Goal: Task Accomplishment & Management: Manage account settings

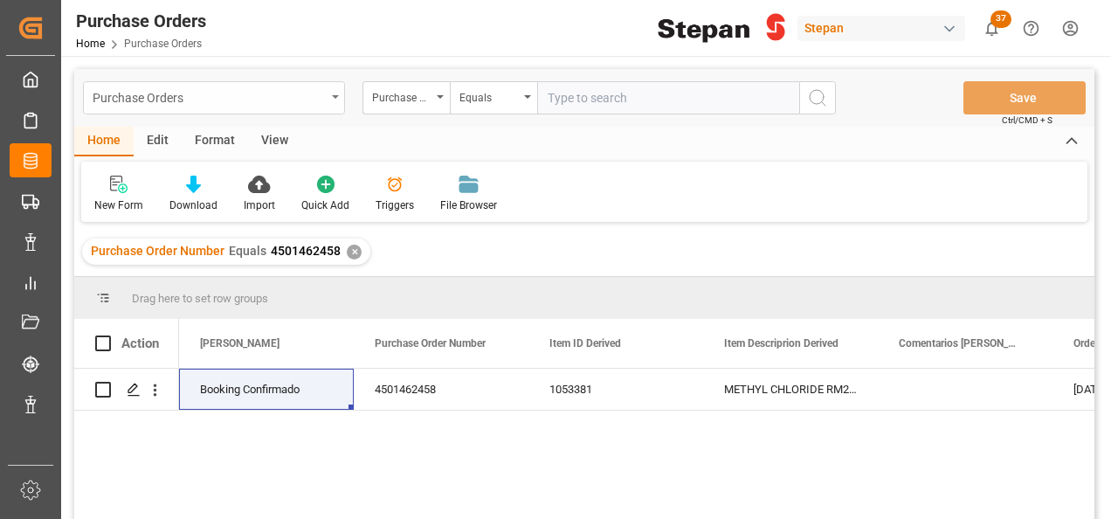
click at [339, 95] on div "Purchase Orders" at bounding box center [214, 97] width 262 height 33
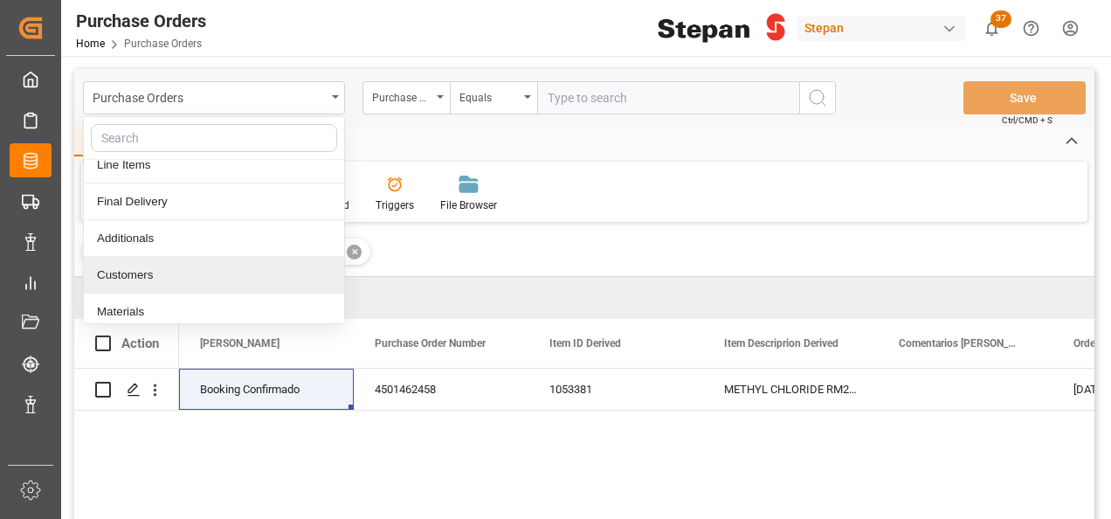
scroll to position [87, 0]
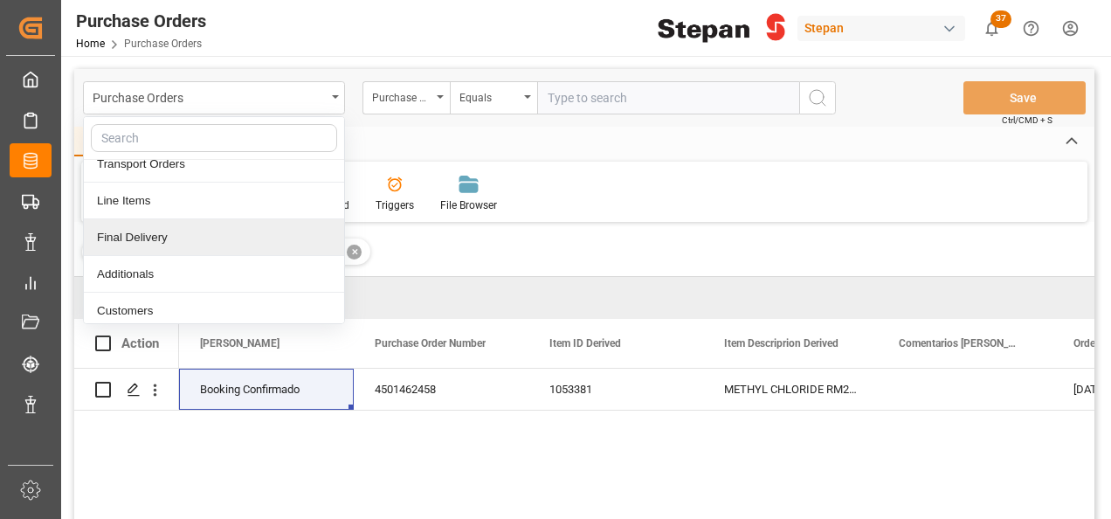
click at [136, 236] on div "Final Delivery" at bounding box center [214, 237] width 260 height 37
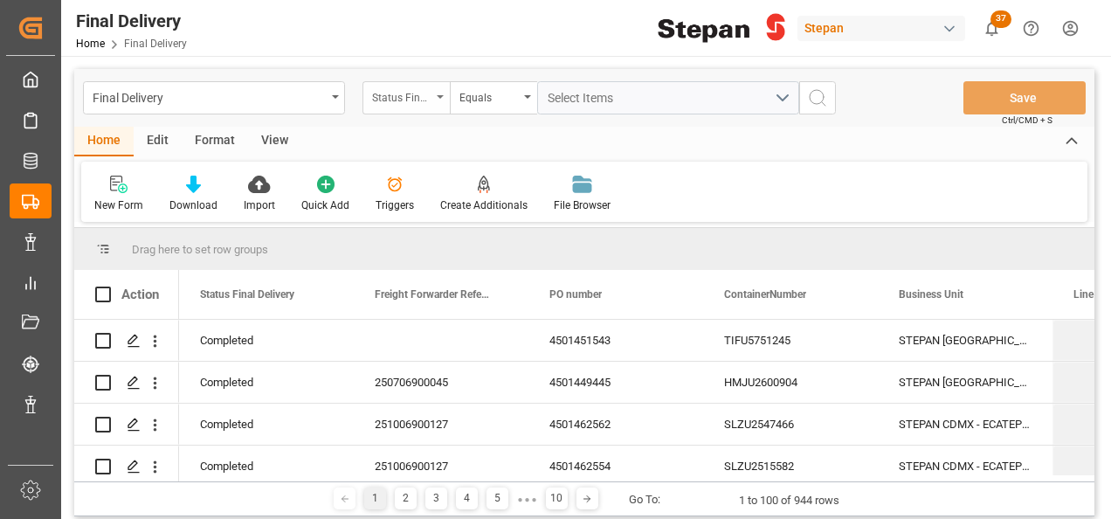
click at [437, 98] on icon "open menu" at bounding box center [440, 96] width 7 height 3
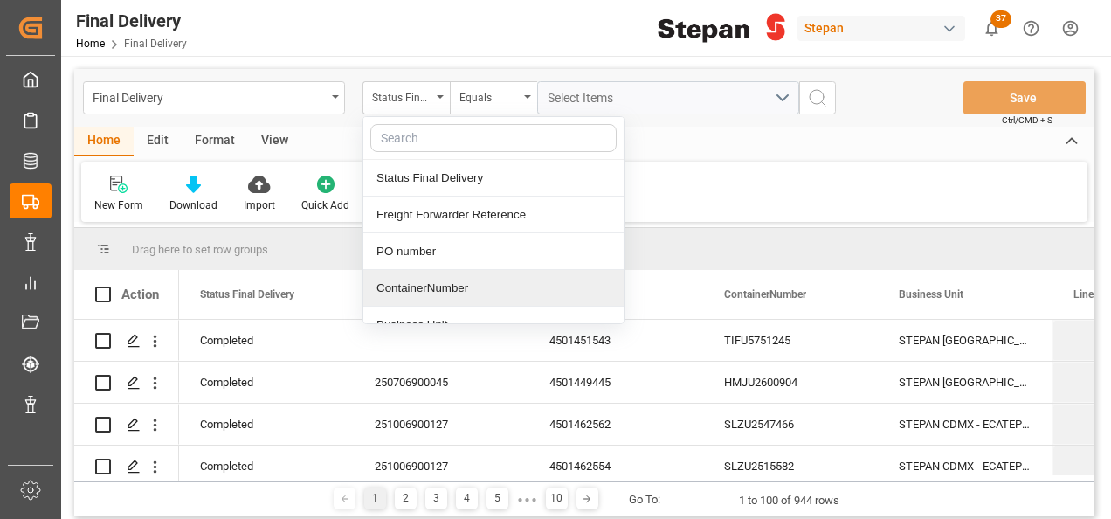
click at [413, 292] on div "ContainerNumber" at bounding box center [493, 288] width 260 height 37
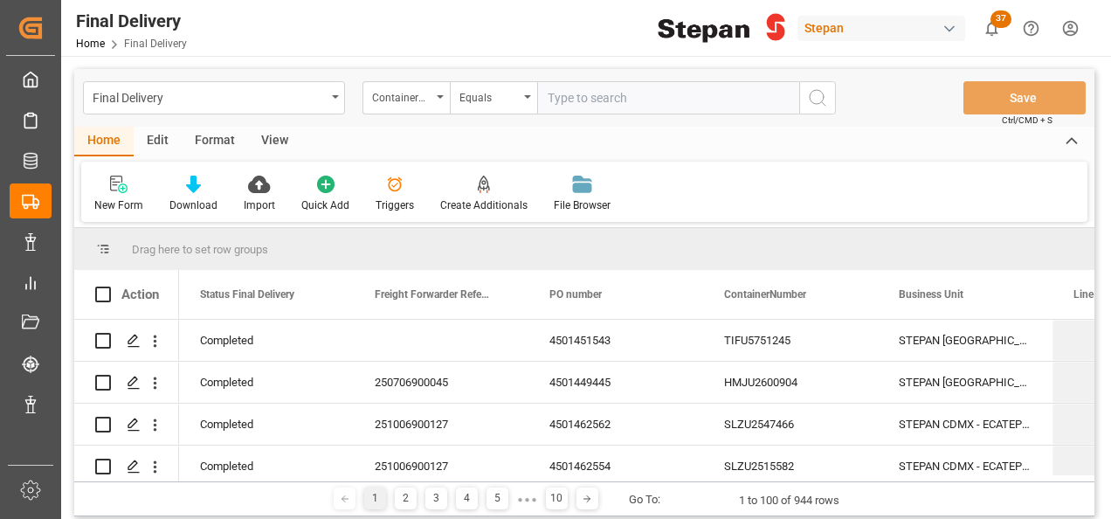
click at [347, 98] on div "Final Delivery ContainerNumber Equals" at bounding box center [459, 97] width 753 height 33
click at [337, 101] on div "Final Delivery" at bounding box center [214, 97] width 262 height 33
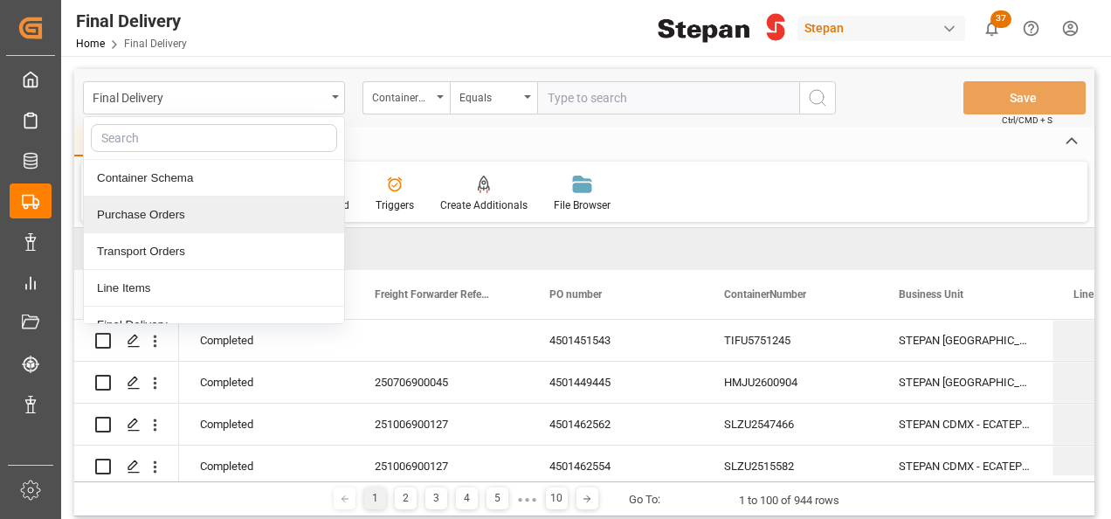
click at [155, 219] on div "Purchase Orders" at bounding box center [214, 215] width 260 height 37
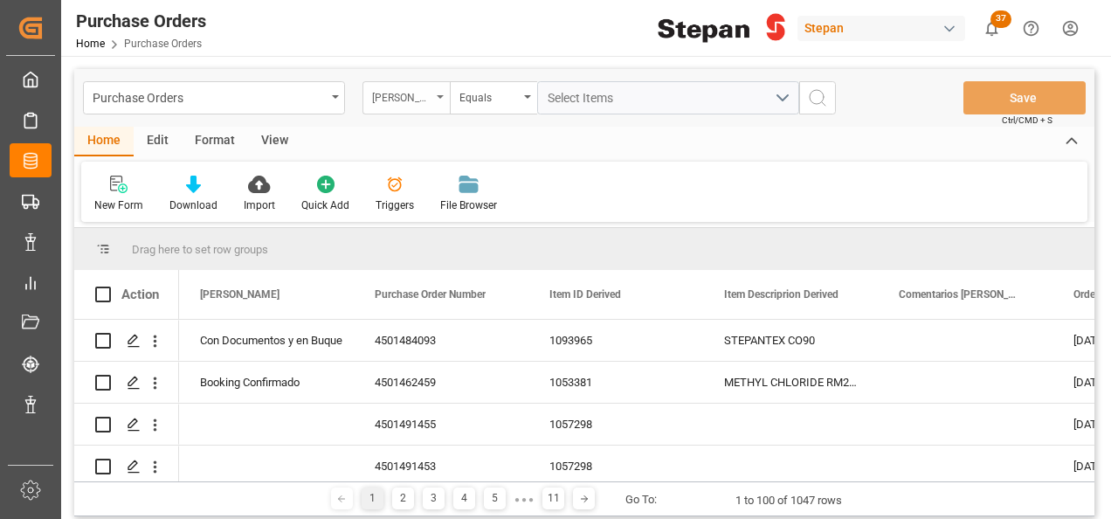
click at [435, 98] on div "Hito Stepan" at bounding box center [405, 97] width 87 height 33
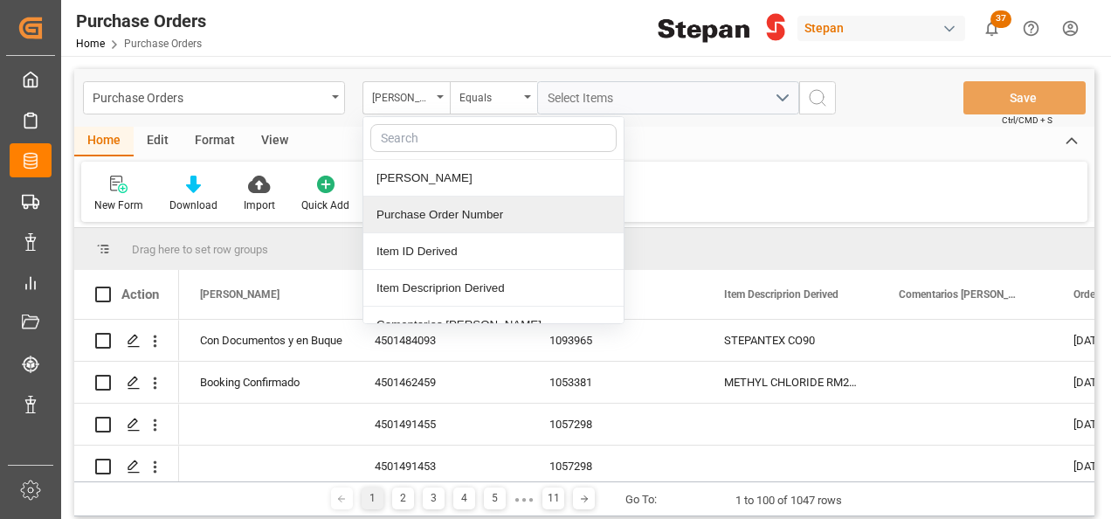
click at [404, 210] on div "Purchase Order Number" at bounding box center [493, 215] width 260 height 37
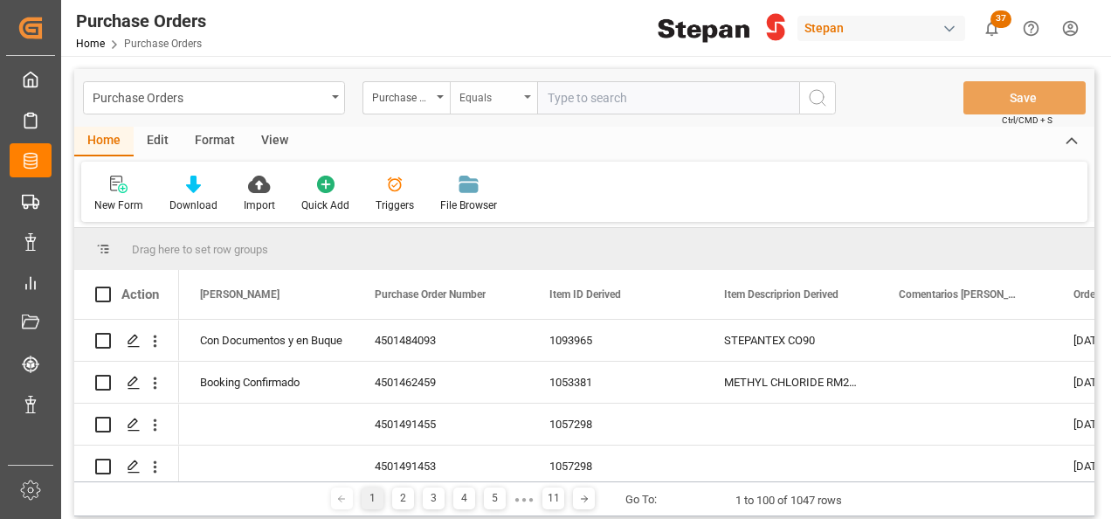
click at [526, 92] on div "Equals" at bounding box center [493, 97] width 87 height 33
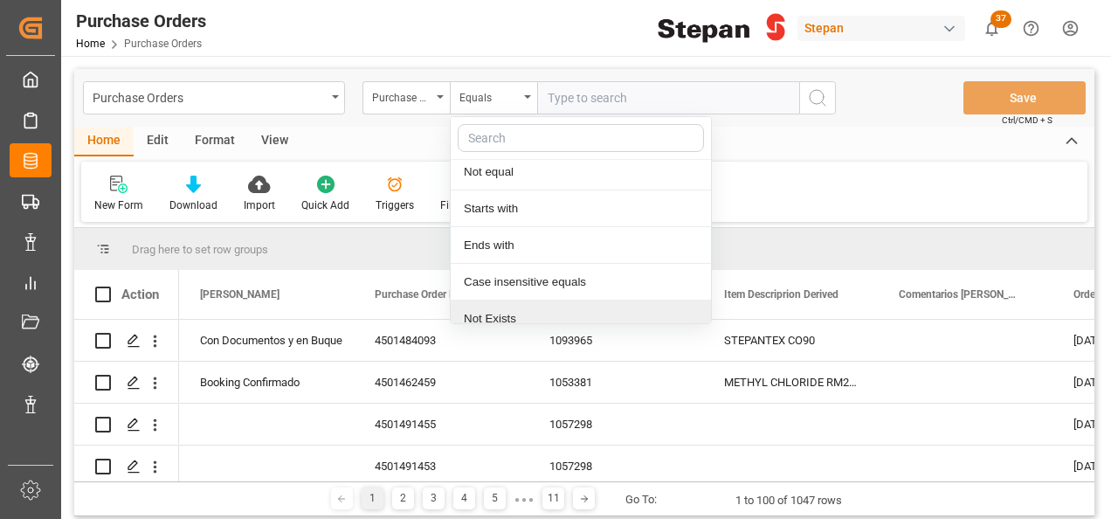
scroll to position [128, 0]
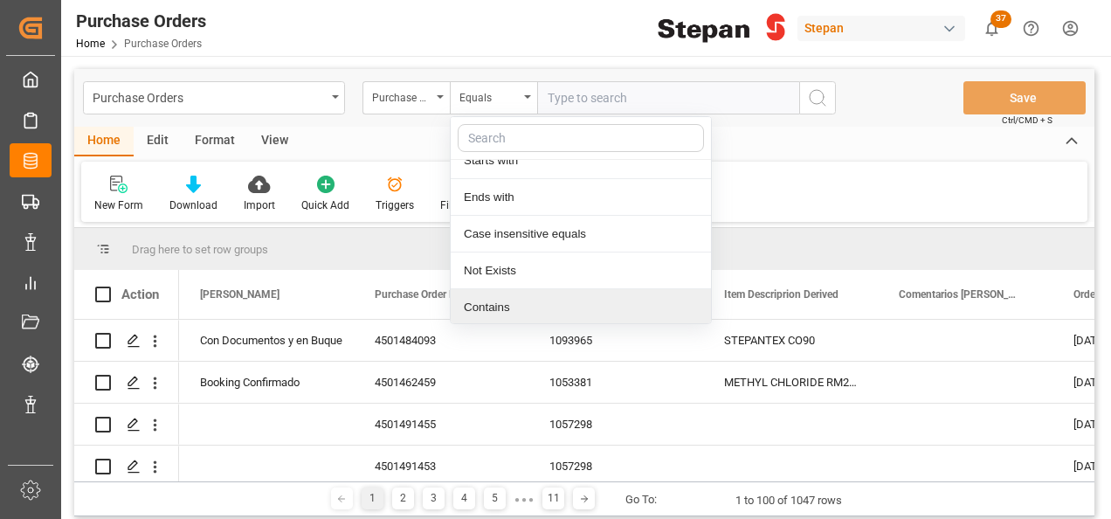
drag, startPoint x: 480, startPoint y: 302, endPoint x: 490, endPoint y: 283, distance: 21.5
click at [479, 303] on div "Contains" at bounding box center [581, 307] width 260 height 37
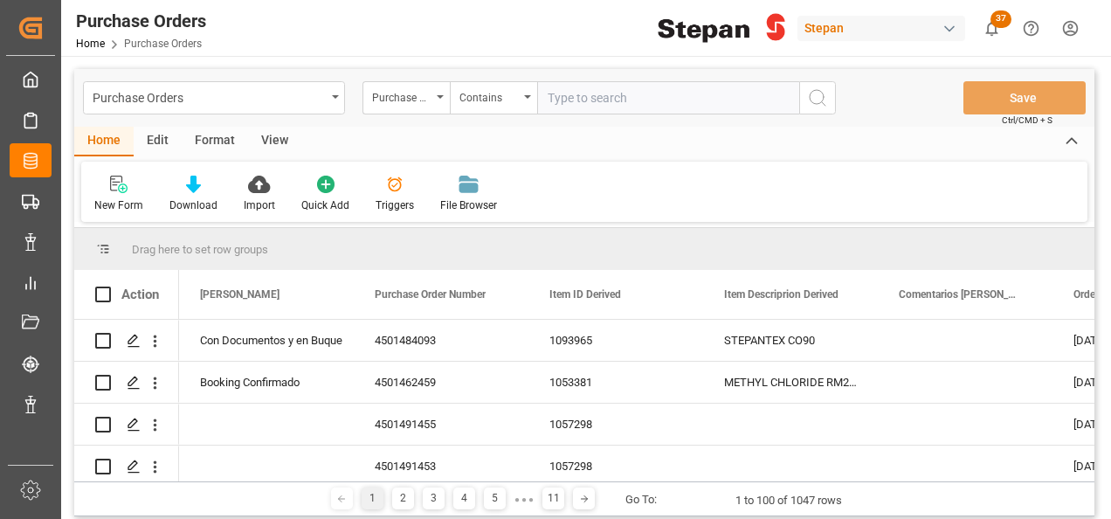
paste input "4501462586 4501462590 4501468621 4501462589 4501468622"
drag, startPoint x: 718, startPoint y: 97, endPoint x: 755, endPoint y: 97, distance: 37.6
click at [728, 97] on input "4501462586 4501462590 4501468621 4501462589 4501468622" at bounding box center [668, 97] width 262 height 33
drag, startPoint x: 721, startPoint y: 95, endPoint x: 741, endPoint y: 94, distance: 20.1
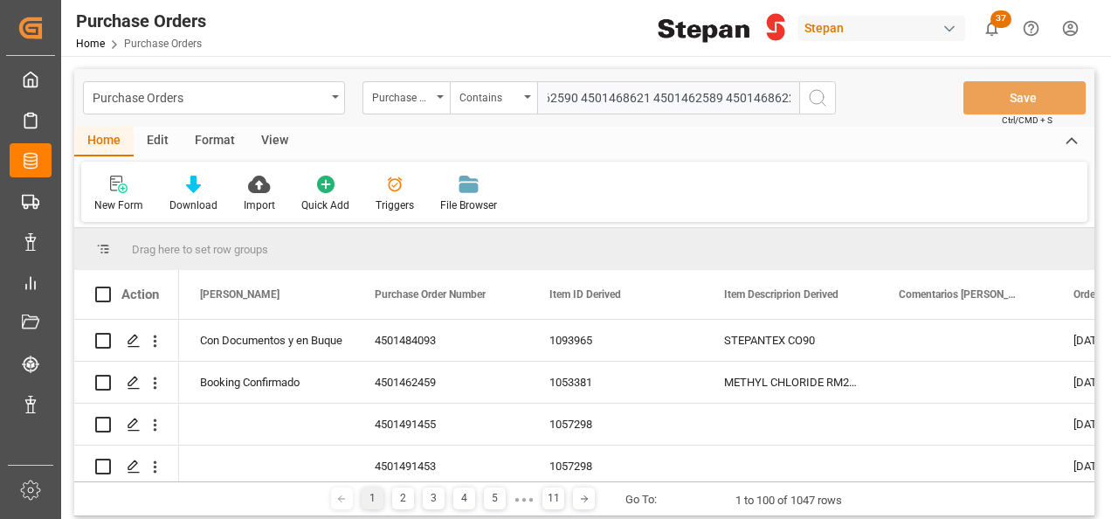
click at [721, 95] on input "4501462586 4501462590 4501468621 4501462589 4501468622" at bounding box center [668, 97] width 262 height 33
click at [723, 98] on input "4501462586 4501462590 4501468621 4501462589 4501468622" at bounding box center [668, 97] width 262 height 33
click at [655, 96] on input "4501462586 4501462590 4501468621 4501462589,4501468622" at bounding box center [668, 97] width 262 height 33
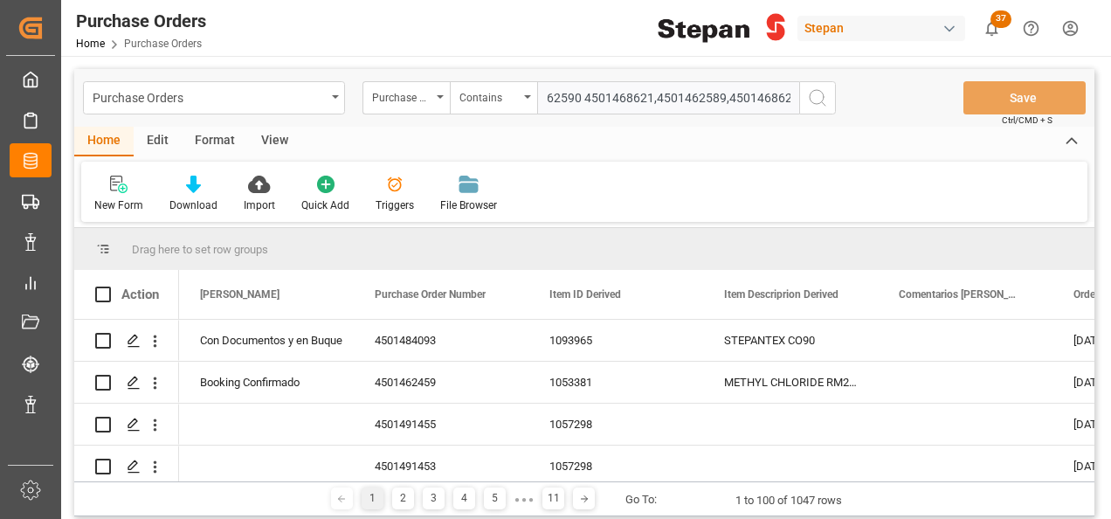
click at [580, 98] on input "4501462586 4501462590 4501468621,4501462589,4501468622" at bounding box center [668, 97] width 262 height 33
type input "4501462586,4501462590,4501468621,4501462589,4501468622"
click at [818, 91] on icon "search button" at bounding box center [817, 97] width 21 height 21
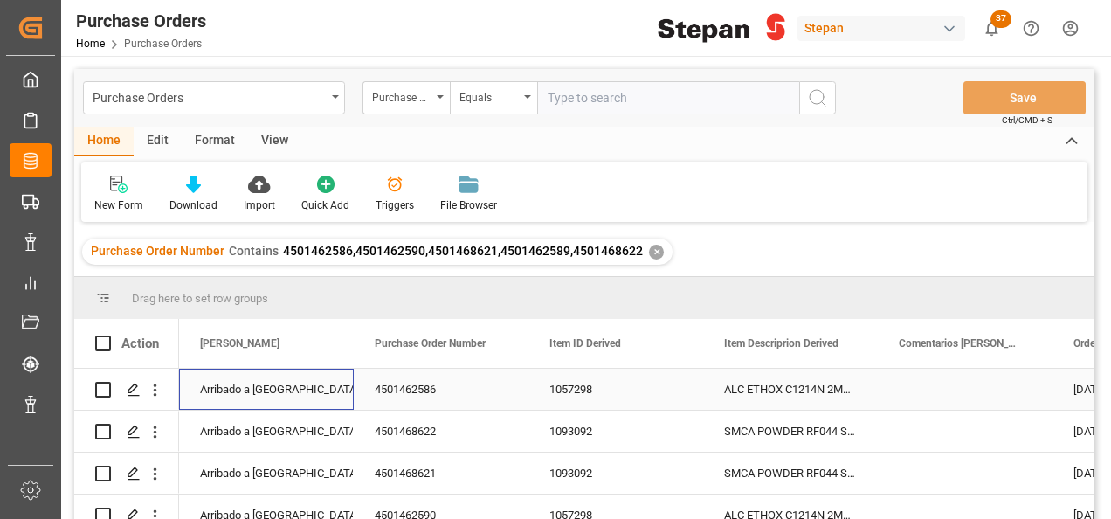
click at [264, 388] on div "Arribado a Puerto" at bounding box center [266, 389] width 133 height 40
click at [327, 400] on icon "open menu" at bounding box center [321, 400] width 21 height 21
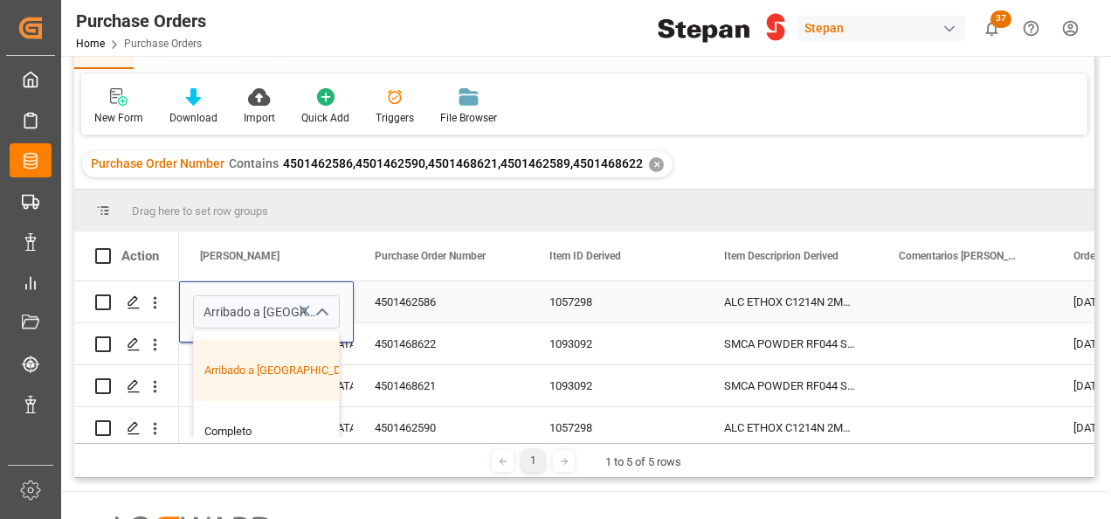
scroll to position [262, 0]
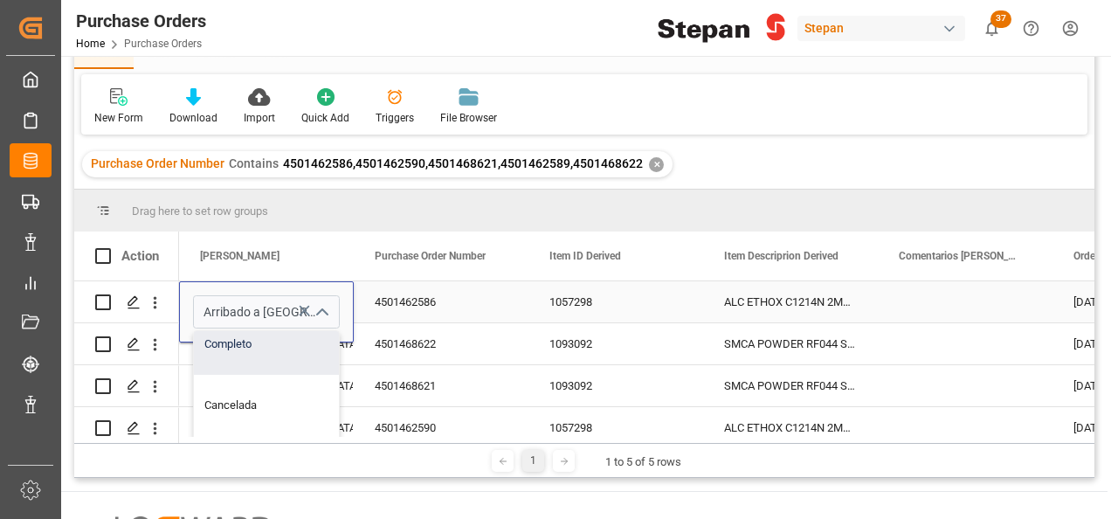
click at [232, 349] on div "Completo" at bounding box center [284, 344] width 180 height 61
type input "Completo"
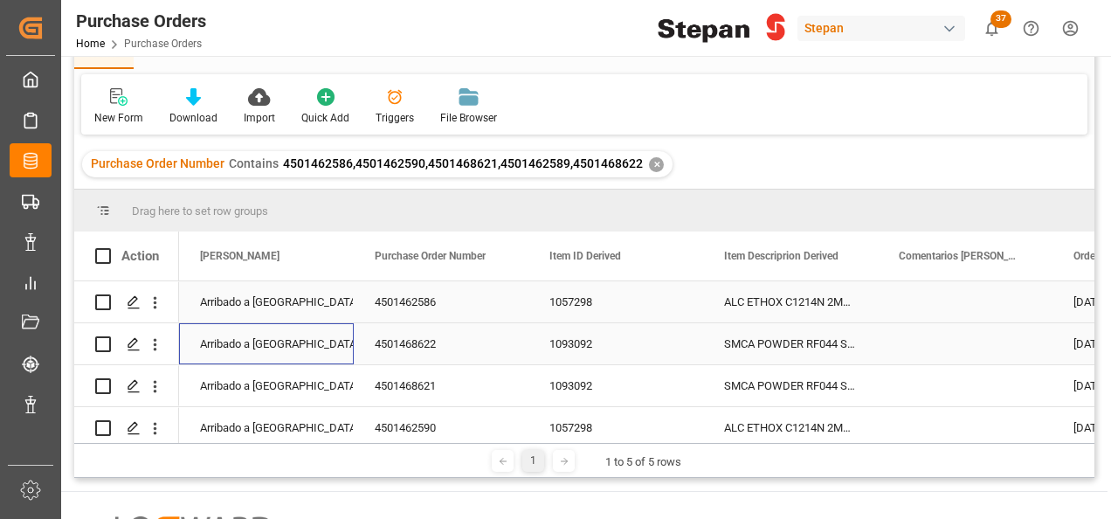
click at [245, 363] on div "Arribado a Puerto" at bounding box center [266, 344] width 133 height 40
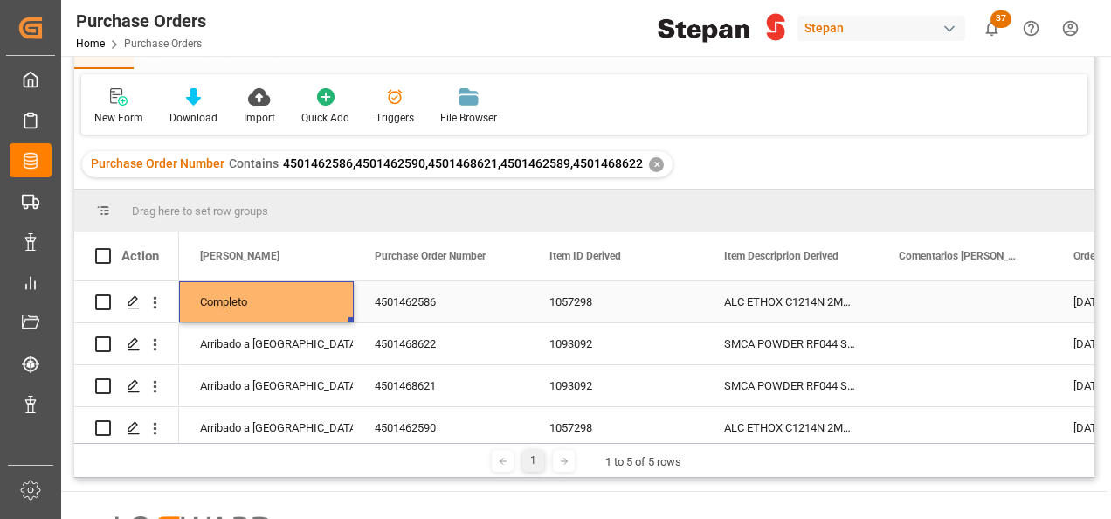
click at [279, 292] on div "Completo" at bounding box center [266, 302] width 133 height 40
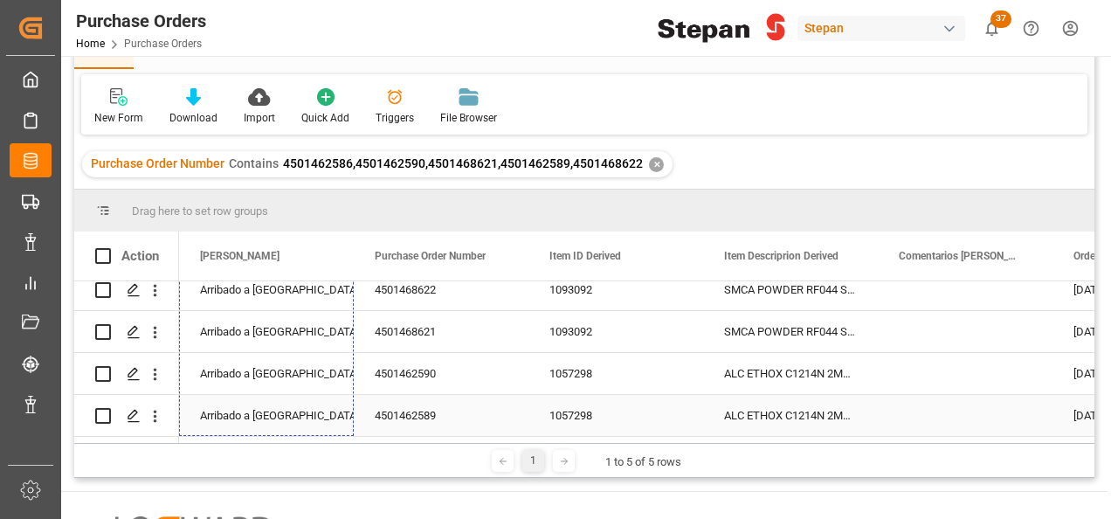
drag, startPoint x: 349, startPoint y: 320, endPoint x: 293, endPoint y: 412, distance: 108.1
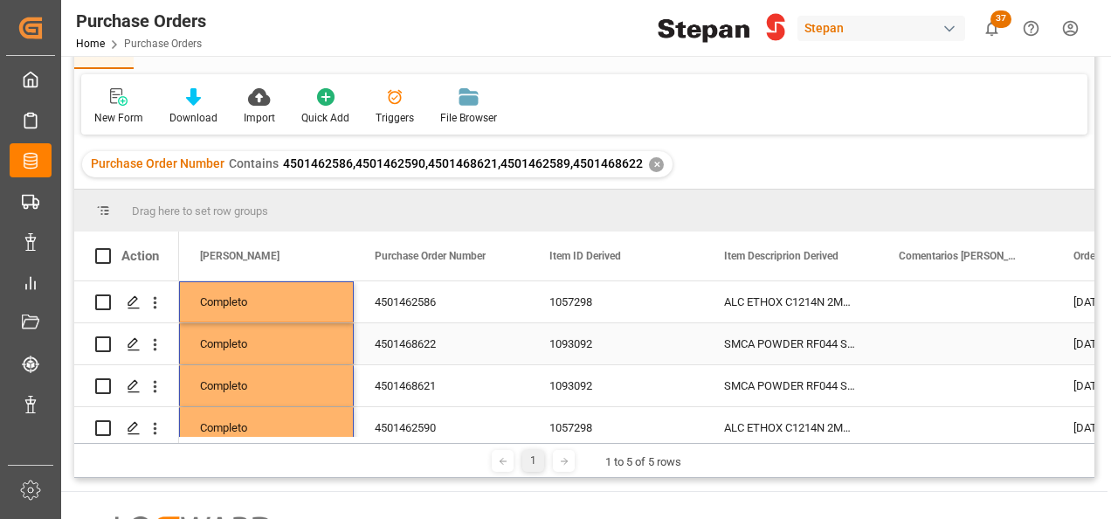
scroll to position [0, 0]
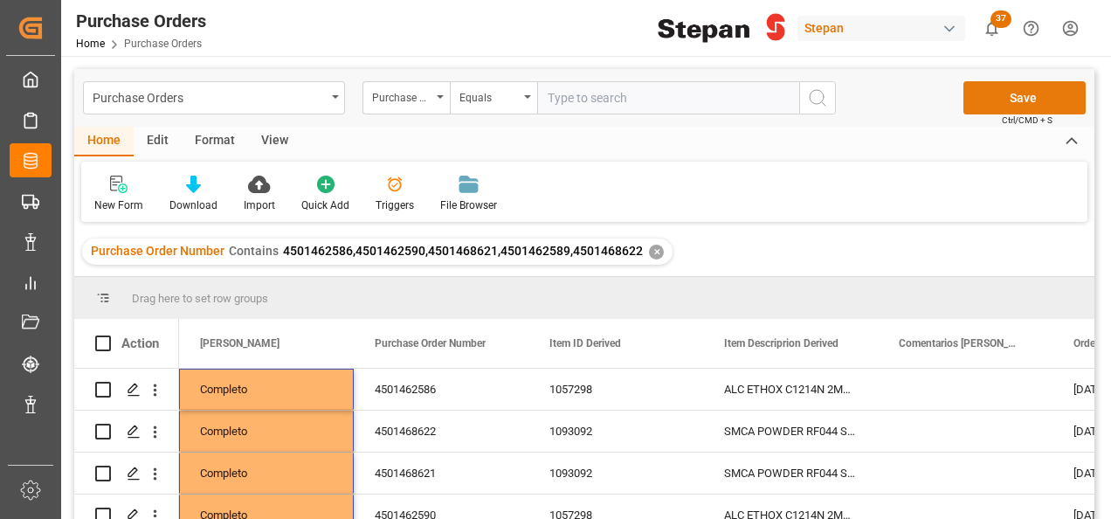
click at [1028, 94] on button "Save" at bounding box center [1024, 97] width 122 height 33
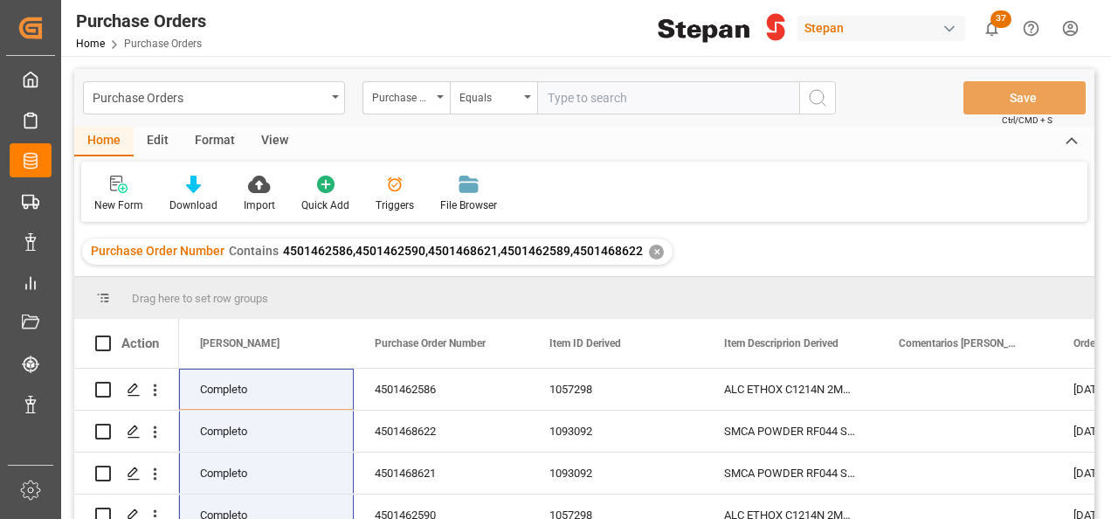
click at [650, 248] on div "✕" at bounding box center [656, 252] width 15 height 15
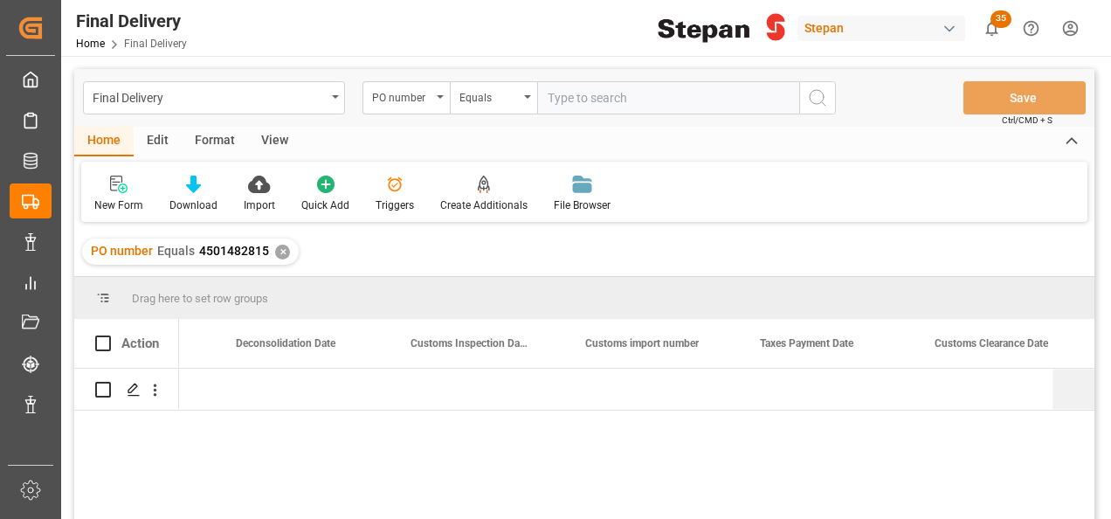
scroll to position [0, 1187]
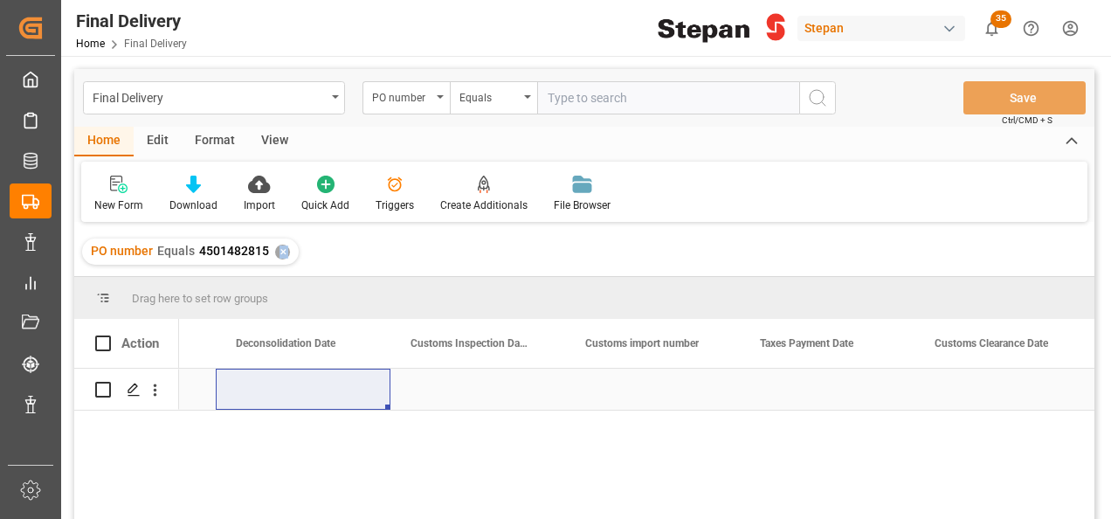
drag, startPoint x: 279, startPoint y: 252, endPoint x: 438, endPoint y: 378, distance: 203.2
click at [438, 378] on div "Final Delivery PO number Equals Save Ctrl/CMD + S Home Edit Format View New For…" at bounding box center [584, 317] width 1020 height 496
click at [283, 252] on div "✕" at bounding box center [282, 252] width 15 height 15
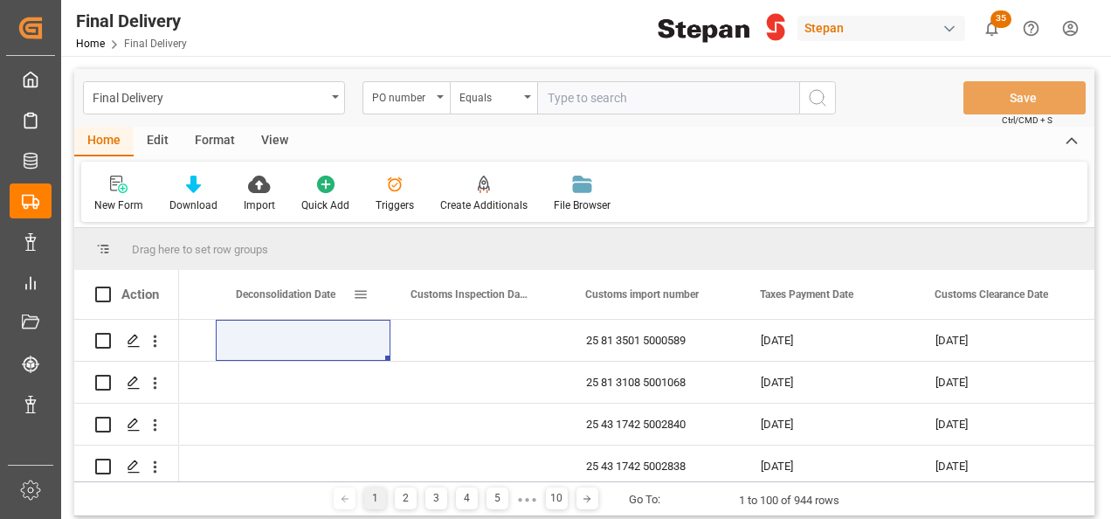
scroll to position [0, 1187]
click at [440, 95] on icon "open menu" at bounding box center [440, 96] width 7 height 3
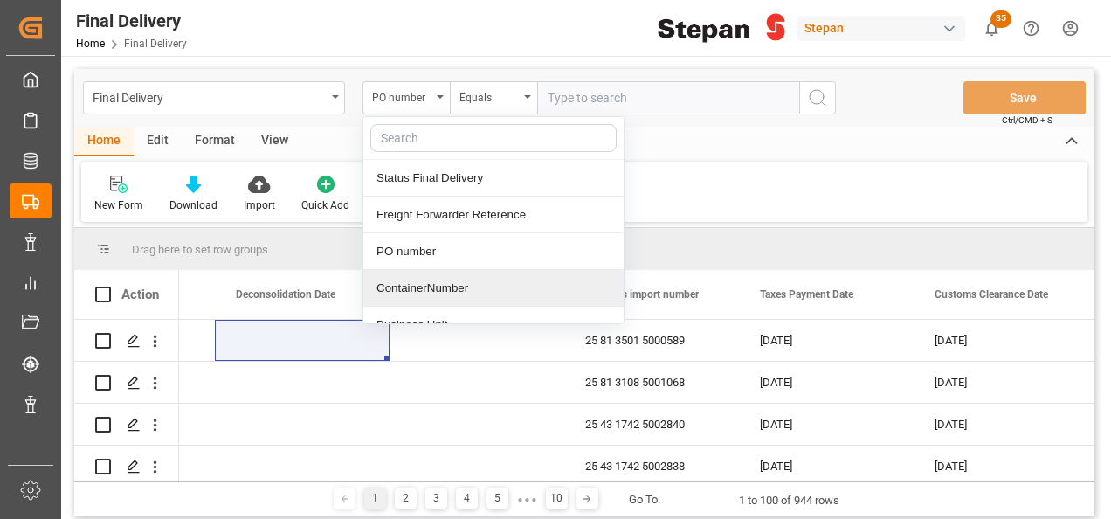
click at [402, 295] on div "ContainerNumber" at bounding box center [493, 288] width 260 height 37
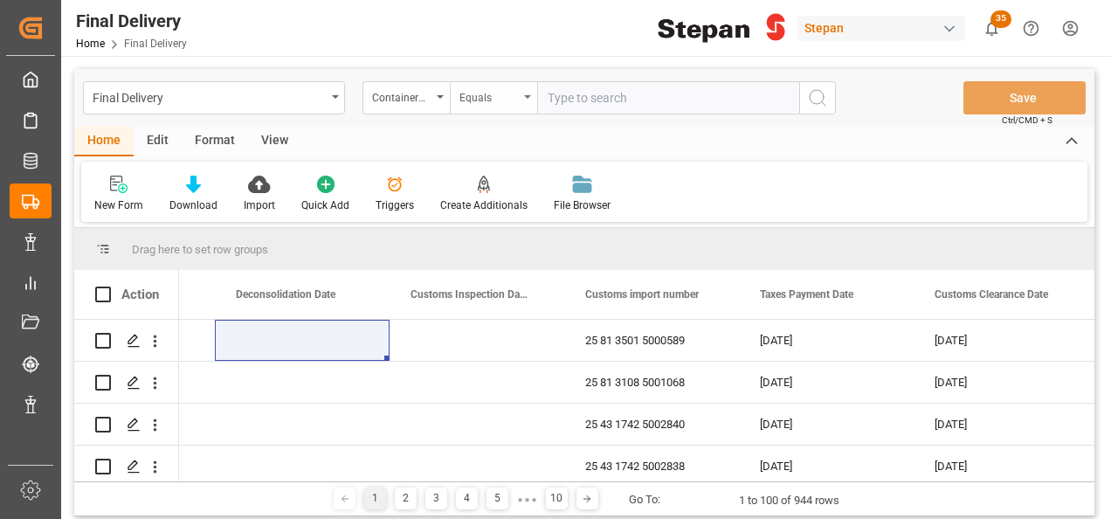
click at [529, 95] on icon "open menu" at bounding box center [527, 96] width 7 height 3
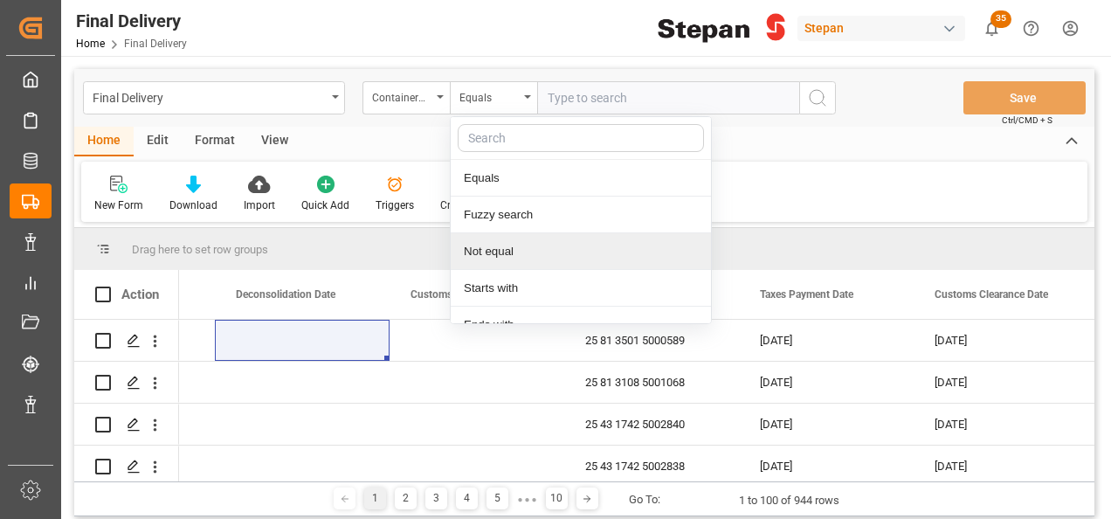
scroll to position [128, 0]
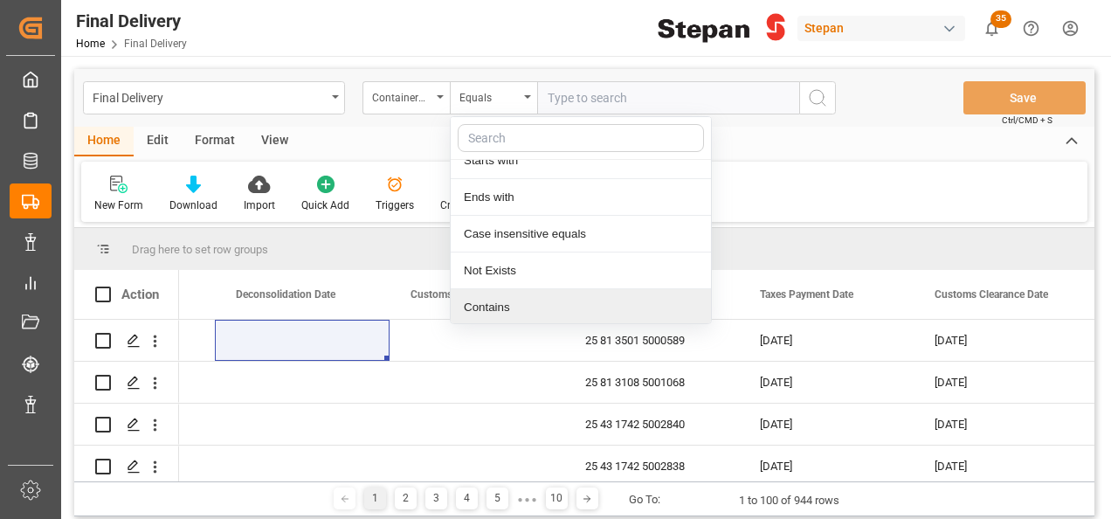
click at [487, 299] on div "Contains" at bounding box center [581, 307] width 260 height 37
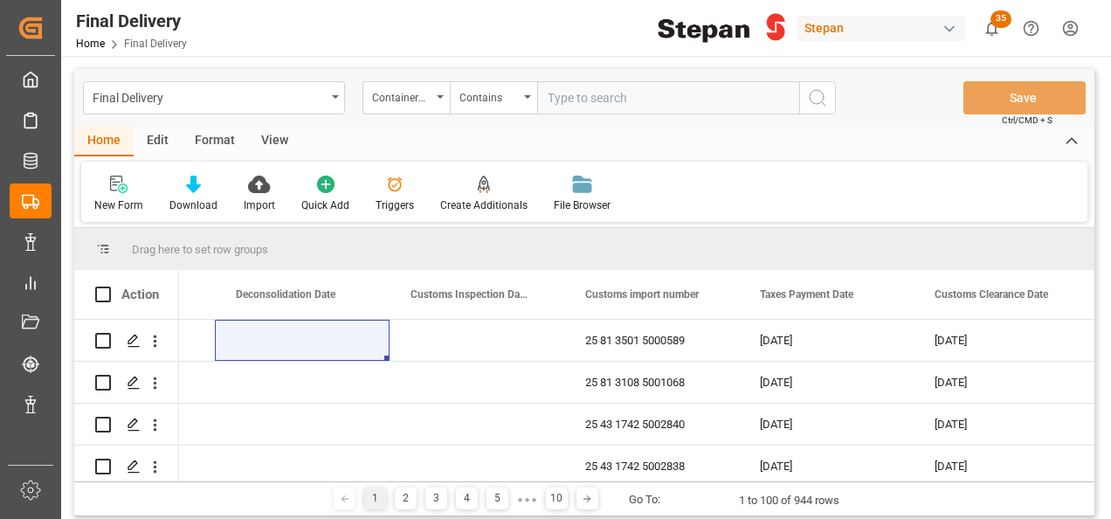
click at [563, 93] on input "text" at bounding box center [668, 97] width 262 height 33
paste input "SLZU2833670 SLZU2584578 TIFU1006178 MRSU8098815 MRSU8098707"
click at [706, 100] on input "SLZU2833670 SLZU2584578 TIFU1006178 MRSU8098815 MRSU8098707" at bounding box center [668, 97] width 262 height 33
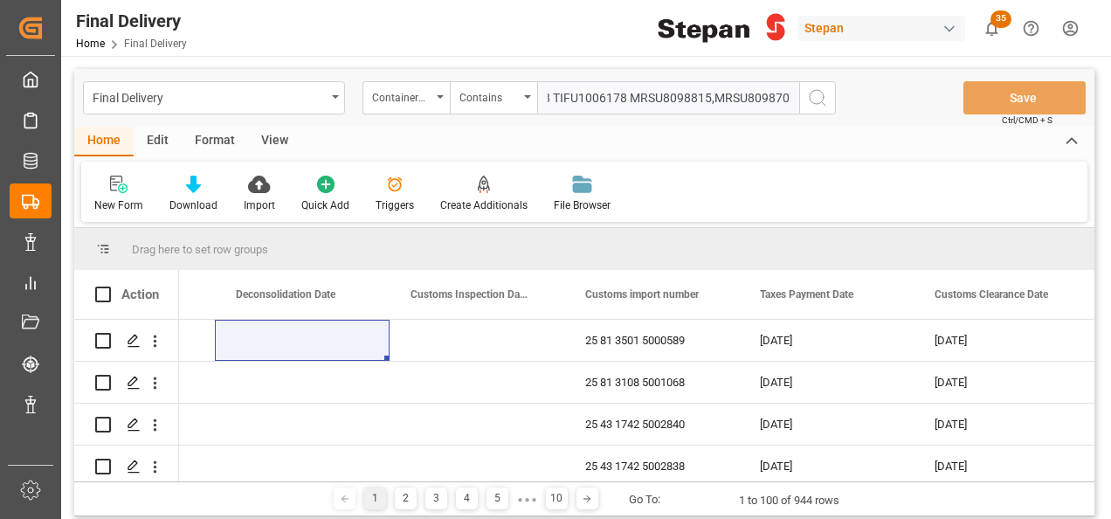
click at [624, 95] on input "SLZU2833670 SLZU2584578 TIFU1006178 MRSU8098815,MRSU8098707" at bounding box center [668, 97] width 262 height 33
drag, startPoint x: 552, startPoint y: 94, endPoint x: 608, endPoint y: 100, distance: 56.1
click at [554, 95] on input "SLZU2833670 SLZU2584578 TIFU1006178,MRSU8098815,MRSU8098707" at bounding box center [668, 97] width 262 height 33
drag, startPoint x: 541, startPoint y: 96, endPoint x: 487, endPoint y: 96, distance: 54.1
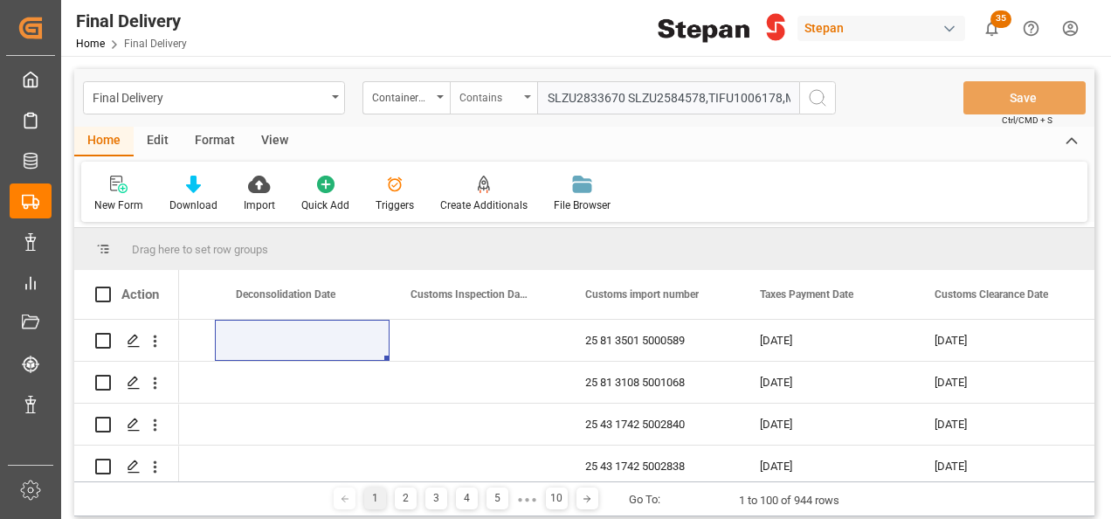
click at [479, 96] on div "ContainerNumber Contains SLZU2833670 SLZU2584578,TIFU1006178,MRSU8098815,MRSU80…" at bounding box center [598, 97] width 473 height 33
type input "SLZU2833670,SLZU2584578,TIFU1006178,MRSU8098815,MRSU8098707"
click at [810, 93] on circle "search button" at bounding box center [817, 97] width 14 height 14
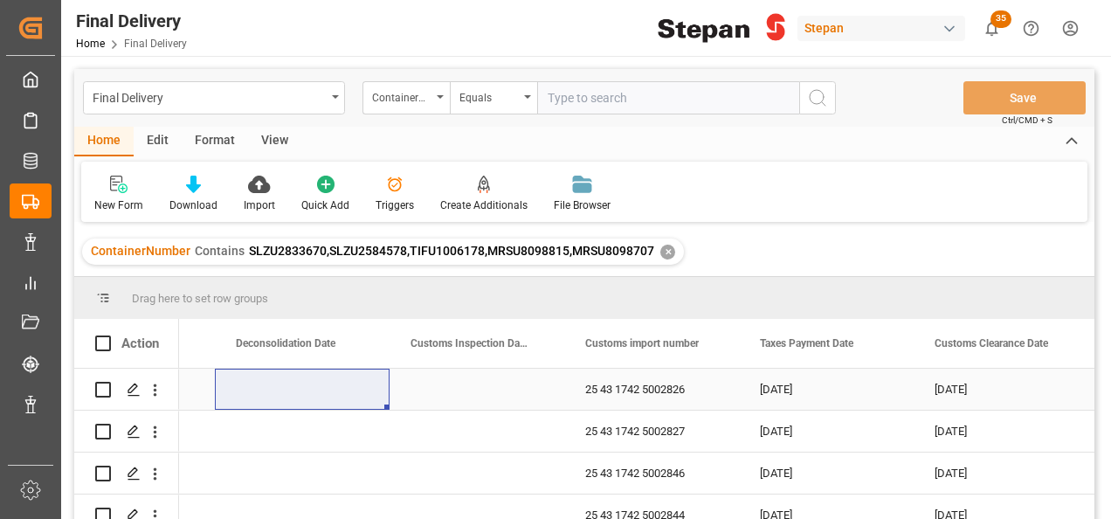
click at [283, 393] on div "Press SPACE to select this row." at bounding box center [302, 389] width 175 height 41
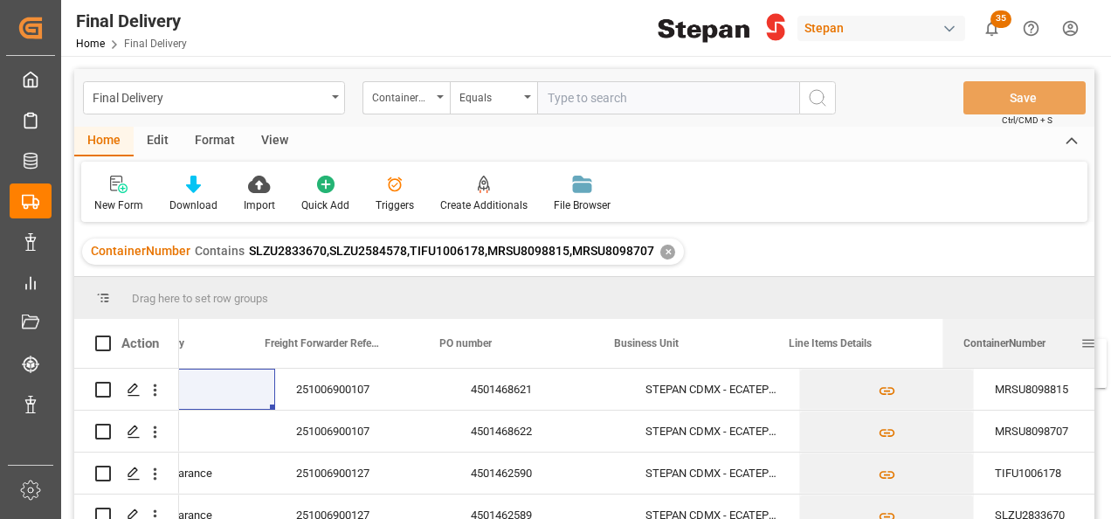
scroll to position [0, 145]
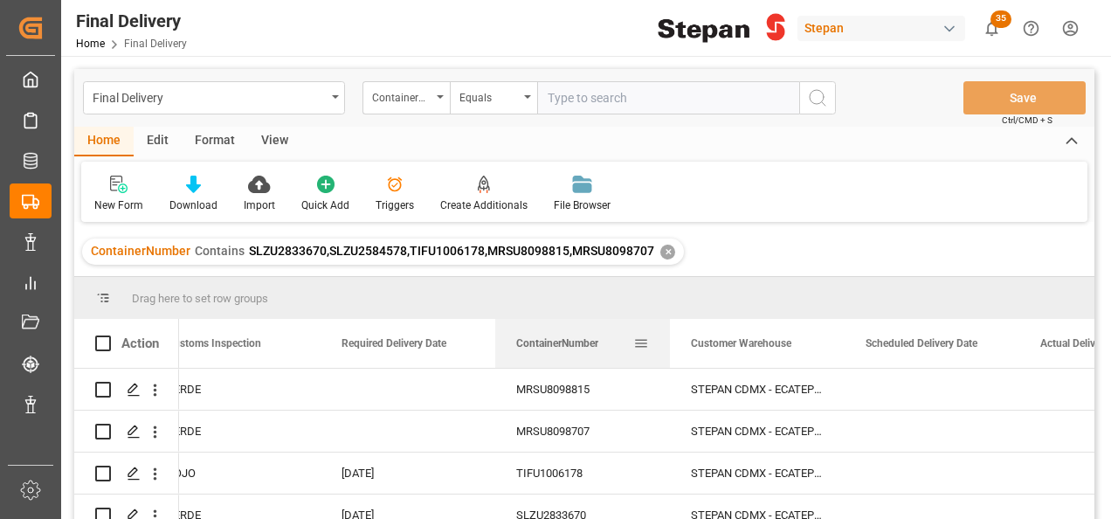
drag, startPoint x: 730, startPoint y: 341, endPoint x: 641, endPoint y: 344, distance: 89.2
click at [646, 344] on div "ContainerNumber" at bounding box center [582, 343] width 133 height 49
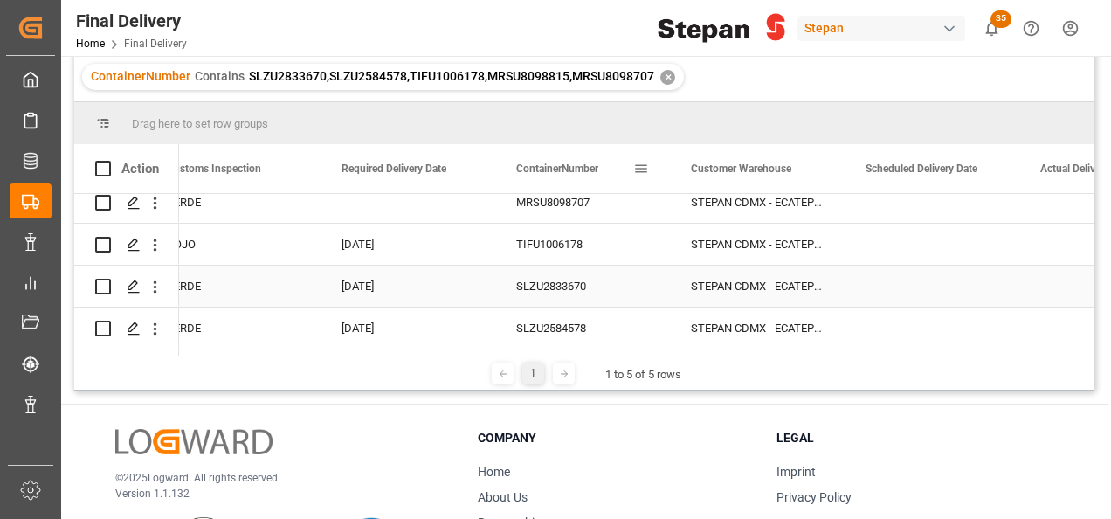
click at [841, 276] on div "STEPAN CDMX - ECATEPEC" at bounding box center [757, 286] width 175 height 41
click at [909, 289] on div "Press SPACE to select this row." at bounding box center [932, 286] width 175 height 41
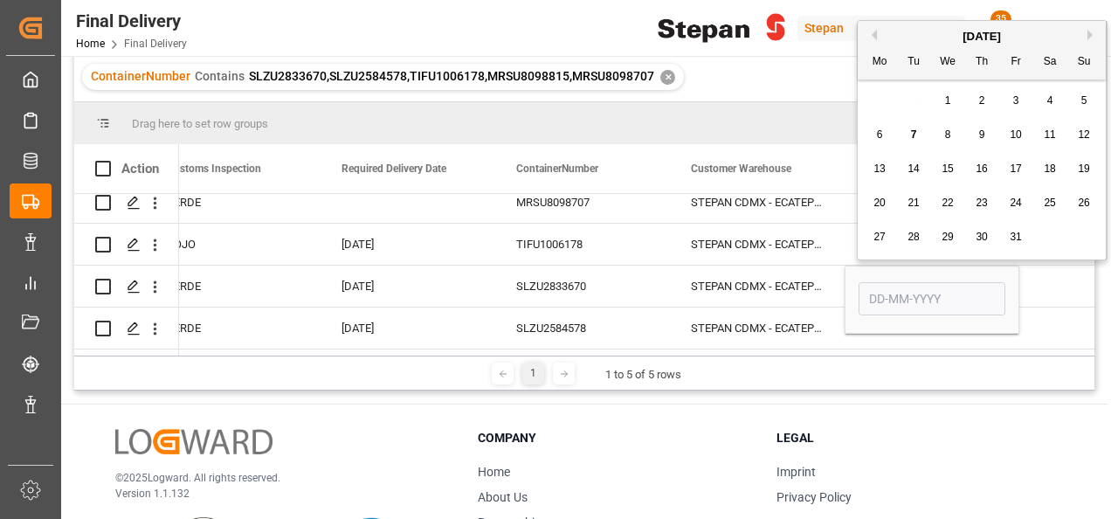
click at [954, 107] on div "1" at bounding box center [948, 101] width 22 height 21
type input "[DATE]"
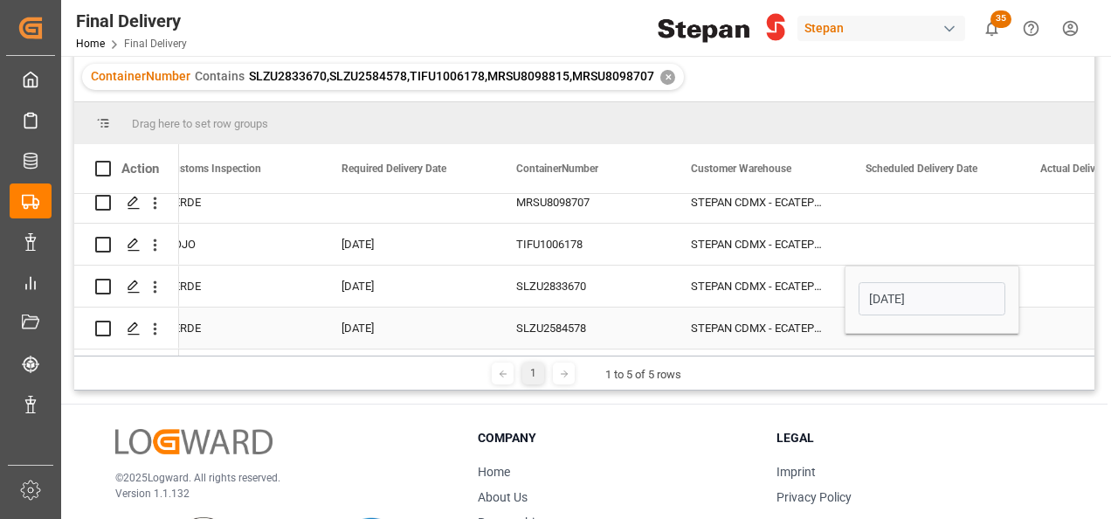
click at [901, 331] on div "Press SPACE to select this row." at bounding box center [932, 327] width 175 height 41
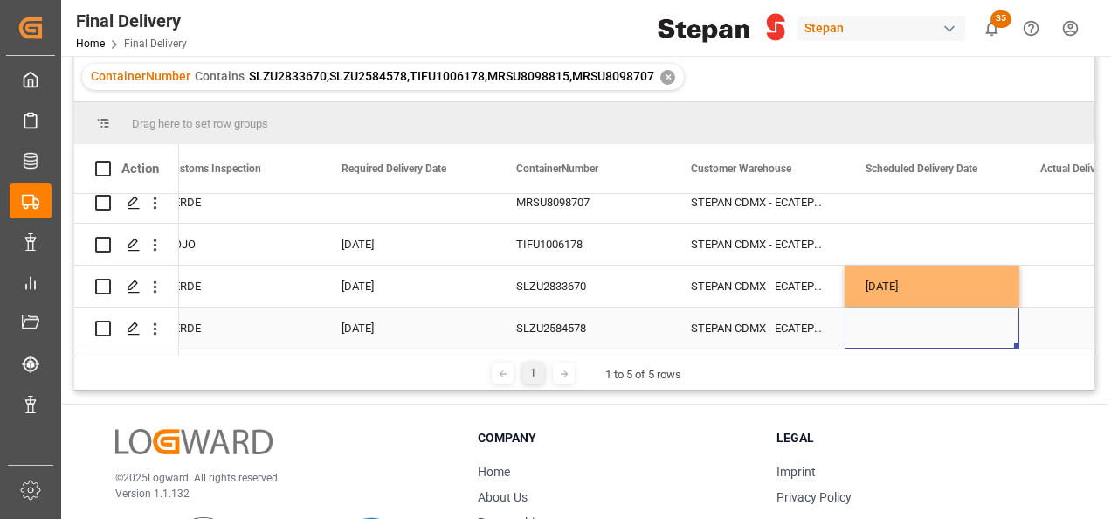
click at [902, 334] on div "Press SPACE to select this row." at bounding box center [932, 327] width 175 height 41
click at [903, 333] on div "Press SPACE to select this row." at bounding box center [932, 327] width 175 height 41
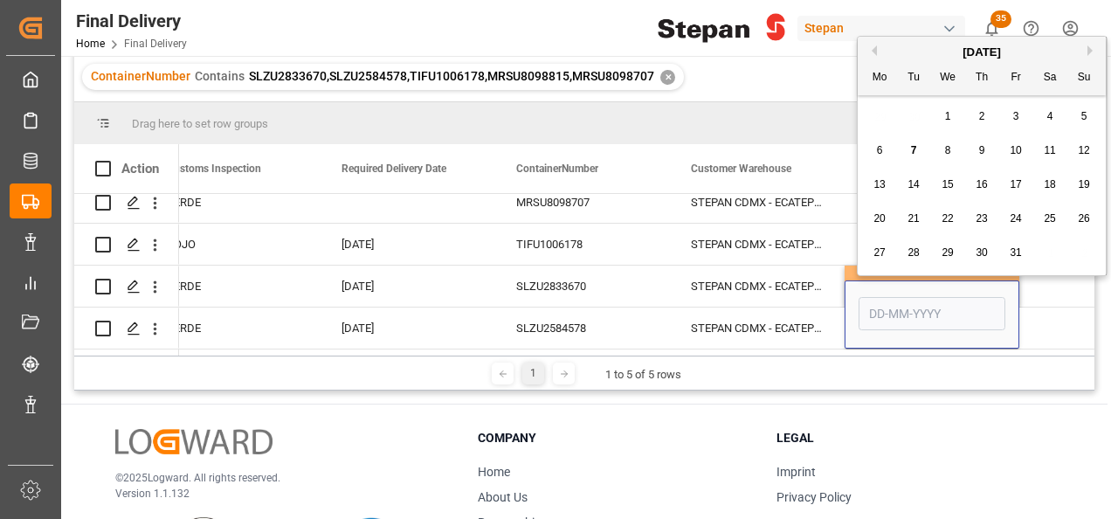
click at [945, 118] on span "1" at bounding box center [948, 116] width 6 height 12
type input "[DATE]"
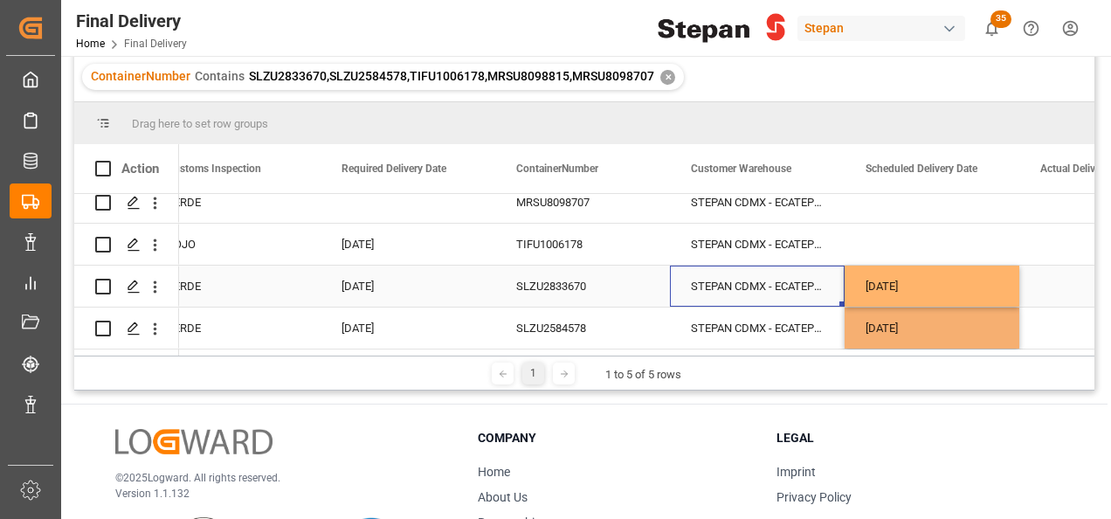
click at [835, 276] on div "STEPAN CDMX - ECATEPEC" at bounding box center [757, 286] width 175 height 41
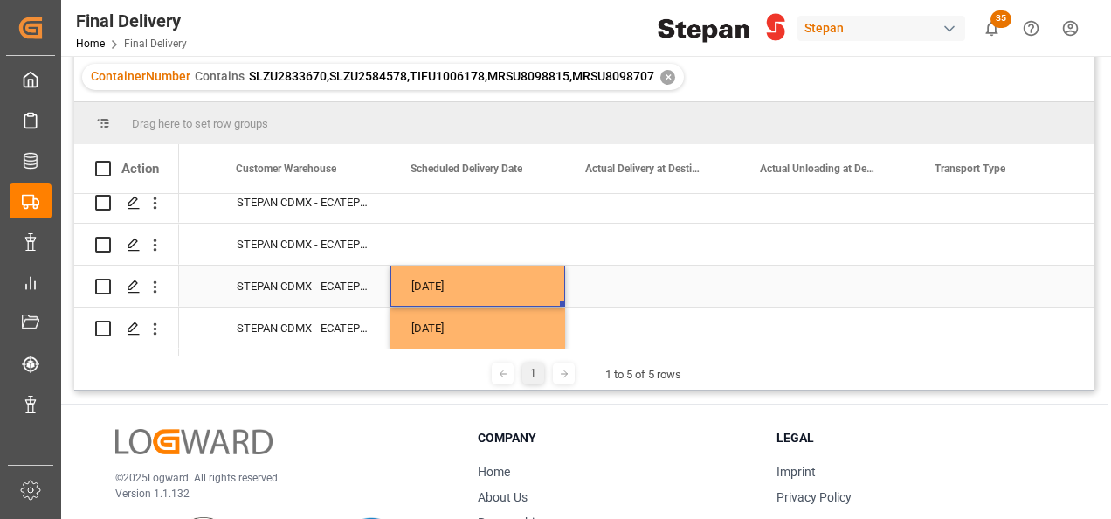
click at [505, 281] on div "[DATE]" at bounding box center [477, 286] width 175 height 41
drag, startPoint x: 530, startPoint y: 271, endPoint x: 528, endPoint y: 314, distance: 43.7
drag, startPoint x: 562, startPoint y: 341, endPoint x: 807, endPoint y: 341, distance: 244.5
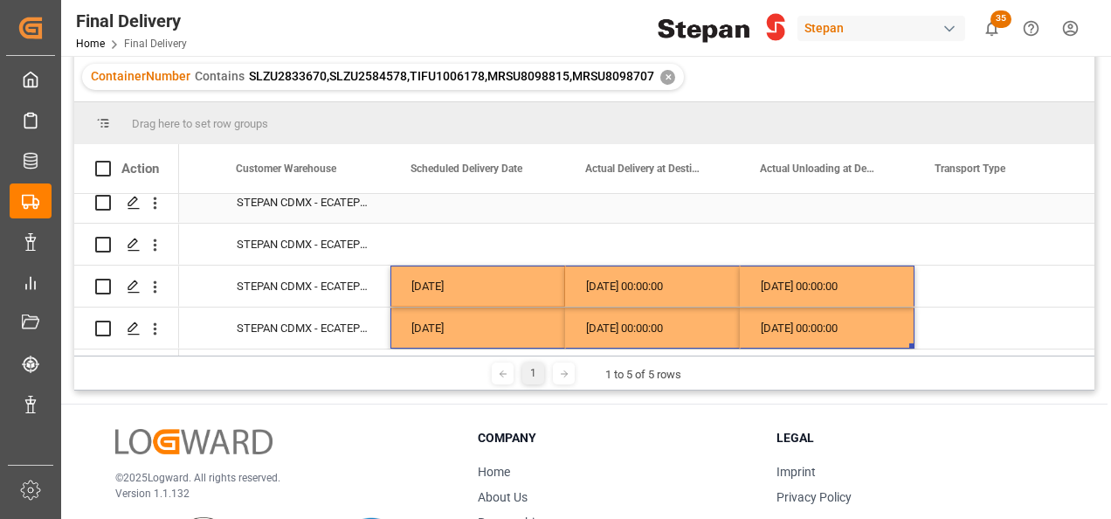
click at [963, 203] on div "Press SPACE to select this row." at bounding box center [1001, 202] width 175 height 41
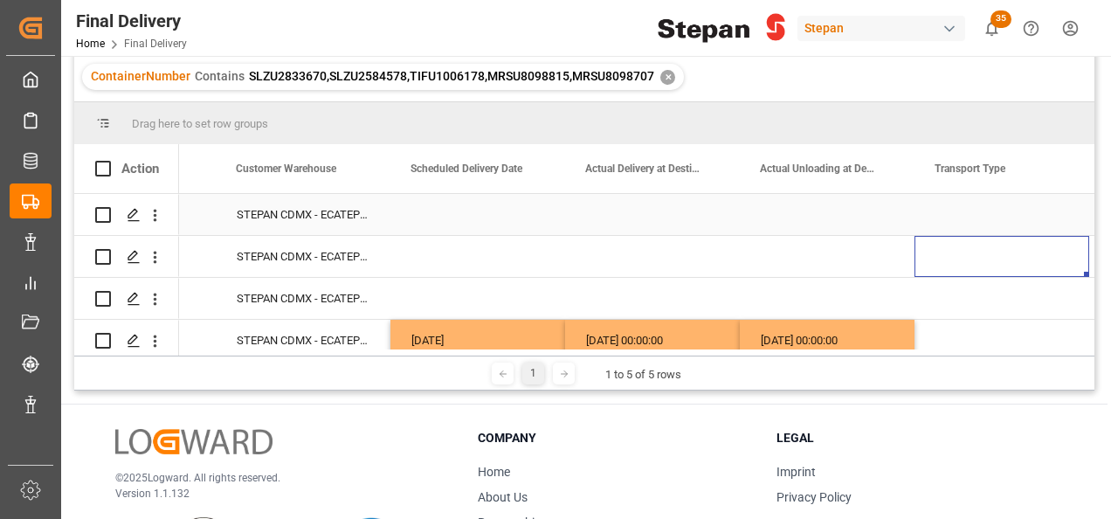
click at [970, 220] on div "Press SPACE to select this row." at bounding box center [1001, 214] width 175 height 41
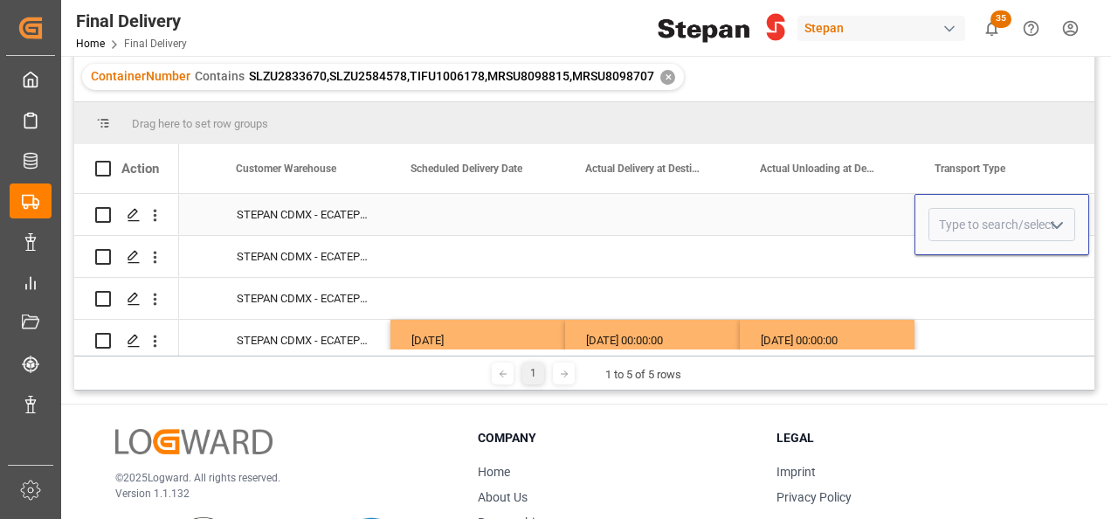
click at [1060, 224] on polyline "open menu" at bounding box center [1057, 225] width 10 height 5
click at [981, 272] on div "Direct Transport" at bounding box center [1001, 274] width 145 height 61
type input "Direct Transport"
click at [877, 208] on div "Press SPACE to select this row." at bounding box center [827, 214] width 175 height 41
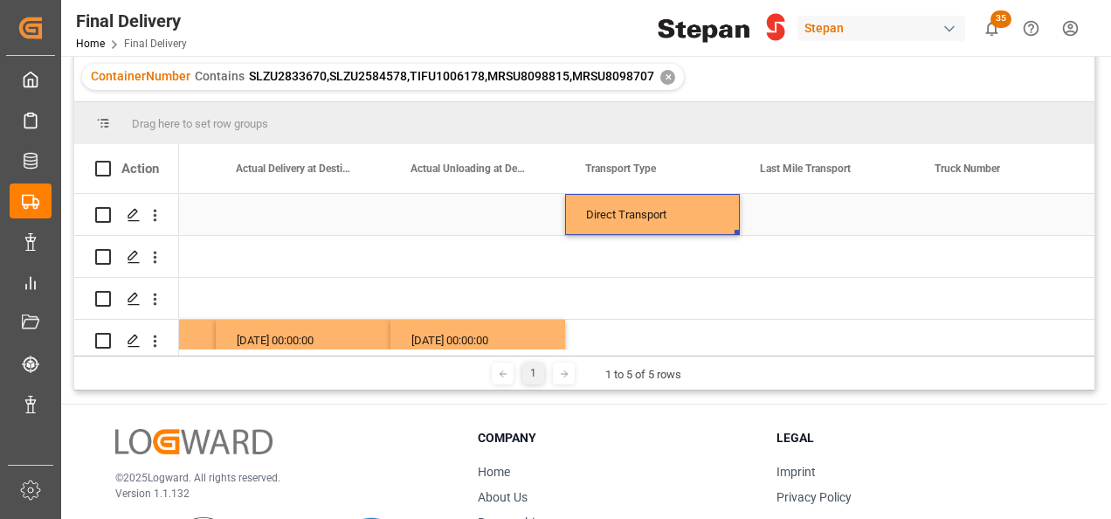
click at [683, 223] on div "Direct Transport" at bounding box center [652, 215] width 133 height 40
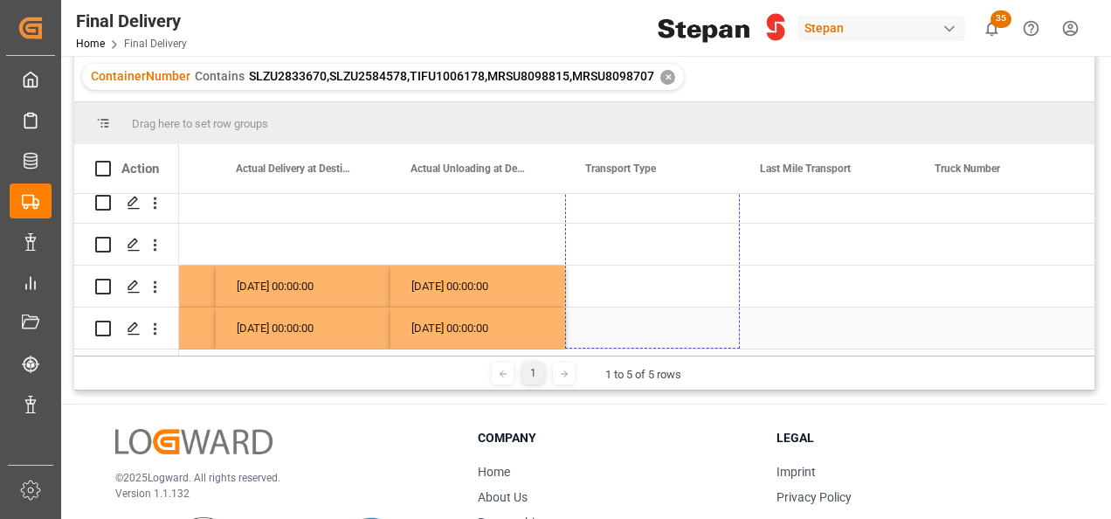
drag, startPoint x: 738, startPoint y: 231, endPoint x: 693, endPoint y: 323, distance: 103.1
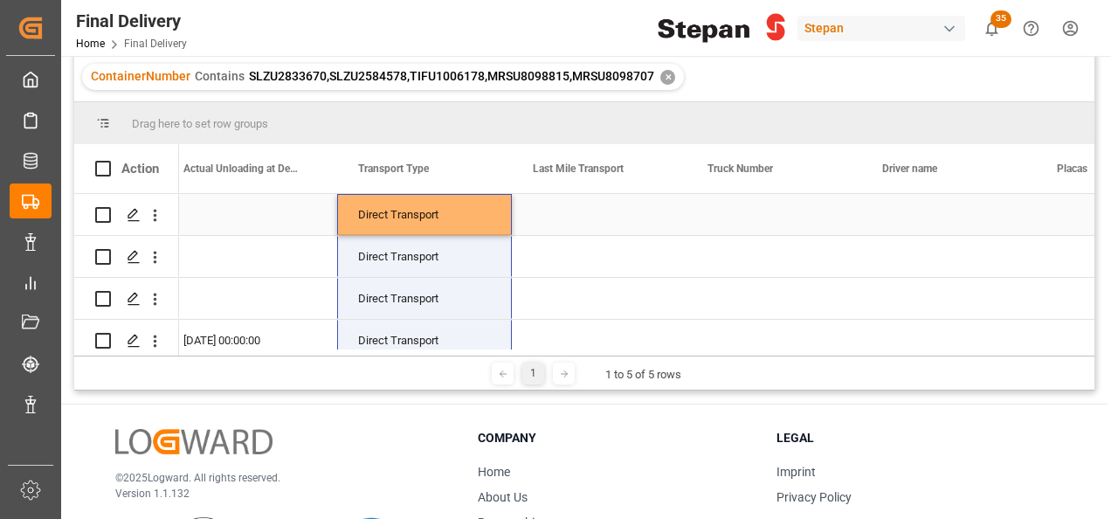
click at [222, 211] on div "Press SPACE to select this row." at bounding box center [249, 214] width 175 height 41
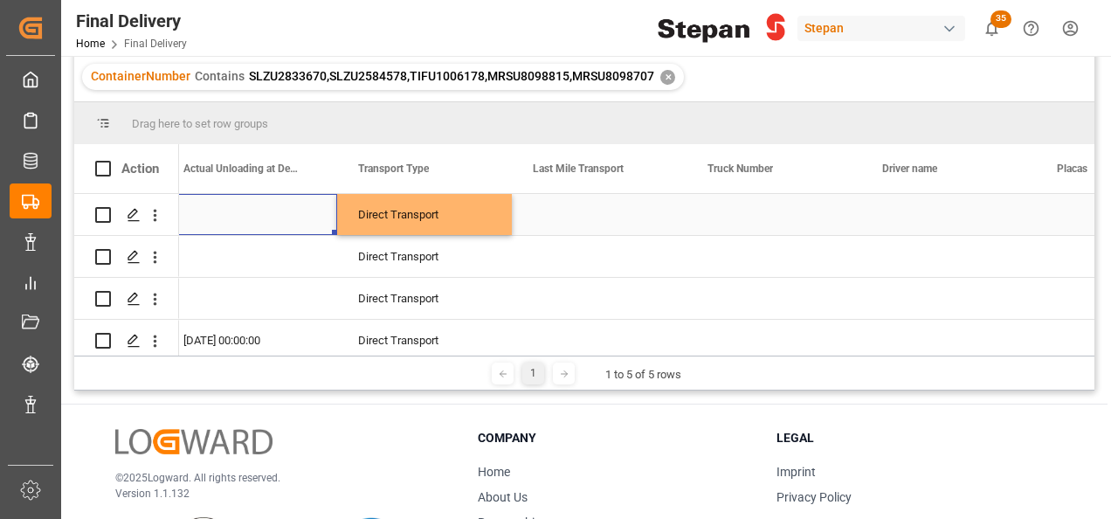
click at [222, 211] on div "Press SPACE to select this row." at bounding box center [249, 214] width 175 height 41
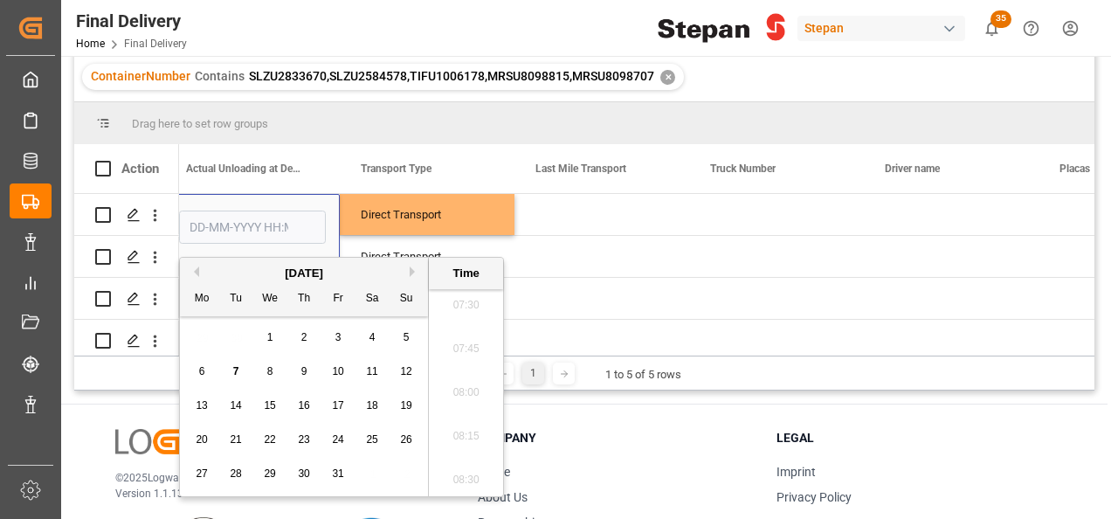
click at [305, 335] on span "2" at bounding box center [304, 337] width 6 height 12
type input "[DATE] 00:00"
click at [585, 216] on div "Press SPACE to select this row." at bounding box center [601, 214] width 175 height 41
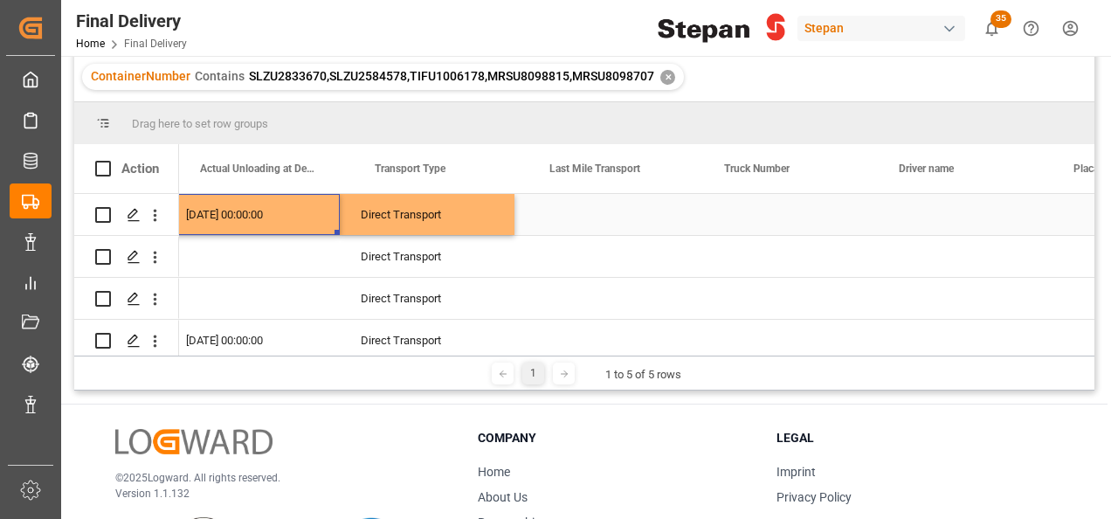
scroll to position [0, 2969]
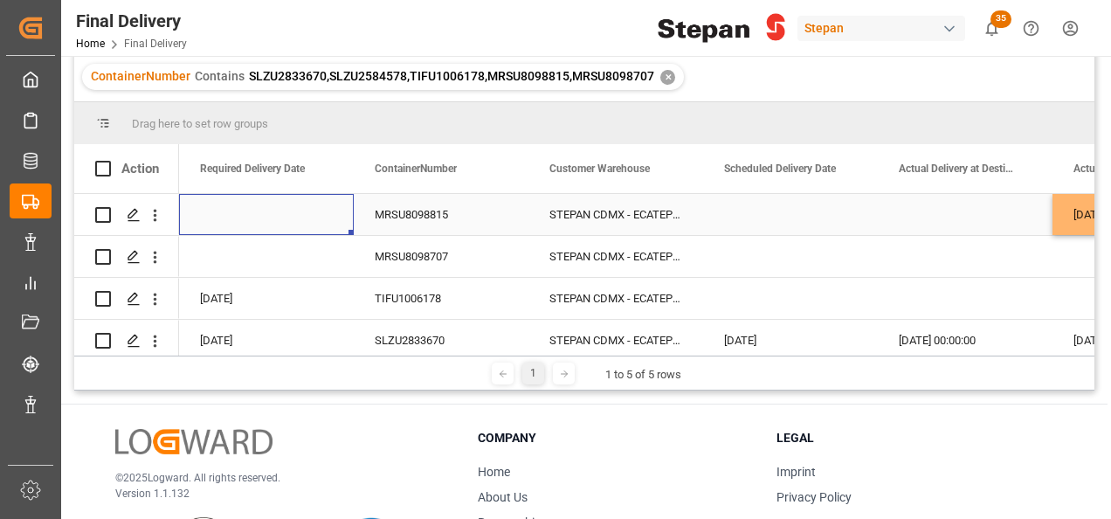
click at [240, 220] on div "Press SPACE to select this row." at bounding box center [266, 214] width 175 height 41
click at [238, 220] on div "Press SPACE to select this row." at bounding box center [266, 214] width 175 height 41
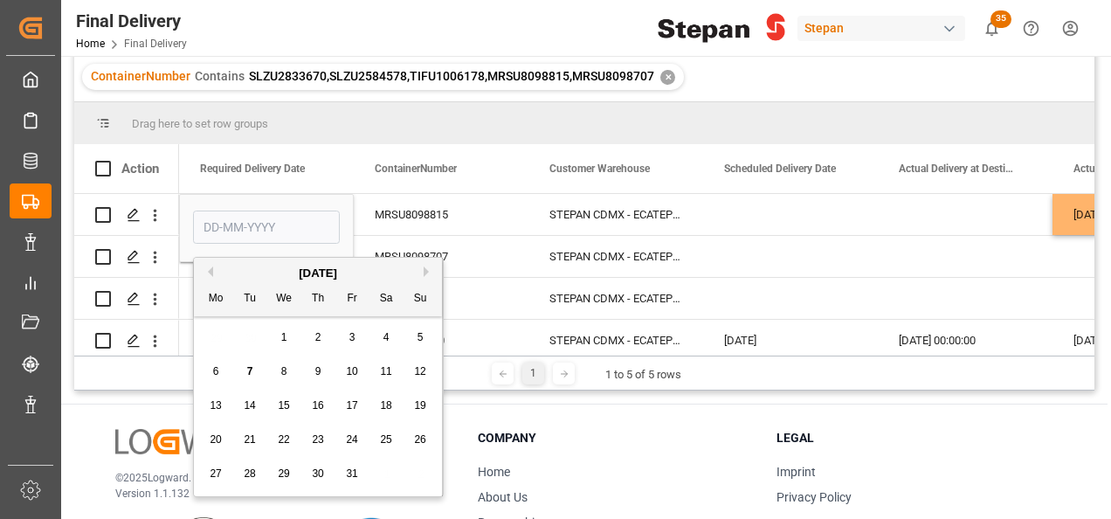
click at [321, 335] on div "2" at bounding box center [318, 338] width 22 height 21
type input "[DATE]"
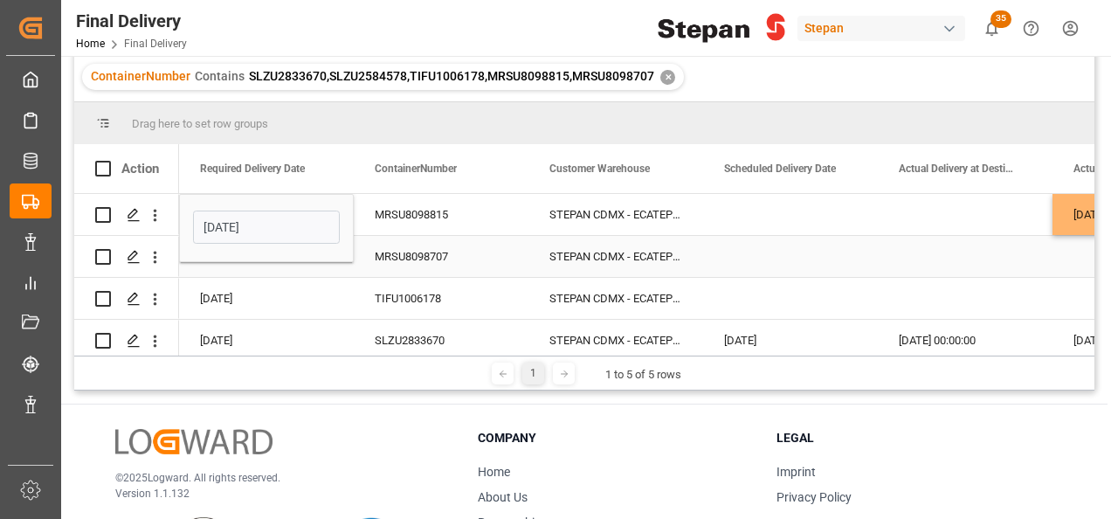
click at [257, 269] on div "Press SPACE to select this row." at bounding box center [266, 256] width 175 height 41
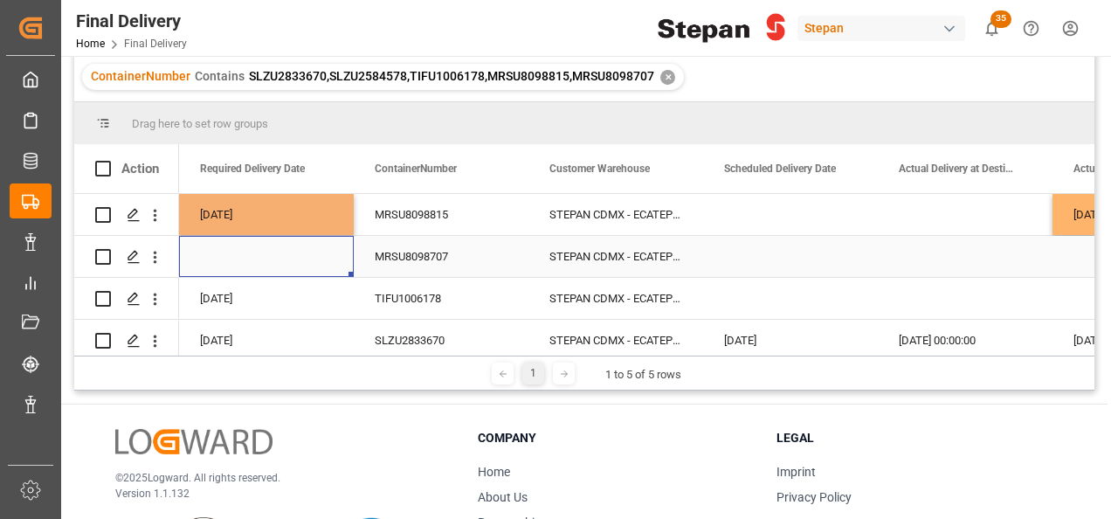
click at [241, 262] on div "Press SPACE to select this row." at bounding box center [266, 256] width 175 height 41
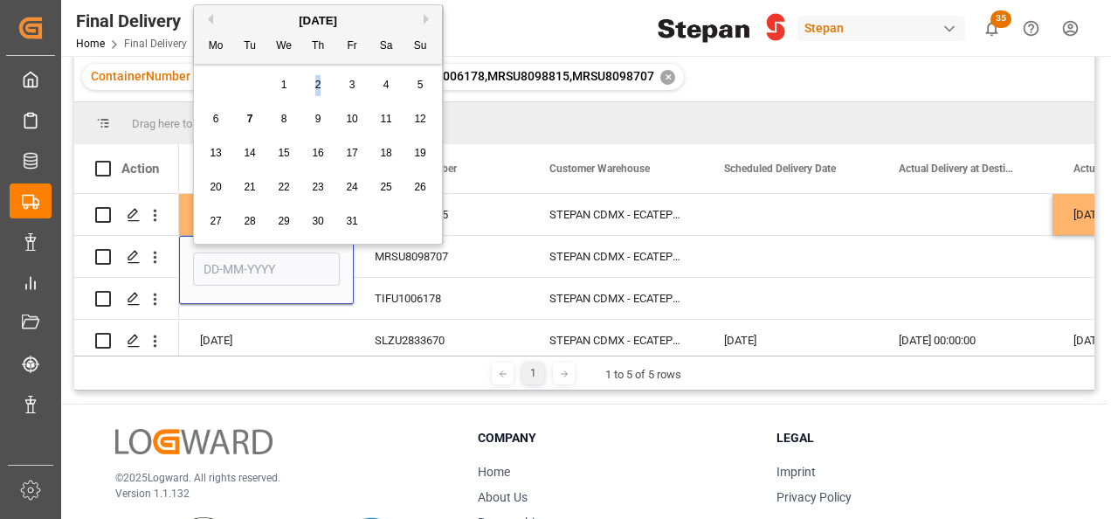
click at [317, 88] on span "2" at bounding box center [318, 85] width 6 height 12
type input "[DATE]"
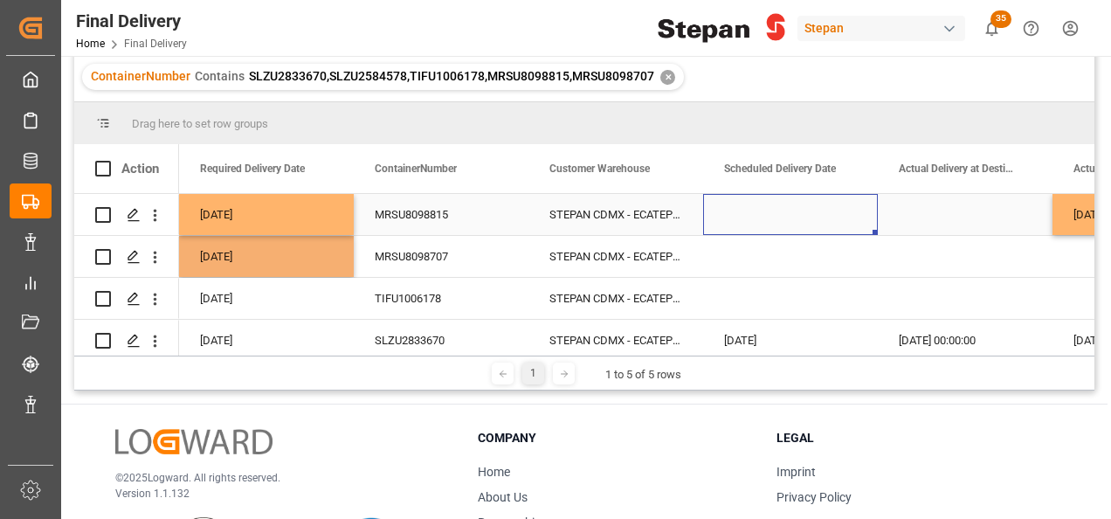
click at [729, 210] on div "Press SPACE to select this row." at bounding box center [790, 214] width 175 height 41
click at [754, 207] on div "Press SPACE to select this row." at bounding box center [790, 214] width 175 height 41
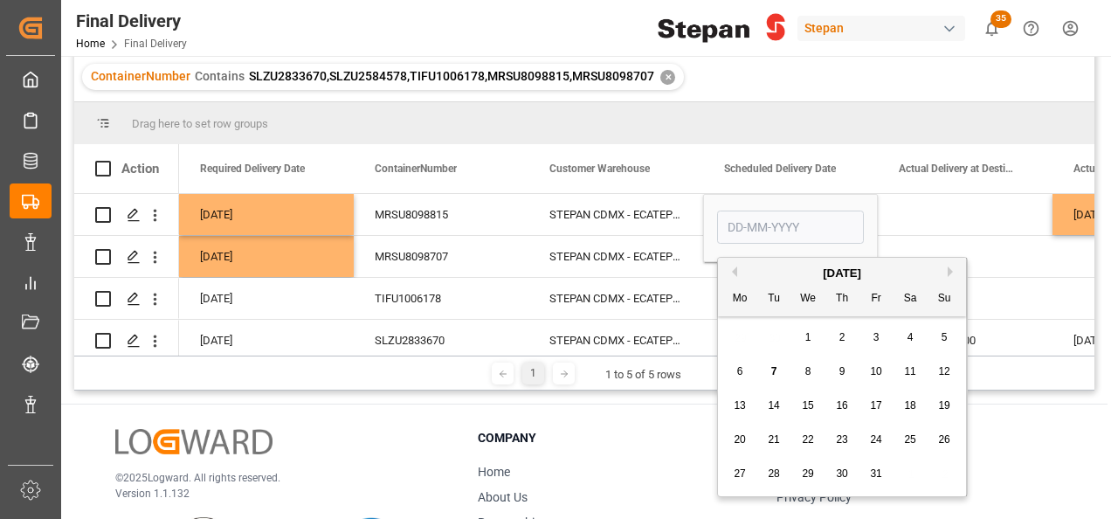
click at [845, 334] on div "2" at bounding box center [842, 338] width 22 height 21
type input "[DATE]"
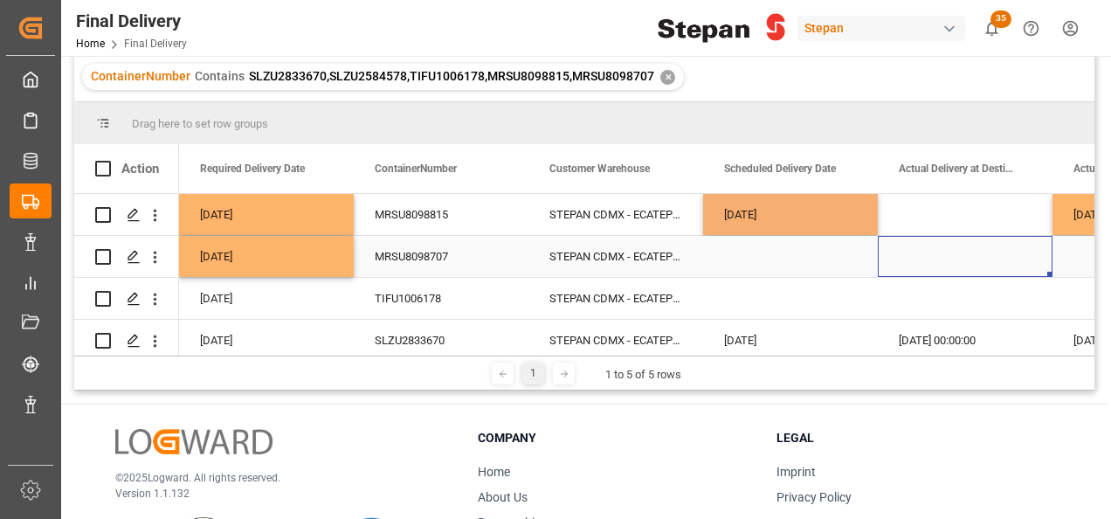
click at [900, 245] on div "Press SPACE to select this row." at bounding box center [965, 256] width 175 height 41
click at [829, 220] on div "[DATE]" at bounding box center [790, 214] width 175 height 41
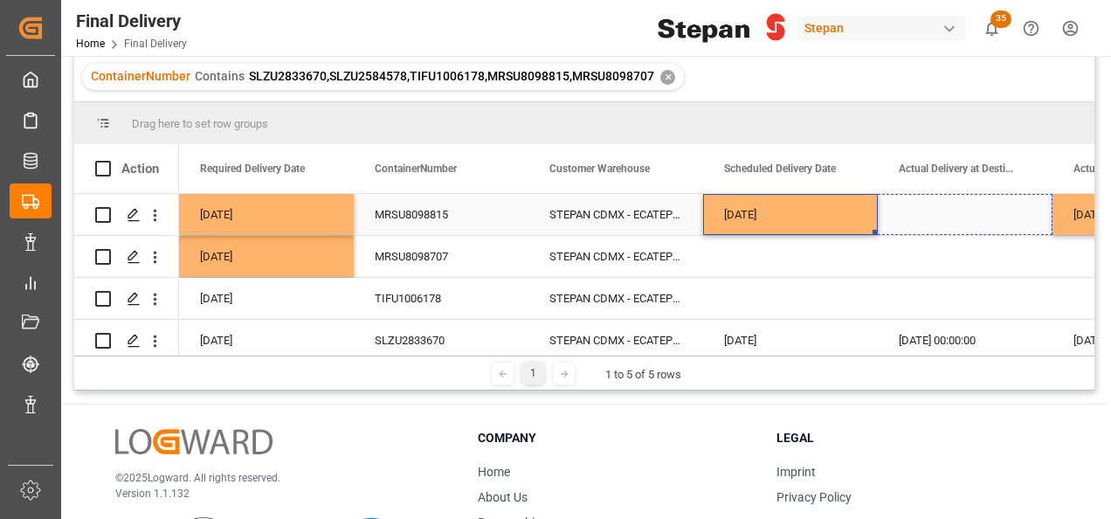
drag, startPoint x: 875, startPoint y: 231, endPoint x: 959, endPoint y: 229, distance: 83.9
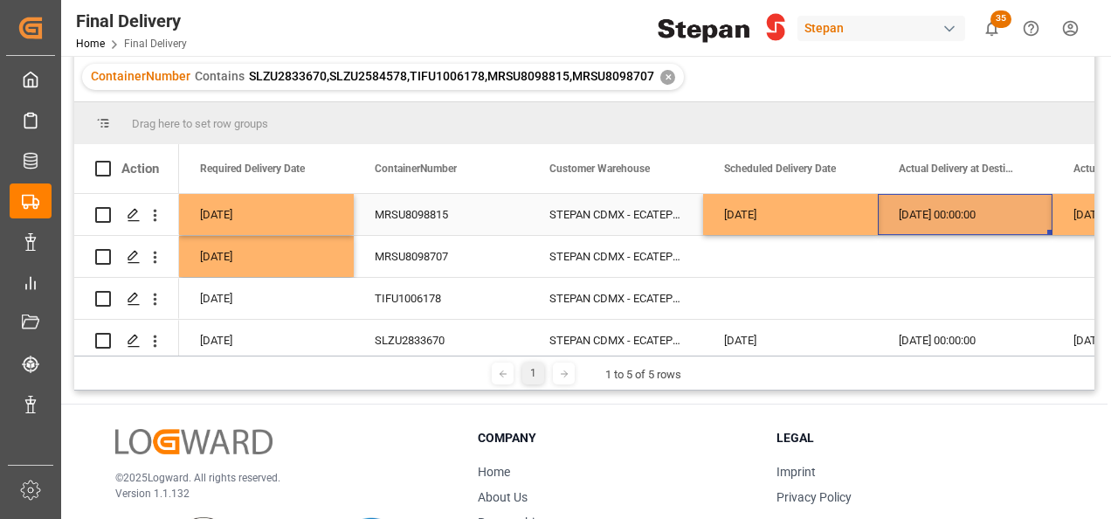
click at [948, 222] on div "[DATE] 00:00:00" at bounding box center [965, 214] width 175 height 41
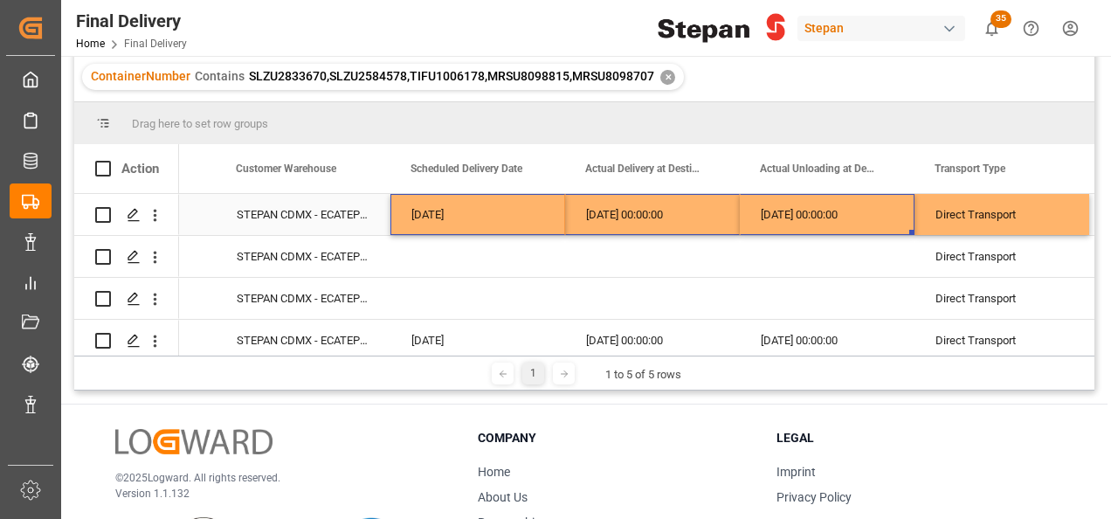
drag, startPoint x: 465, startPoint y: 210, endPoint x: 787, endPoint y: 208, distance: 322.3
drag, startPoint x: 910, startPoint y: 231, endPoint x: 886, endPoint y: 307, distance: 79.8
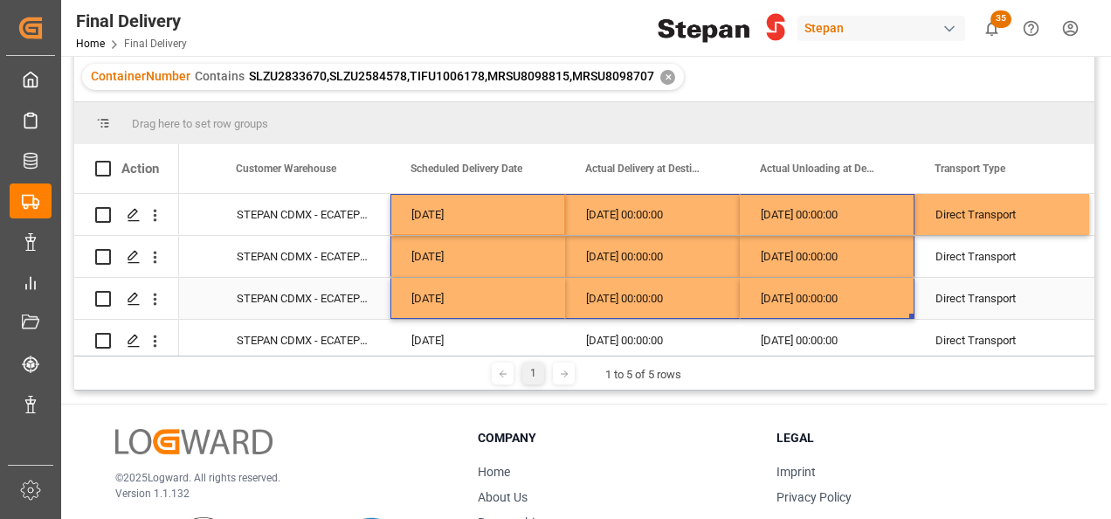
click at [498, 289] on div "[DATE]" at bounding box center [477, 298] width 175 height 41
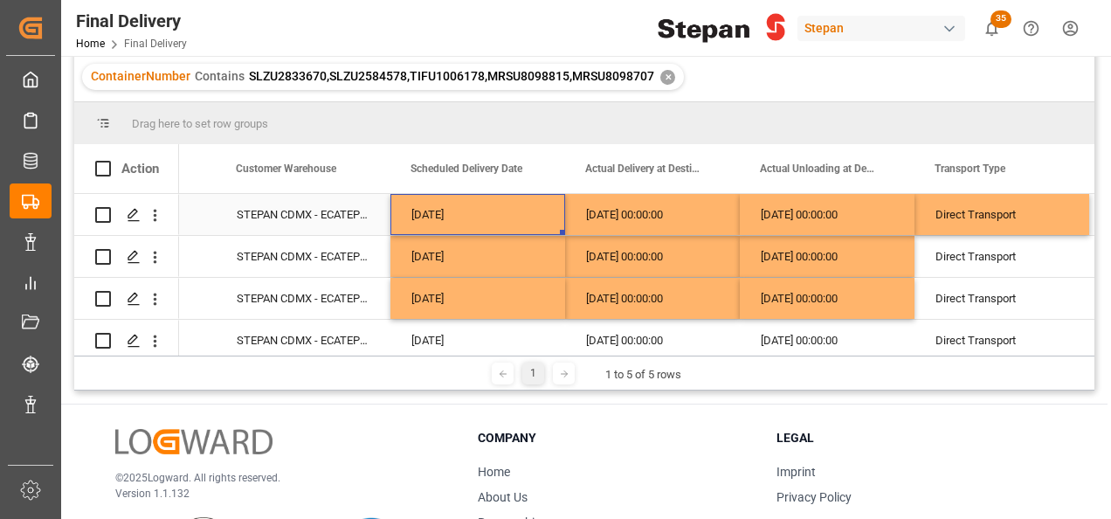
click at [500, 208] on div "[DATE]" at bounding box center [477, 214] width 175 height 41
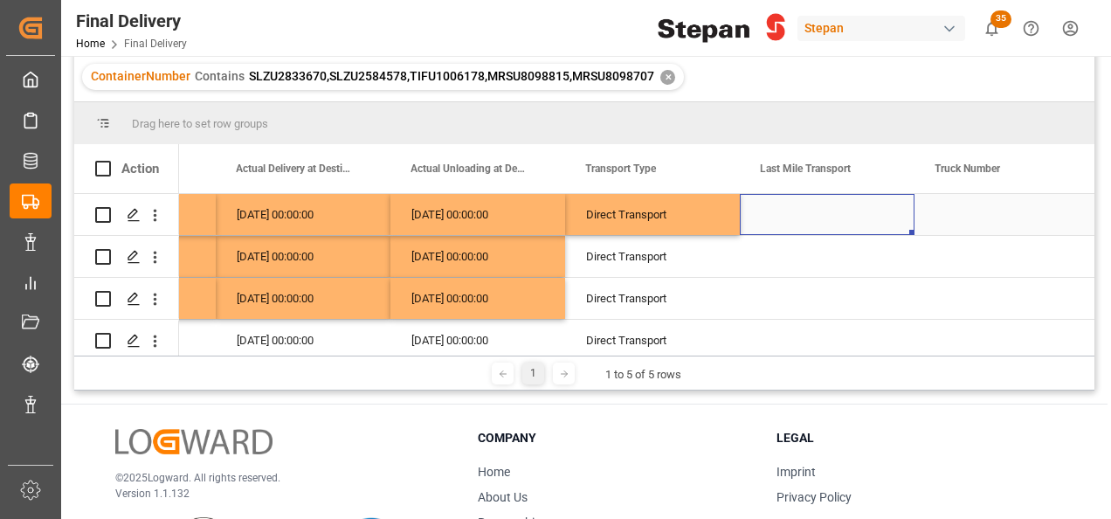
click at [804, 218] on div "Press SPACE to select this row." at bounding box center [827, 214] width 175 height 41
click at [804, 218] on input "Press SPACE to select this row." at bounding box center [827, 224] width 147 height 33
click at [878, 225] on icon "open menu" at bounding box center [882, 225] width 21 height 21
click at [799, 281] on div "TRANSPORTE TLH" at bounding box center [908, 282] width 306 height 61
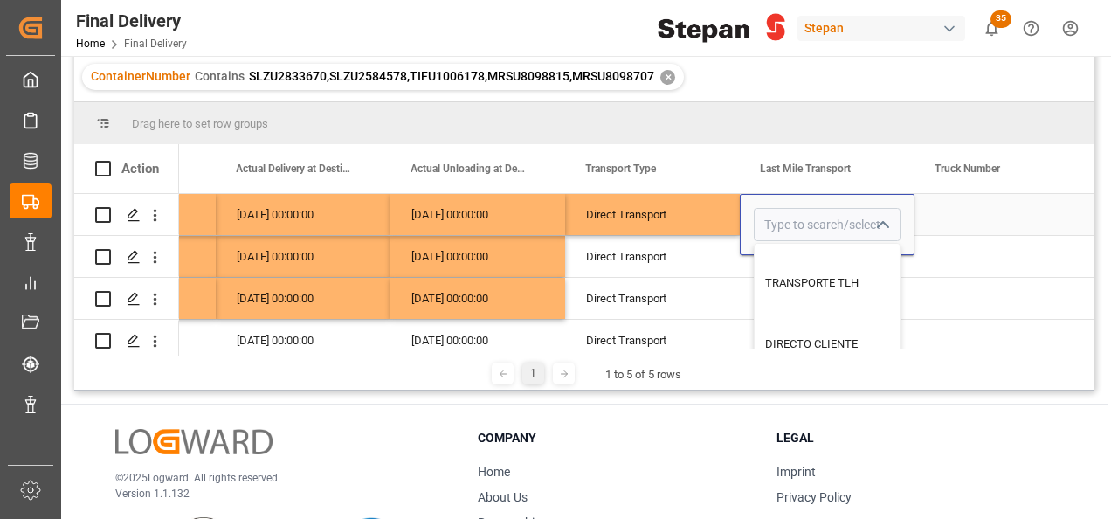
type input "TRANSPORTE TLH"
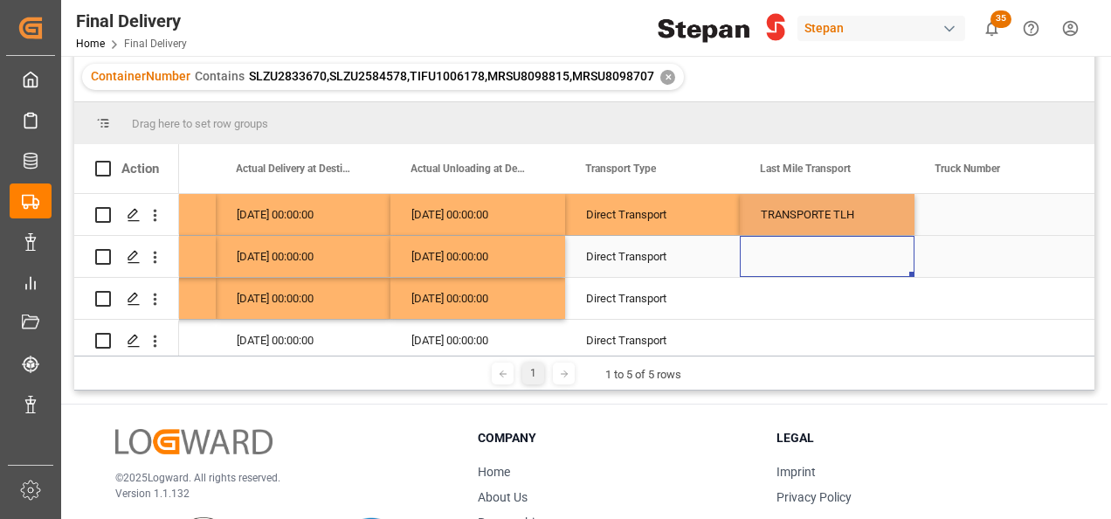
click at [744, 272] on div "Press SPACE to select this row." at bounding box center [827, 256] width 175 height 41
click at [813, 212] on div "TRANSPORTE TLH" at bounding box center [827, 215] width 133 height 40
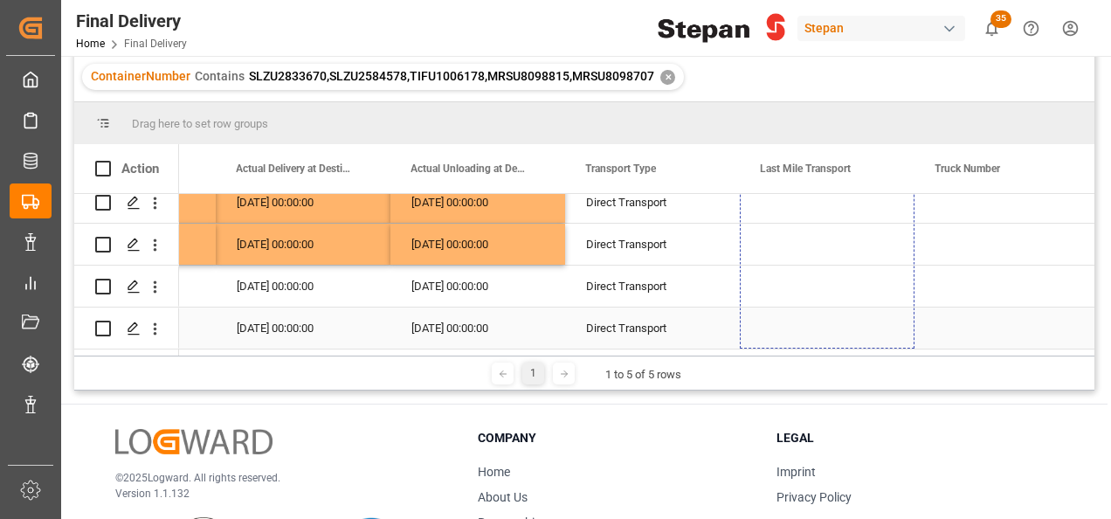
drag, startPoint x: 909, startPoint y: 232, endPoint x: 866, endPoint y: 318, distance: 96.1
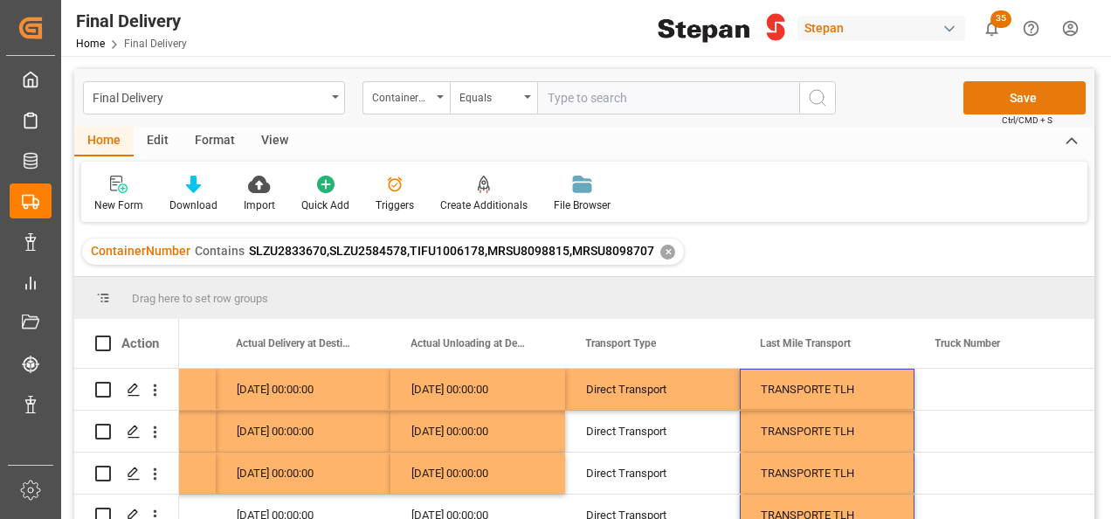
click at [1032, 99] on button "Save" at bounding box center [1024, 97] width 122 height 33
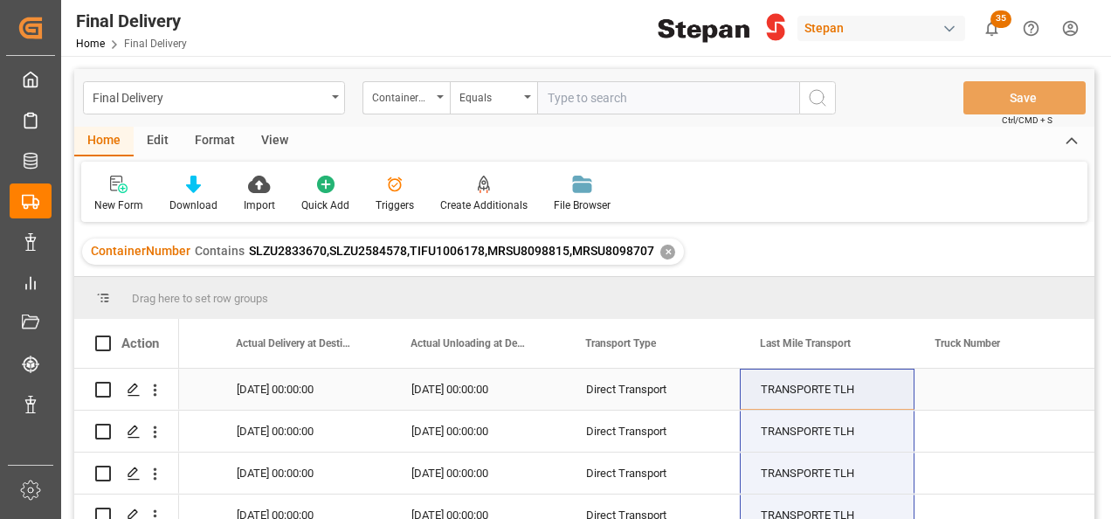
click at [493, 388] on div "[DATE] 00:00:00" at bounding box center [477, 389] width 175 height 41
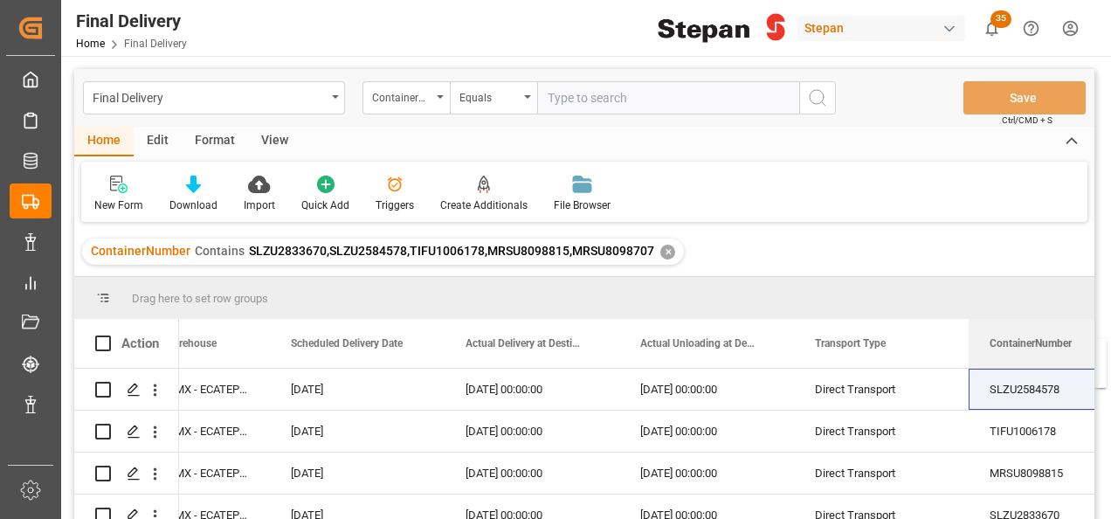
scroll to position [0, 2411]
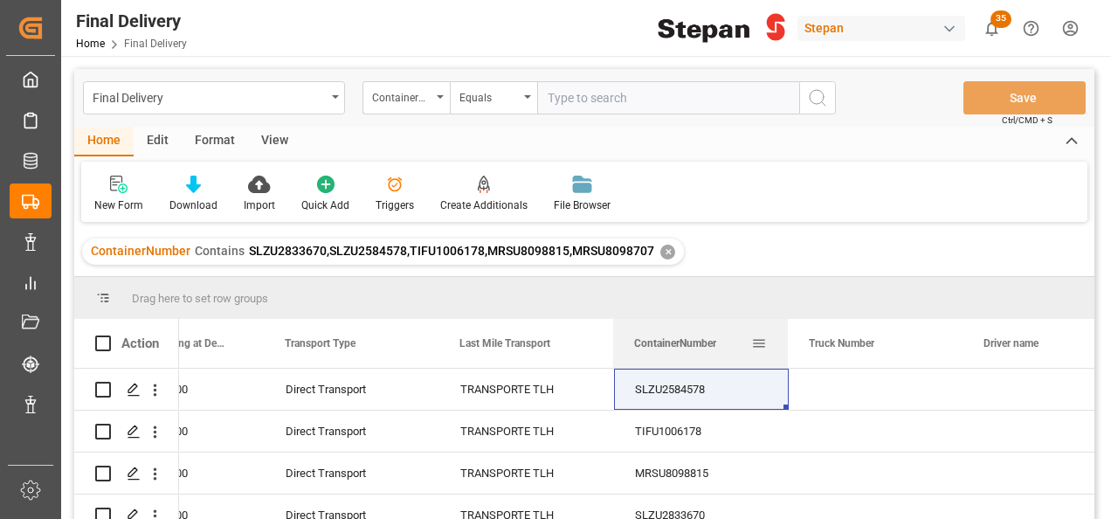
drag, startPoint x: 245, startPoint y: 344, endPoint x: 688, endPoint y: 342, distance: 443.7
click at [693, 348] on span "ContainerNumber" at bounding box center [675, 343] width 82 height 12
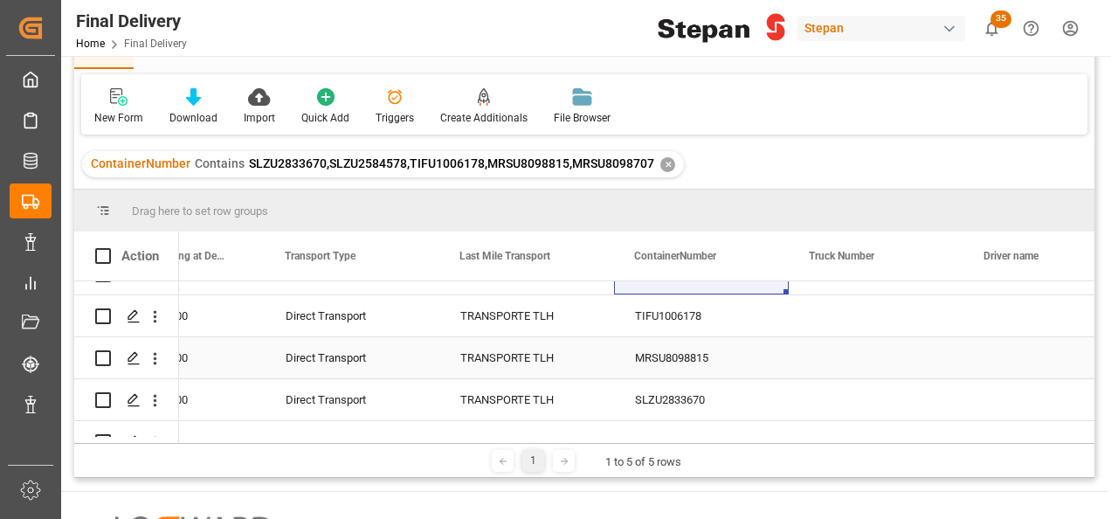
scroll to position [0, 0]
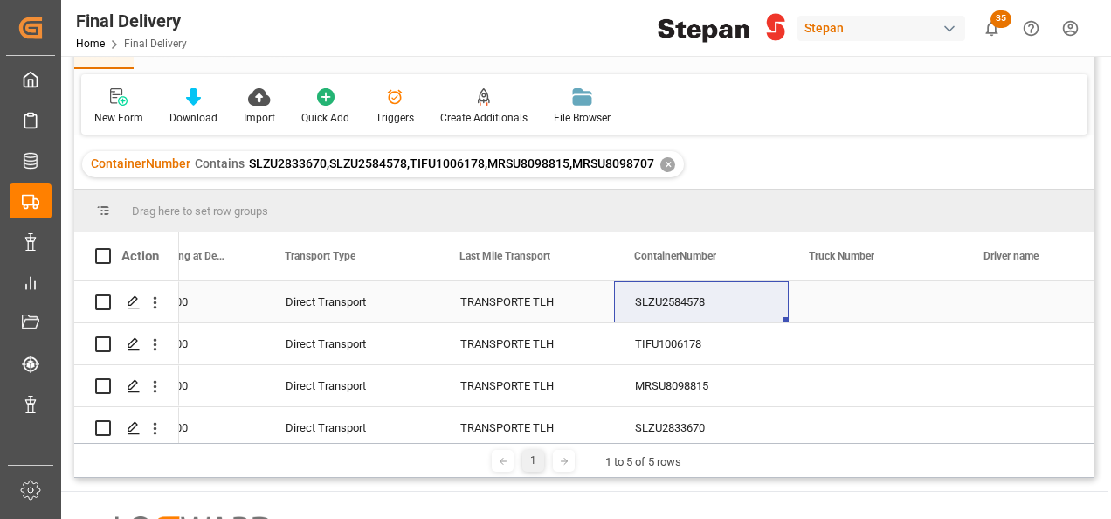
click at [816, 321] on div "Press SPACE to select this row." at bounding box center [876, 301] width 175 height 41
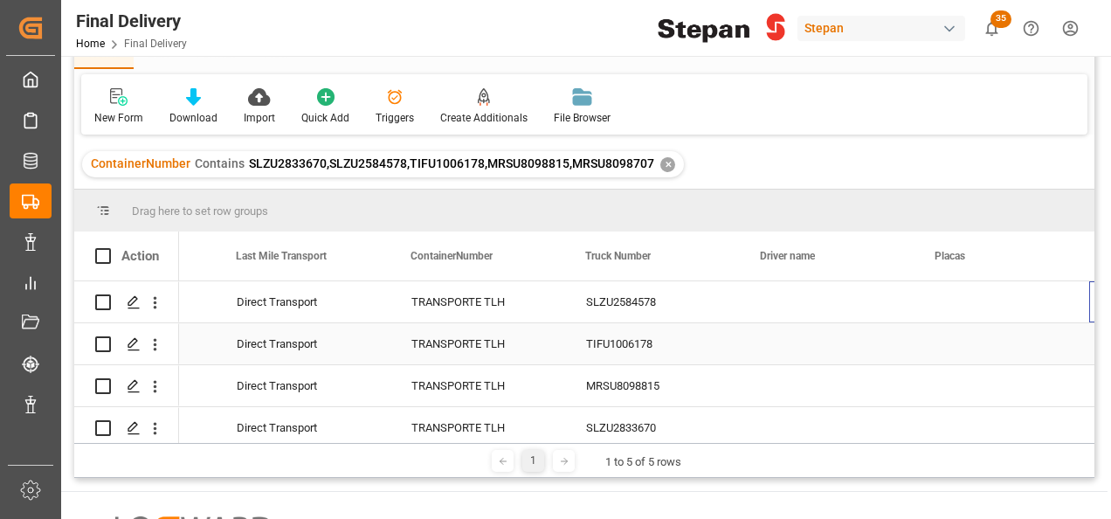
scroll to position [0, 3107]
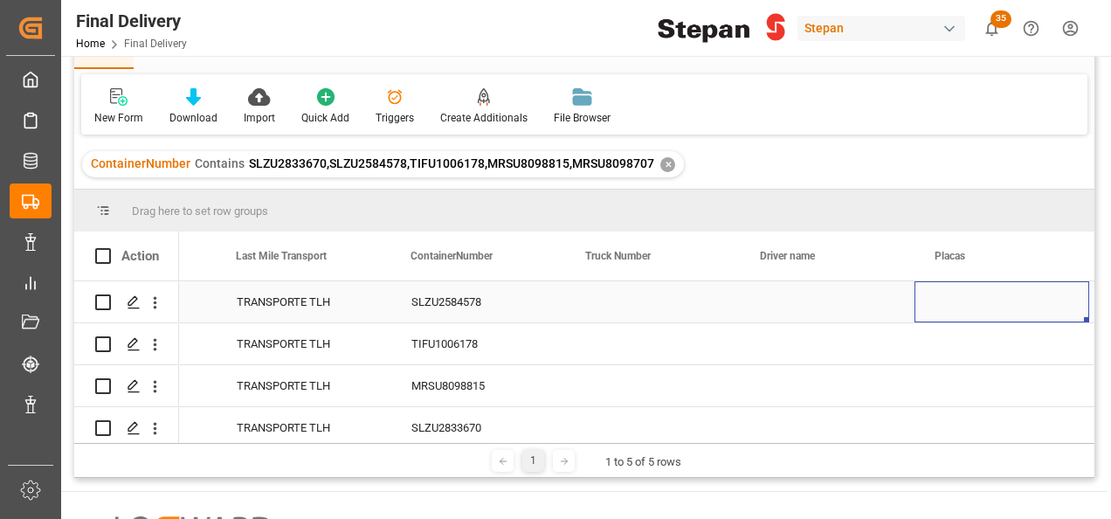
click at [606, 301] on div "Press SPACE to select this row." at bounding box center [652, 301] width 175 height 41
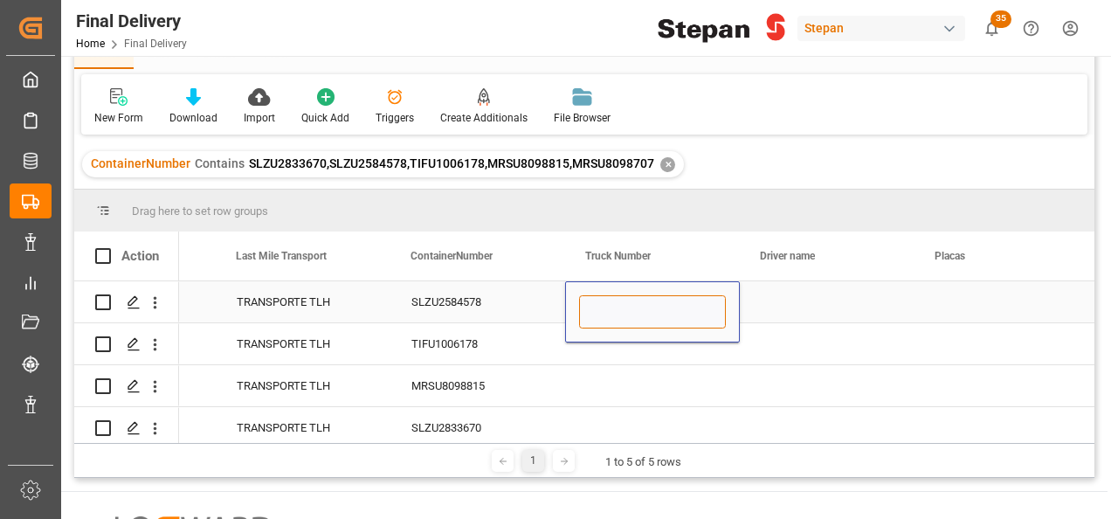
click at [606, 301] on input "Press SPACE to select this row." at bounding box center [652, 311] width 147 height 33
paste input "349"
type input "349"
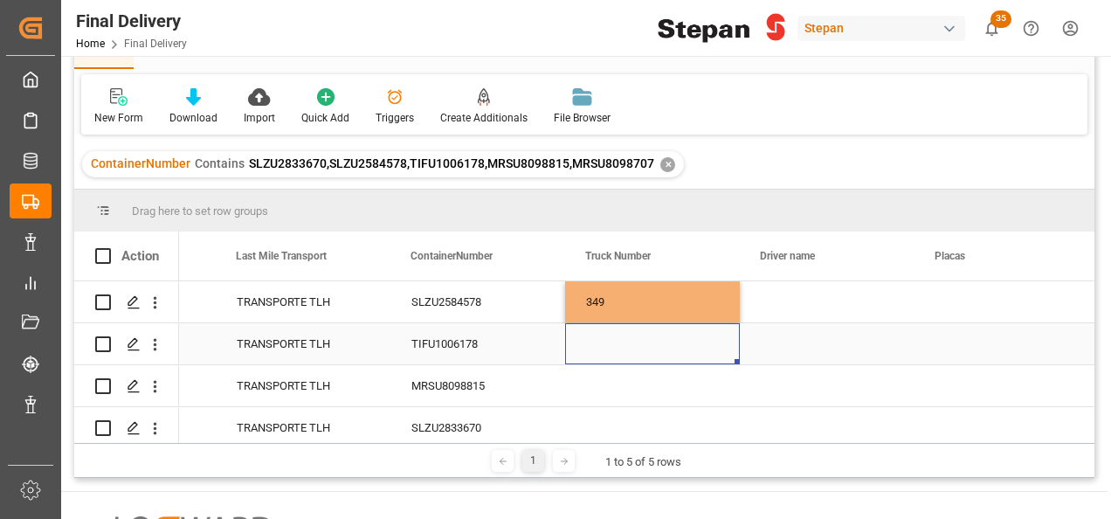
click at [610, 348] on div "Press SPACE to select this row." at bounding box center [652, 343] width 175 height 41
click at [603, 344] on div "Press SPACE to select this row." at bounding box center [652, 343] width 175 height 41
type input "348"
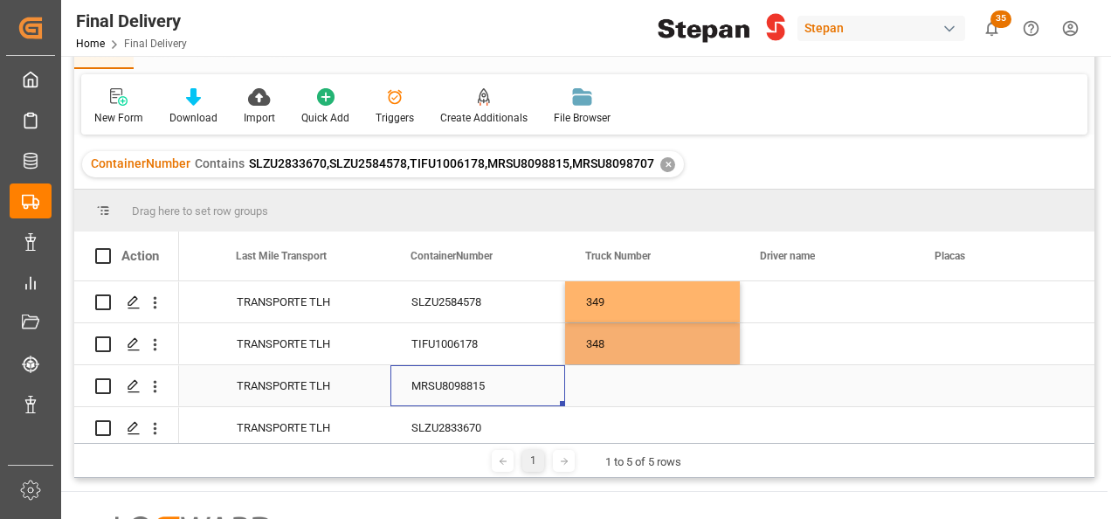
click at [535, 384] on div "MRSU8098815" at bounding box center [477, 385] width 175 height 41
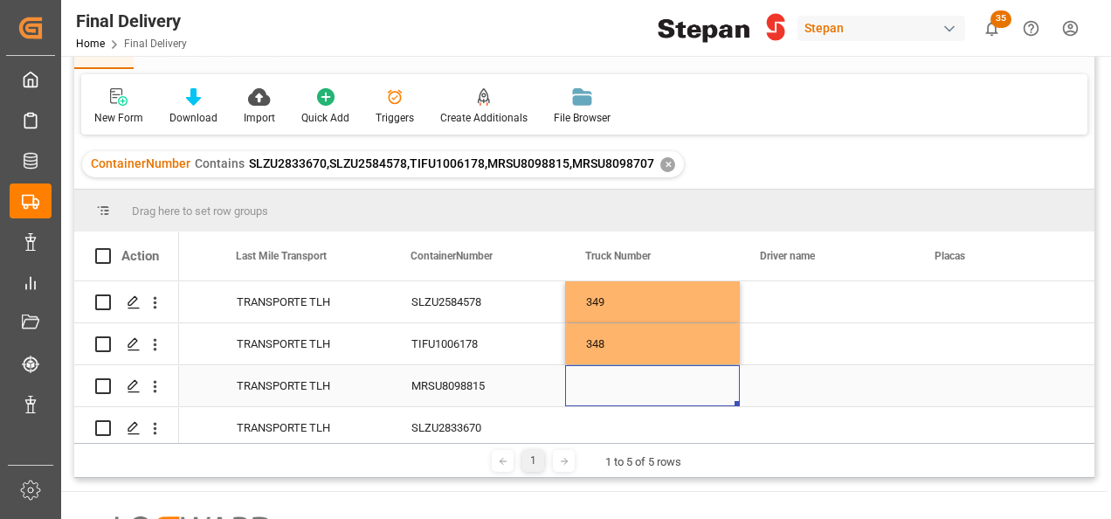
click at [600, 386] on div "Press SPACE to select this row." at bounding box center [652, 385] width 175 height 41
type input "40037"
click at [510, 390] on div "MRSU8098815" at bounding box center [477, 385] width 175 height 41
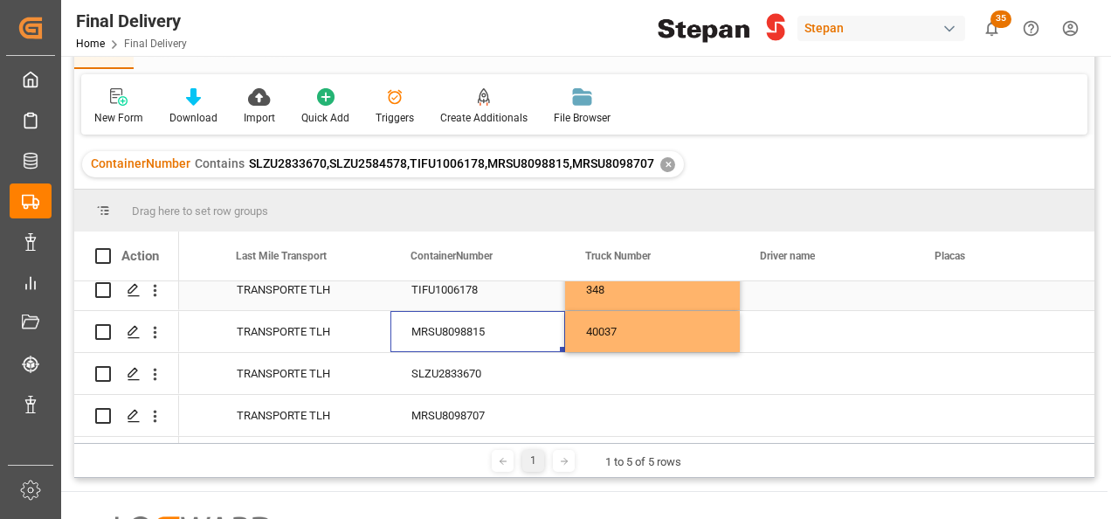
scroll to position [59, 0]
click at [623, 358] on div "Press SPACE to select this row." at bounding box center [652, 373] width 175 height 41
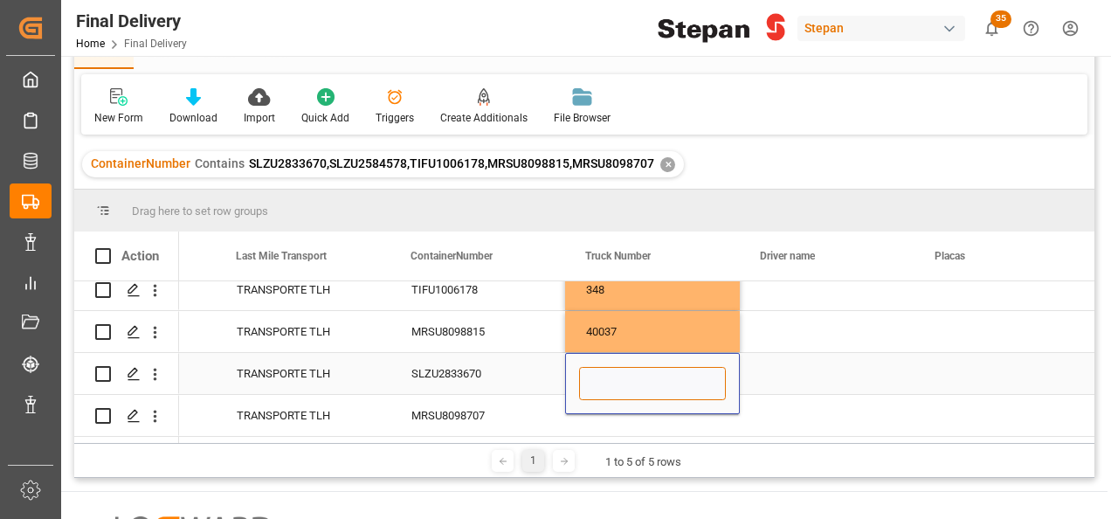
click at [620, 375] on input "Press SPACE to select this row." at bounding box center [652, 383] width 147 height 33
paste input "322"
type input "322"
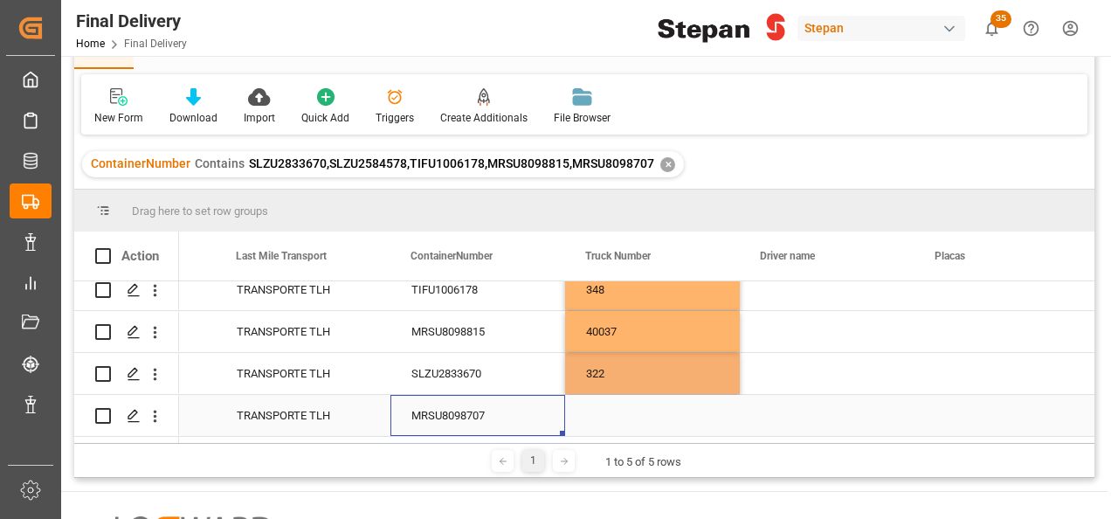
click at [531, 413] on div "MRSU8098707" at bounding box center [477, 415] width 175 height 41
click at [617, 417] on div "Press SPACE to select this row." at bounding box center [652, 415] width 175 height 41
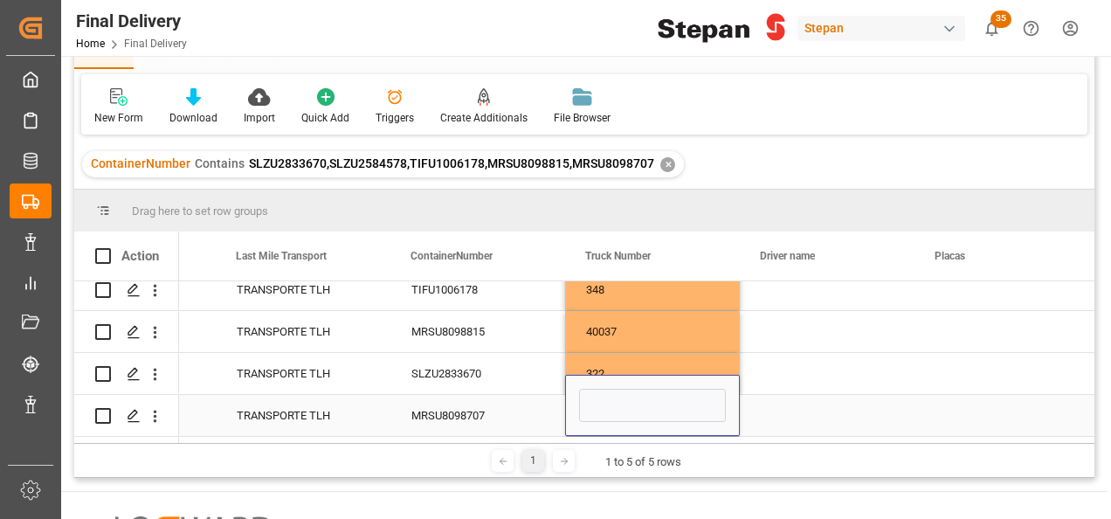
click at [617, 414] on input "Press SPACE to select this row." at bounding box center [652, 405] width 147 height 33
paste input "336"
type input "336"
click at [816, 395] on div "Press SPACE to select this row." at bounding box center [827, 415] width 175 height 41
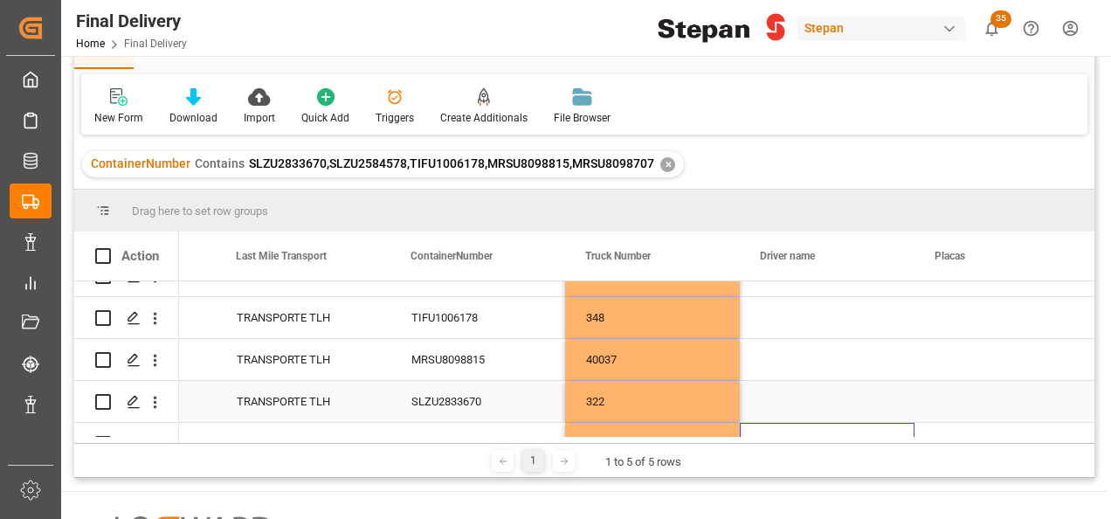
scroll to position [0, 0]
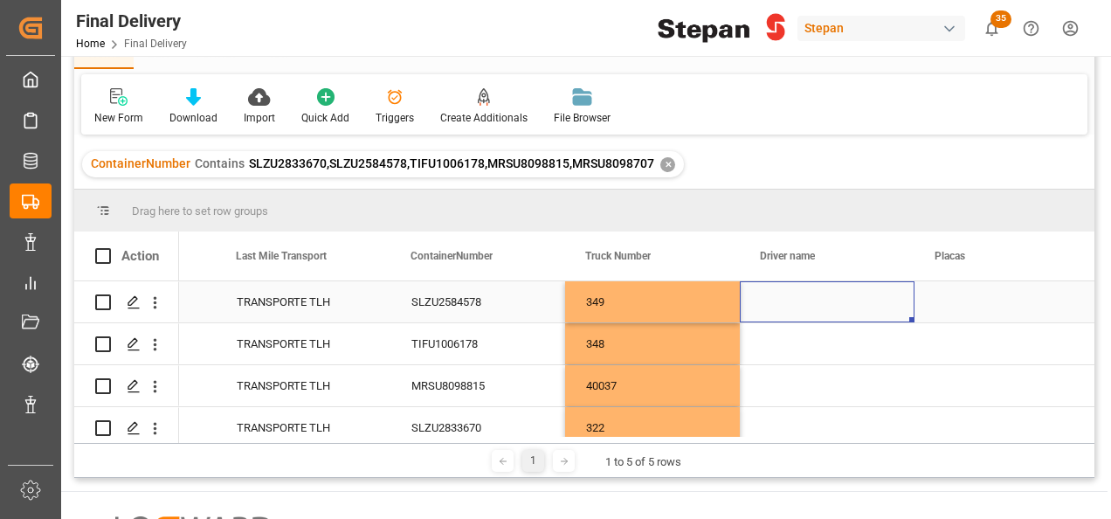
click at [790, 302] on div "Press SPACE to select this row." at bounding box center [827, 301] width 175 height 41
click at [777, 302] on div "Press SPACE to select this row." at bounding box center [827, 301] width 175 height 41
click at [779, 301] on div "Press SPACE to select this row." at bounding box center [827, 301] width 175 height 41
click at [791, 306] on input "Press SPACE to select this row." at bounding box center [827, 311] width 147 height 33
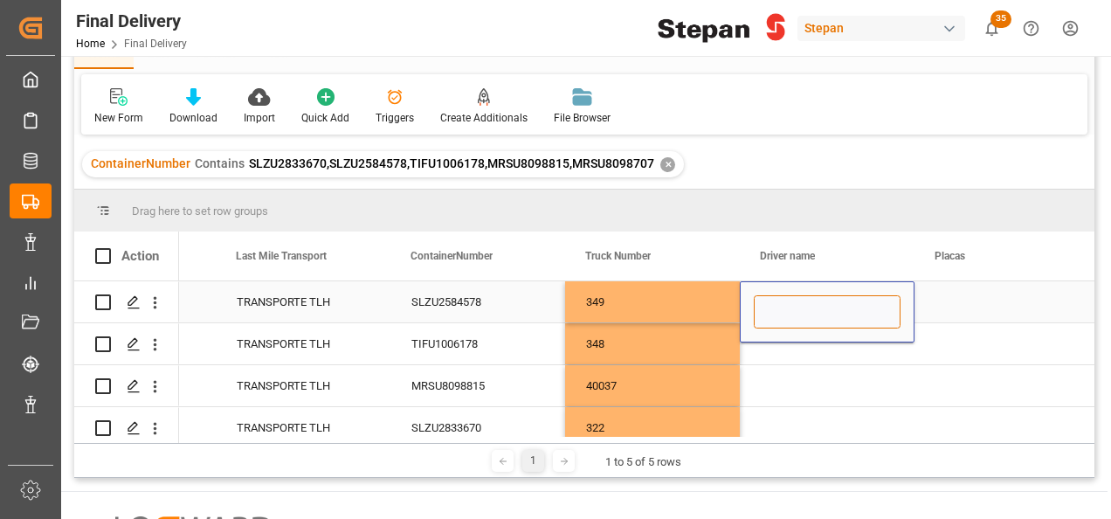
paste input "[PERSON_NAME]"
type input "[PERSON_NAME]"
click at [771, 346] on div "Press SPACE to select this row." at bounding box center [827, 343] width 175 height 41
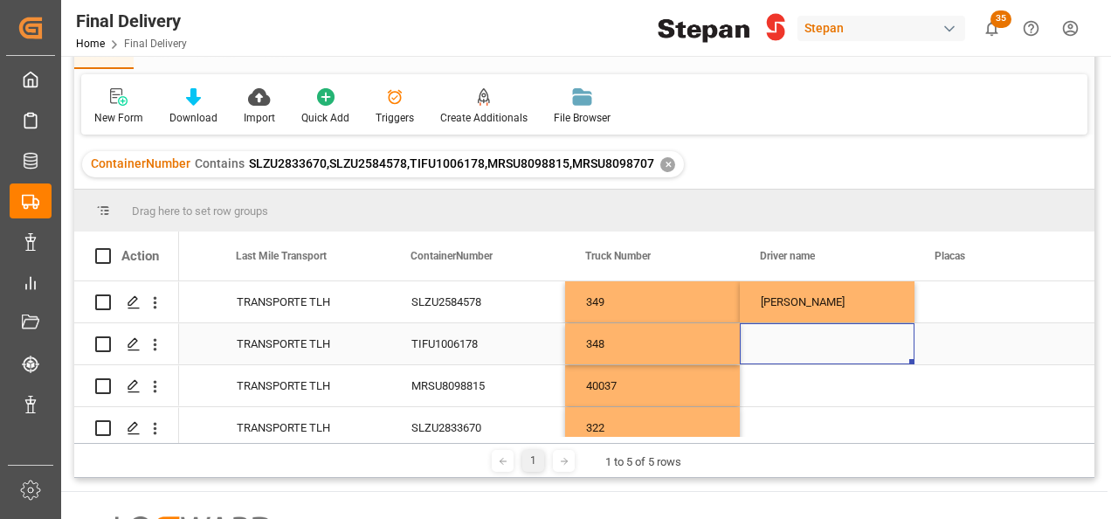
click at [772, 339] on div "Press SPACE to select this row." at bounding box center [827, 343] width 175 height 41
click at [772, 339] on input "Press SPACE to select this row." at bounding box center [827, 353] width 147 height 33
paste input "[PERSON_NAME] [PERSON_NAME]"
type input "[PERSON_NAME] [PERSON_NAME]"
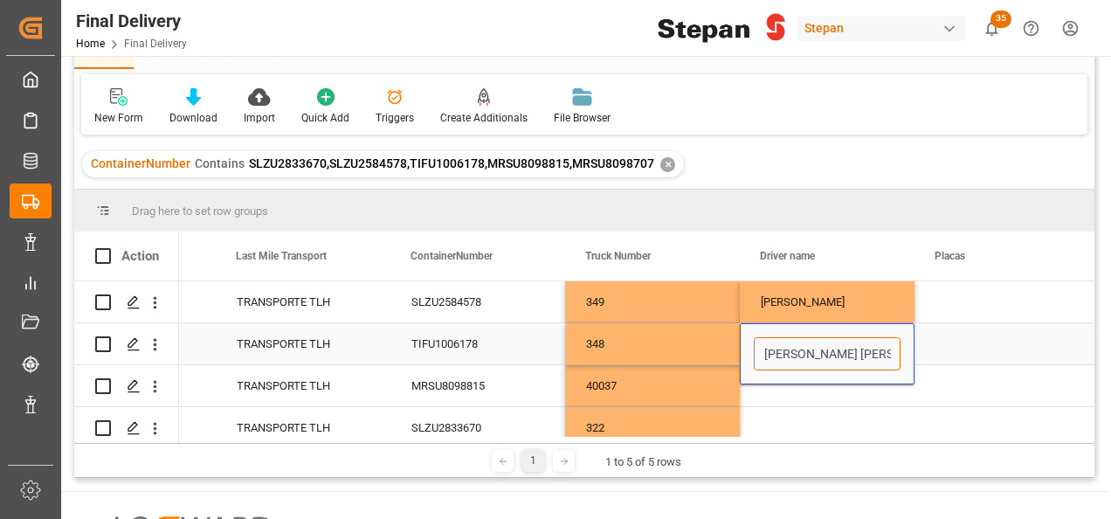
scroll to position [0, 36]
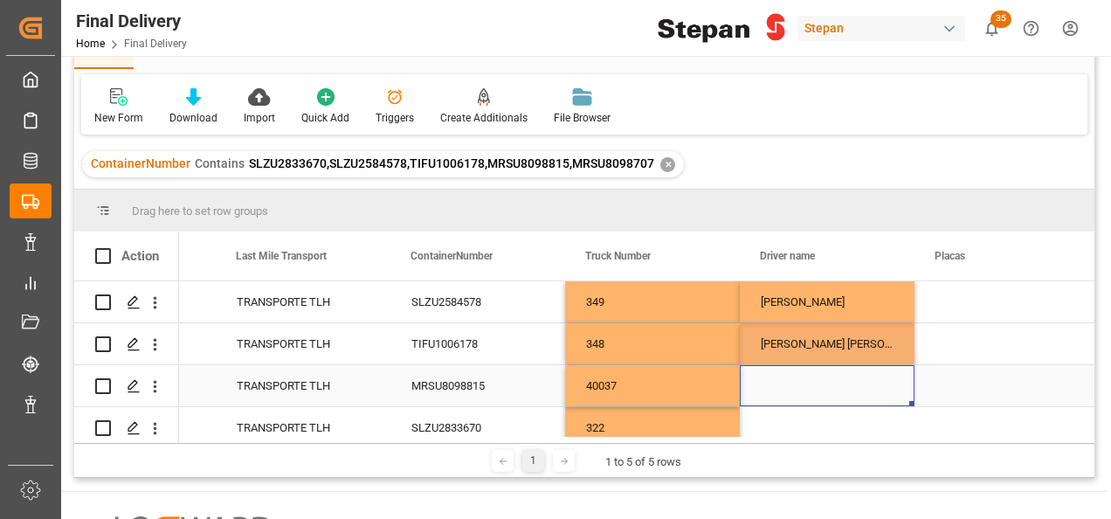
click at [797, 397] on div "Press SPACE to select this row." at bounding box center [827, 385] width 175 height 41
click at [774, 388] on div "Press SPACE to select this row." at bounding box center [827, 385] width 175 height 41
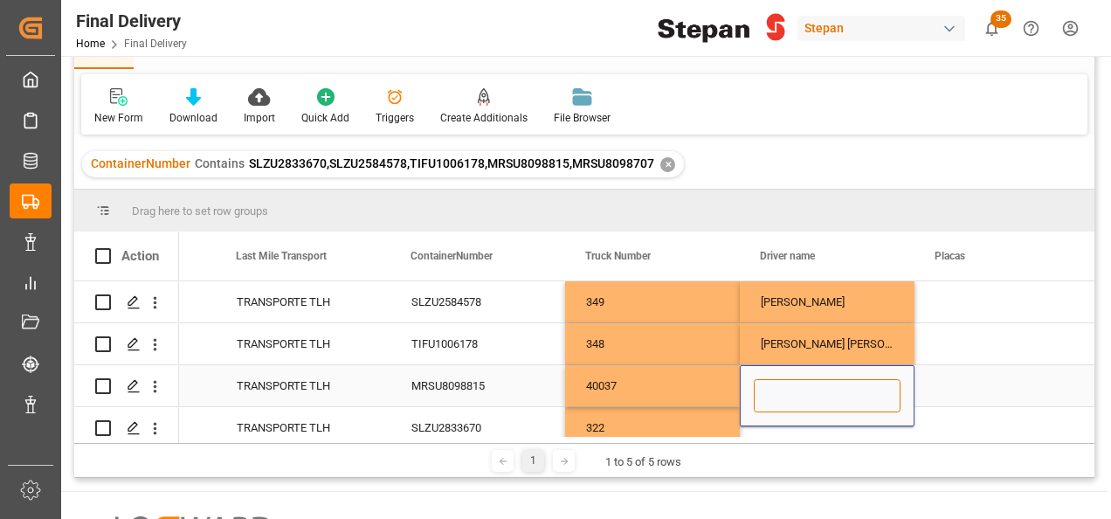
click at [774, 387] on input "Press SPACE to select this row." at bounding box center [827, 395] width 147 height 33
paste input "[PERSON_NAME]"
type input "[PERSON_NAME]"
click at [672, 374] on div "40037" at bounding box center [652, 385] width 175 height 41
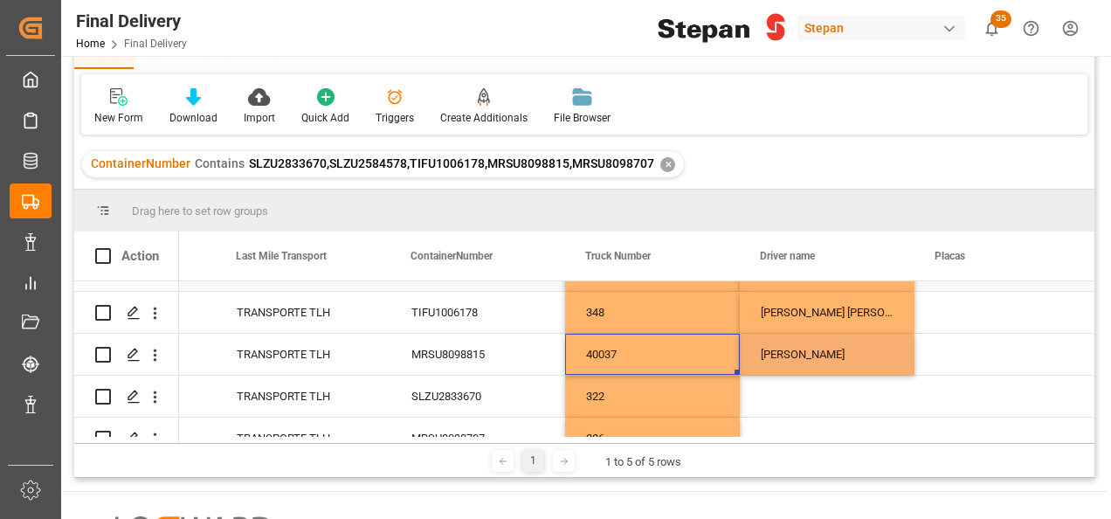
scroll to position [59, 0]
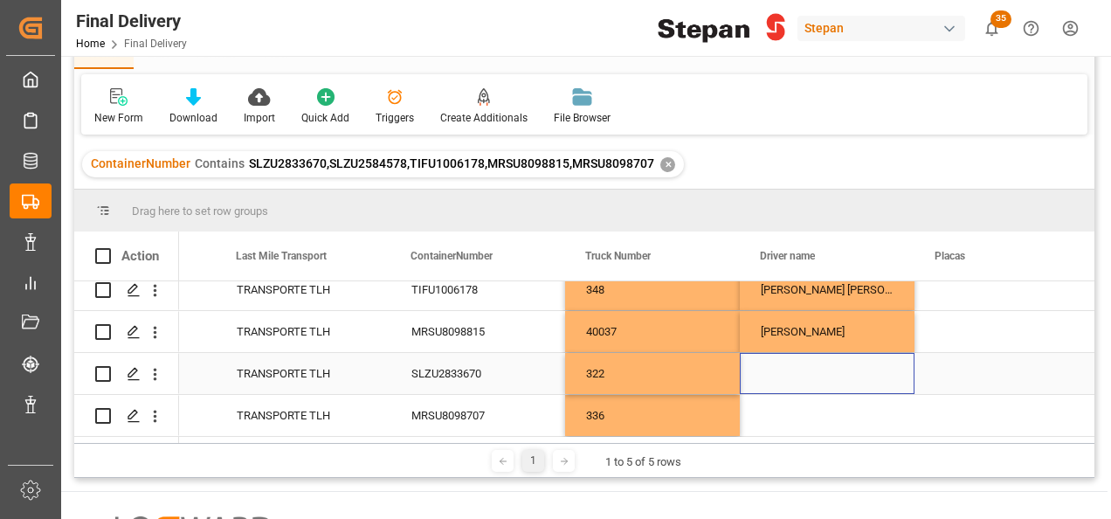
click at [788, 364] on div "Press SPACE to select this row." at bounding box center [827, 373] width 175 height 41
click at [766, 366] on div "Press SPACE to select this row." at bounding box center [827, 373] width 175 height 41
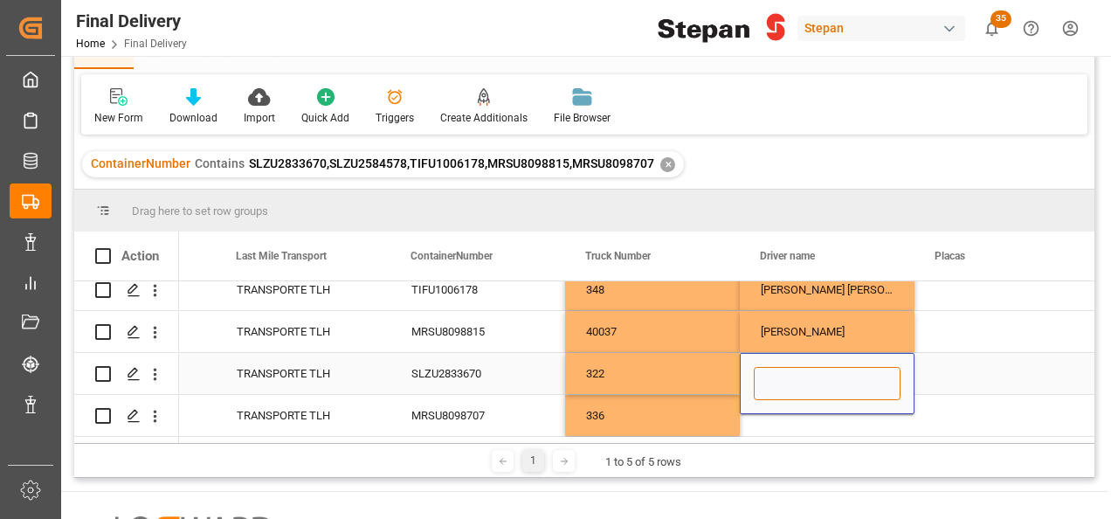
click at [784, 377] on input "Press SPACE to select this row." at bounding box center [827, 383] width 147 height 33
paste input "[PERSON_NAME]"
type input "[PERSON_NAME]"
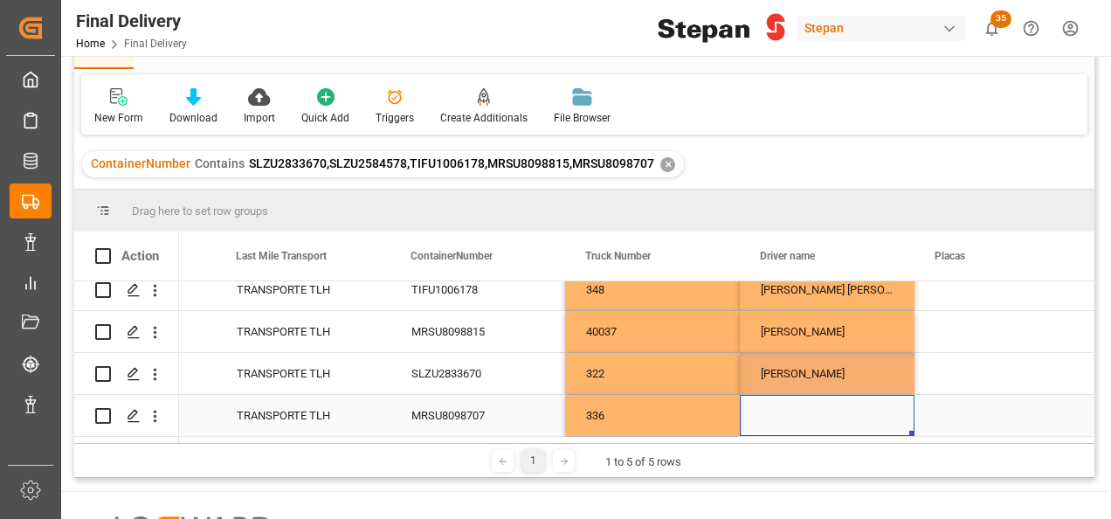
click at [776, 424] on div "Press SPACE to select this row." at bounding box center [827, 415] width 175 height 41
click at [775, 410] on div "Press SPACE to select this row." at bounding box center [827, 415] width 175 height 41
click at [776, 409] on div "Press SPACE to select this row." at bounding box center [827, 415] width 175 height 41
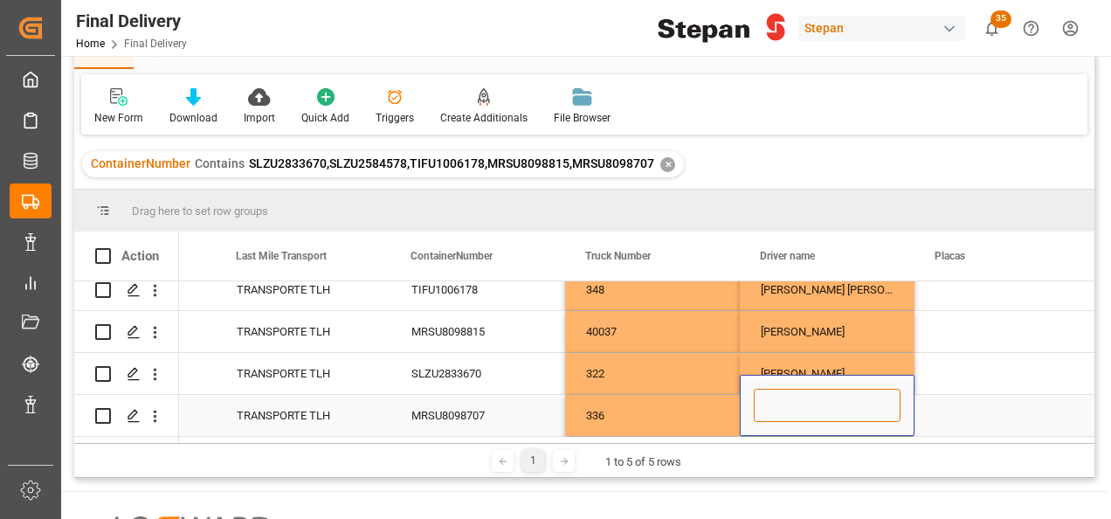
paste input "[PERSON_NAME] [PERSON_NAME]"
type input "[PERSON_NAME] [PERSON_NAME]"
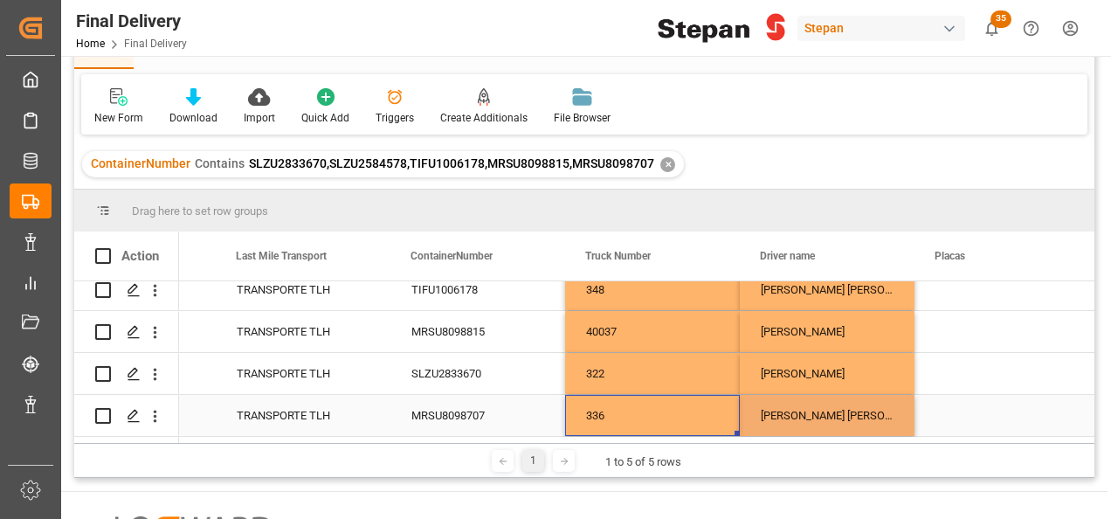
click at [681, 397] on div "336" at bounding box center [652, 415] width 175 height 41
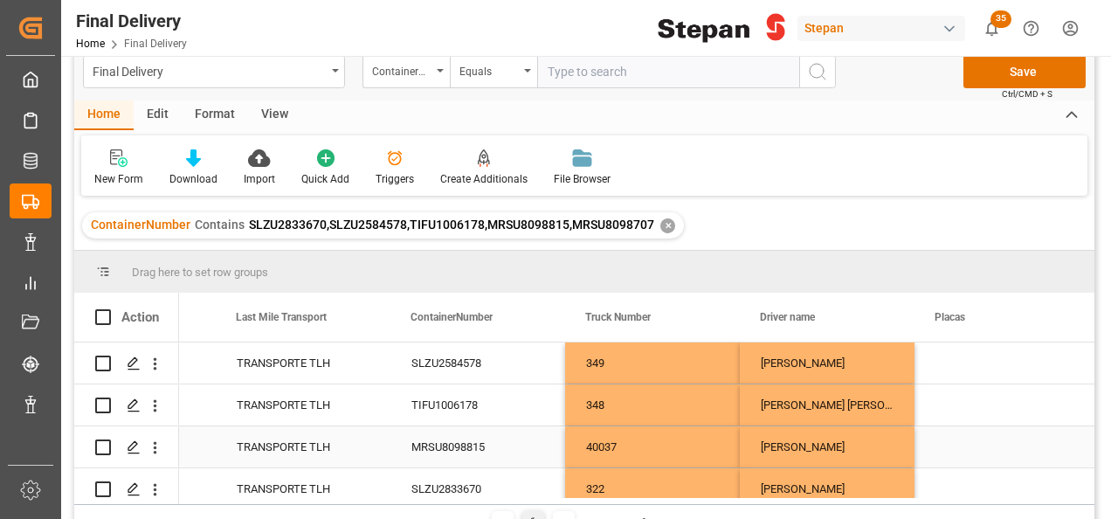
scroll to position [0, 0]
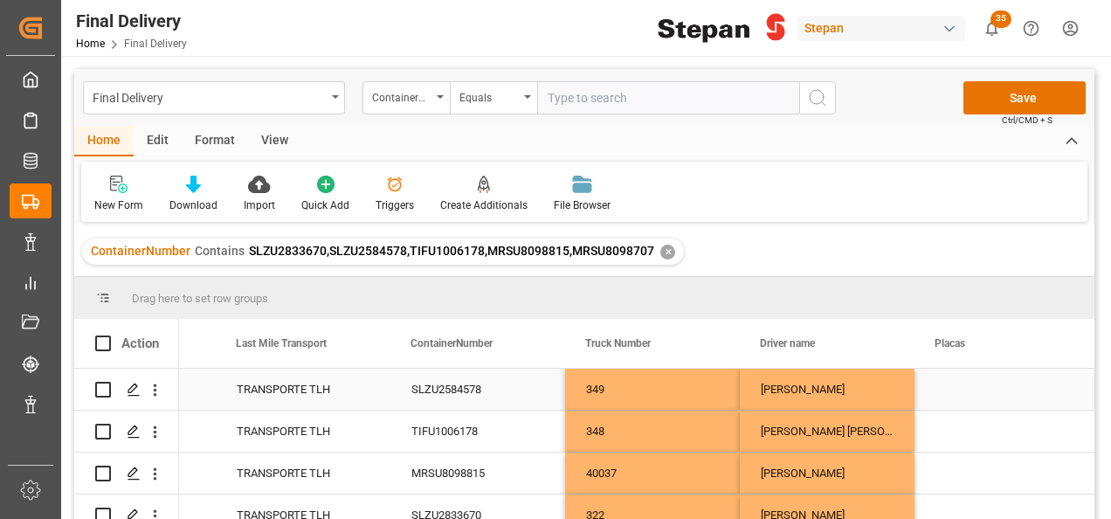
click at [773, 386] on div "[PERSON_NAME]" at bounding box center [827, 389] width 175 height 41
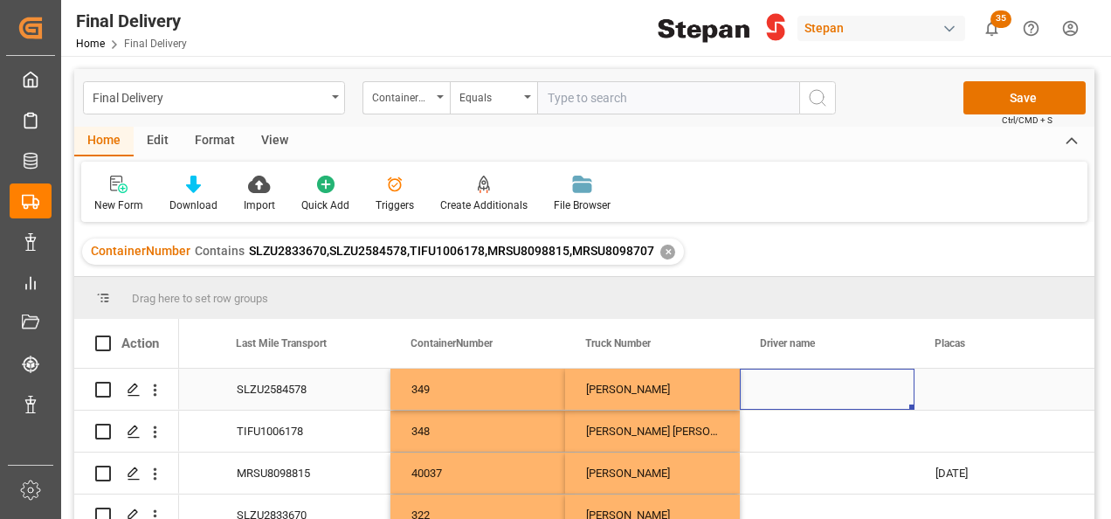
scroll to position [0, 3283]
click at [781, 390] on div "Press SPACE to select this row." at bounding box center [827, 389] width 175 height 41
type input "38AJ9E"
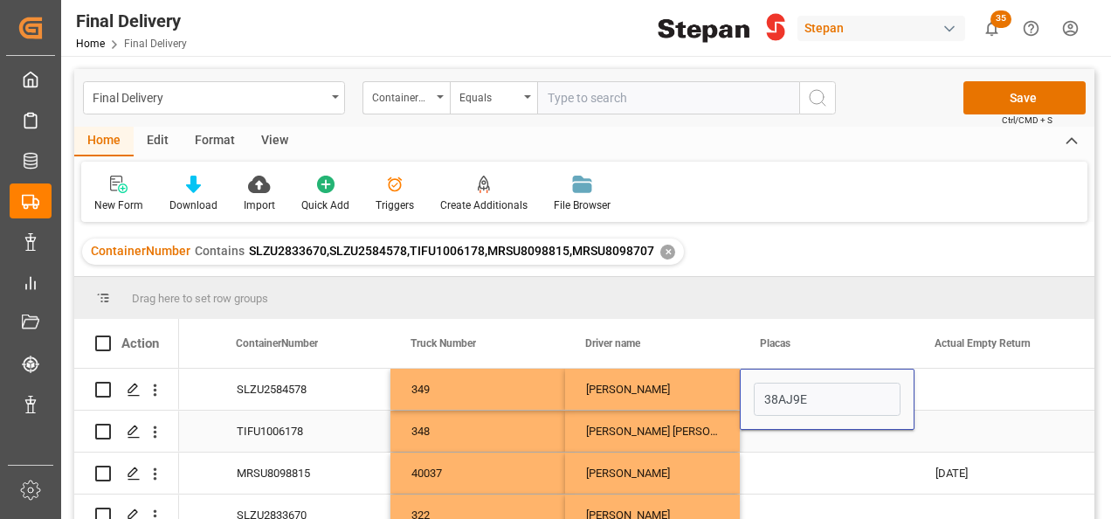
click at [777, 435] on div "Press SPACE to select this row." at bounding box center [827, 430] width 175 height 41
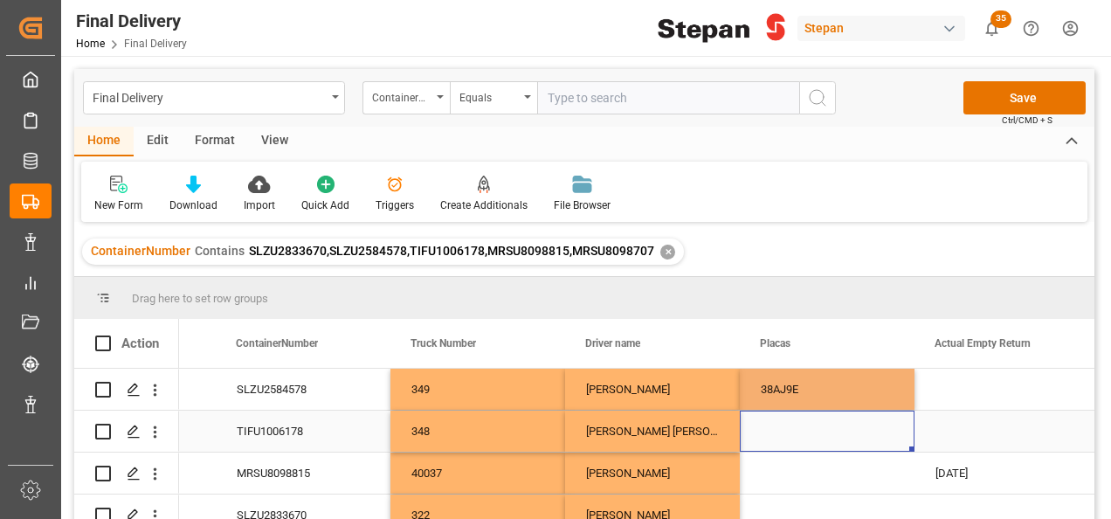
click at [777, 435] on div "Press SPACE to select this row." at bounding box center [827, 430] width 175 height 41
click at [777, 433] on input "Press SPACE to select this row." at bounding box center [827, 440] width 147 height 33
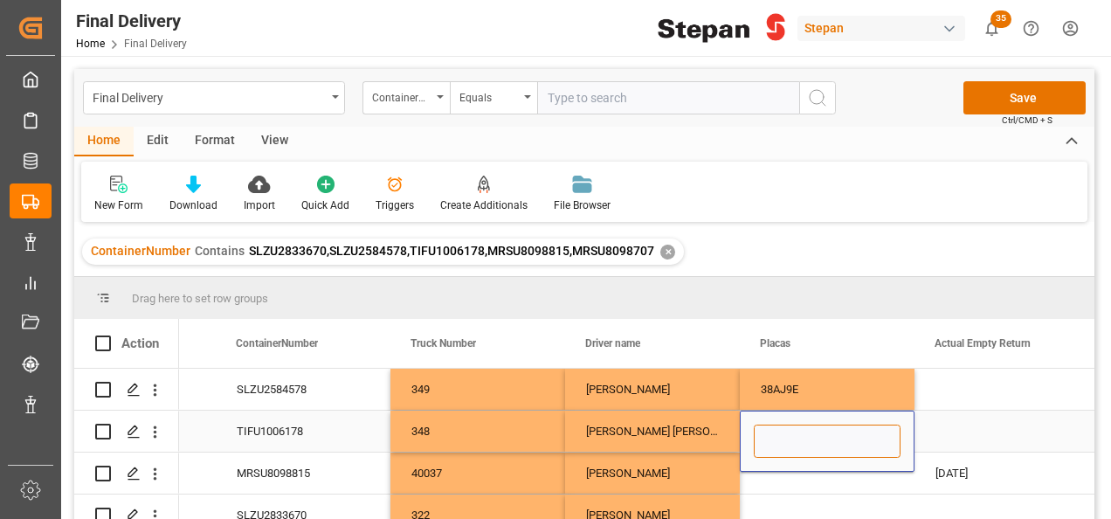
paste input "39AJ9E"
type input "39AJ9E"
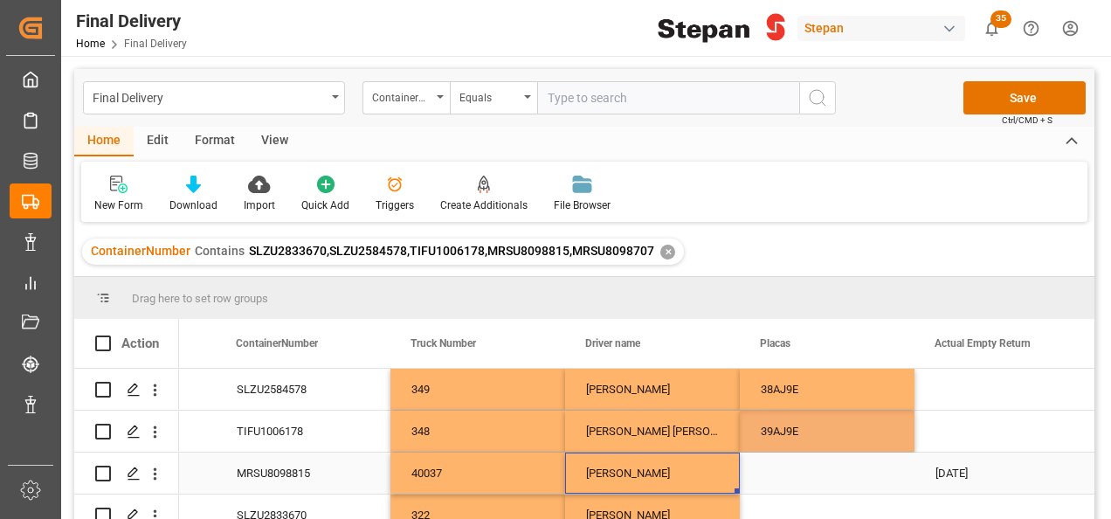
drag, startPoint x: 700, startPoint y: 471, endPoint x: 770, endPoint y: 480, distance: 70.5
click at [702, 473] on div "[PERSON_NAME]" at bounding box center [652, 472] width 175 height 41
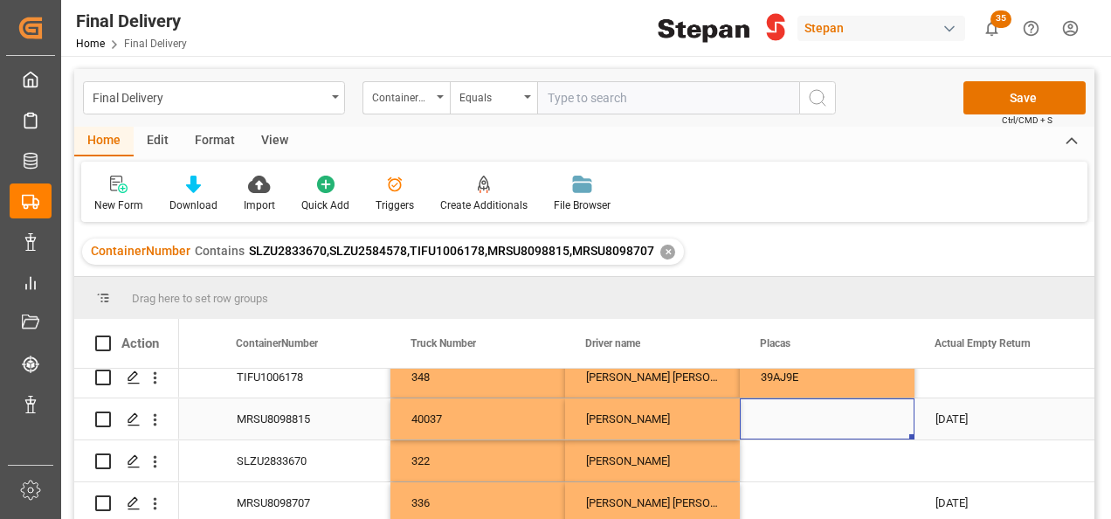
click at [773, 405] on div "Press SPACE to select this row." at bounding box center [827, 418] width 175 height 41
click at [777, 438] on input "Press SPACE to select this row." at bounding box center [827, 428] width 147 height 33
paste input "43BF7S"
type input "43BF7S"
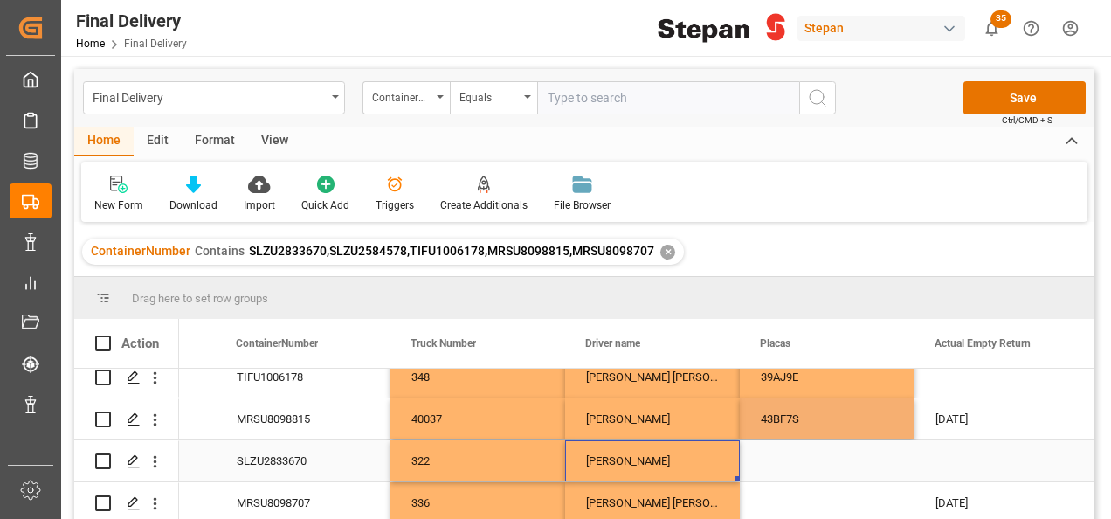
drag, startPoint x: 715, startPoint y: 458, endPoint x: 790, endPoint y: 459, distance: 74.2
click at [715, 458] on div "[PERSON_NAME]" at bounding box center [652, 460] width 175 height 41
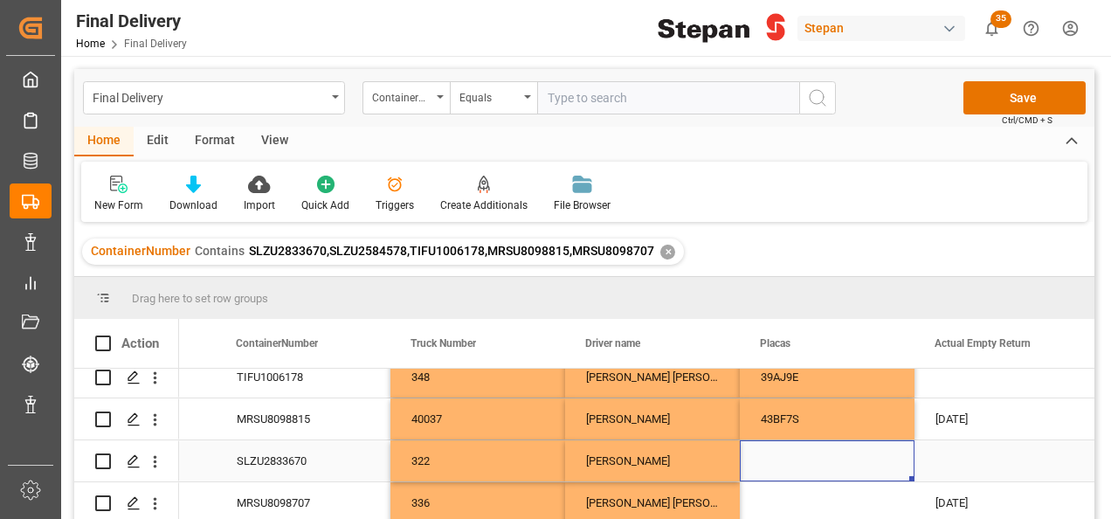
click at [791, 456] on div "Press SPACE to select this row." at bounding box center [827, 460] width 175 height 41
click at [791, 454] on div "Press SPACE to select this row." at bounding box center [827, 460] width 175 height 41
click at [791, 454] on input "Press SPACE to select this row." at bounding box center [827, 470] width 147 height 33
paste input "64AF7S"
type input "64AF7S"
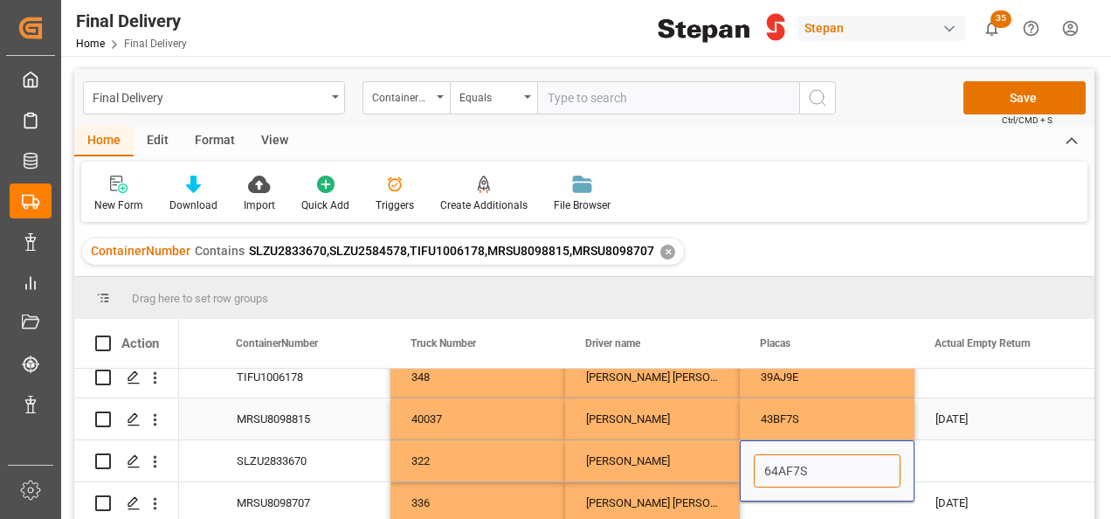
scroll to position [87, 0]
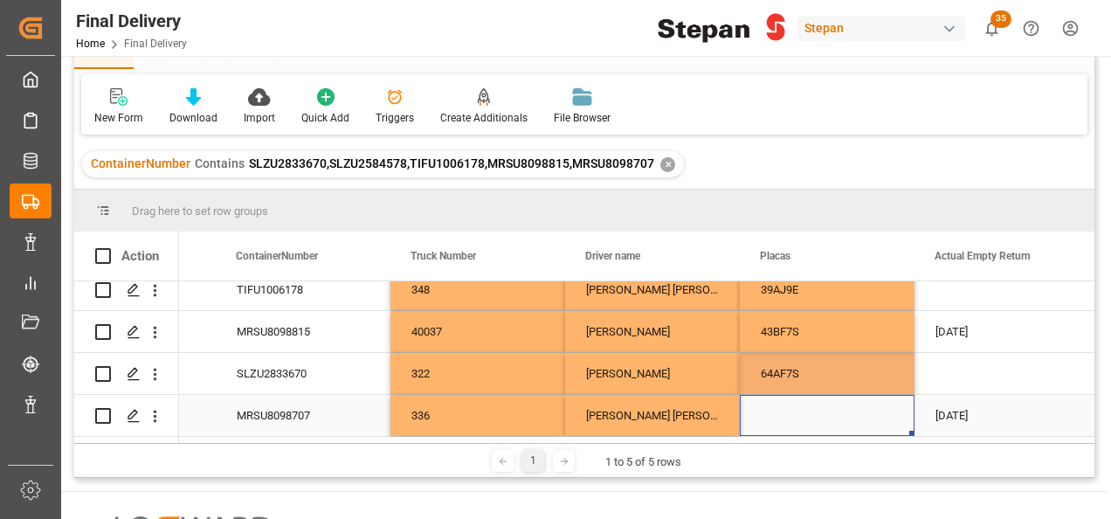
click at [754, 420] on div "Press SPACE to select this row." at bounding box center [827, 415] width 175 height 41
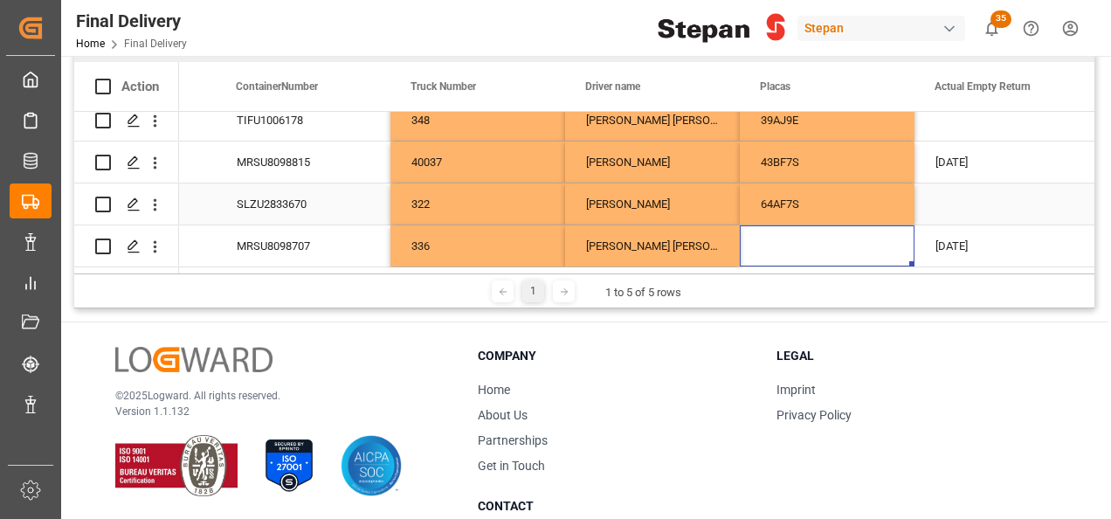
scroll to position [262, 0]
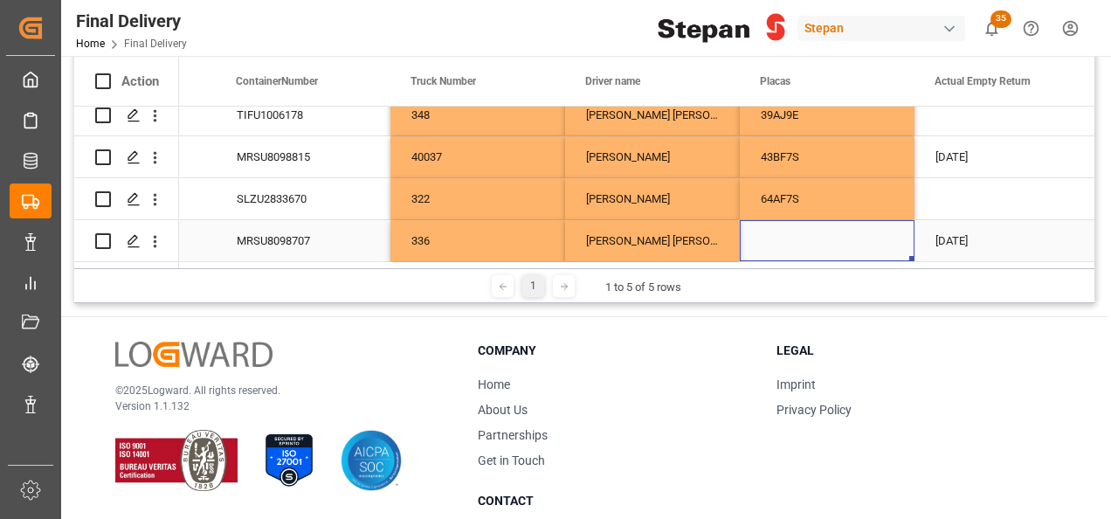
click at [783, 224] on div "Press SPACE to select this row." at bounding box center [827, 240] width 175 height 41
click at [783, 224] on input "Press SPACE to select this row." at bounding box center [827, 230] width 147 height 33
paste input "98AF8U"
type input "98AF8U"
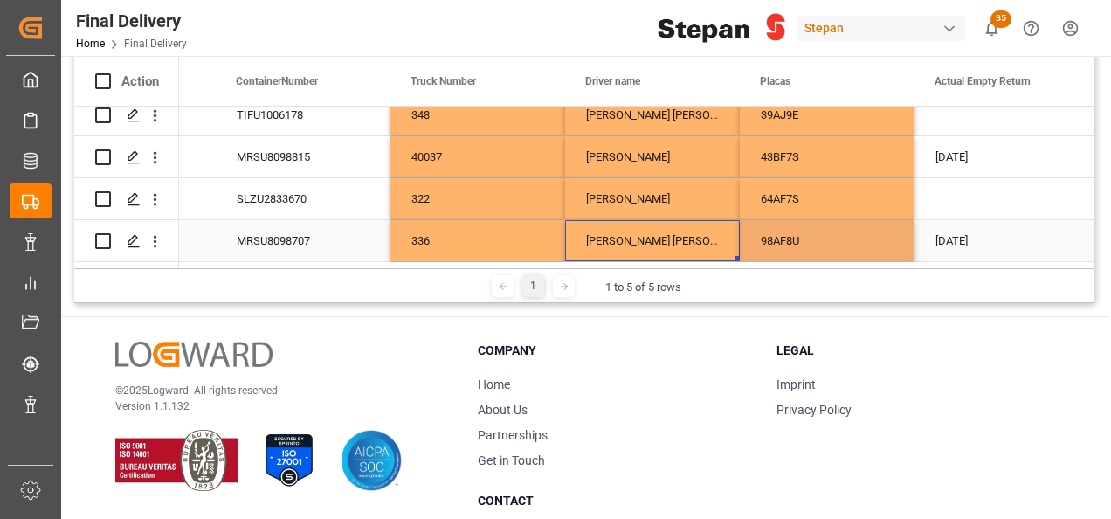
click at [686, 226] on div "[PERSON_NAME] [PERSON_NAME]" at bounding box center [652, 240] width 175 height 41
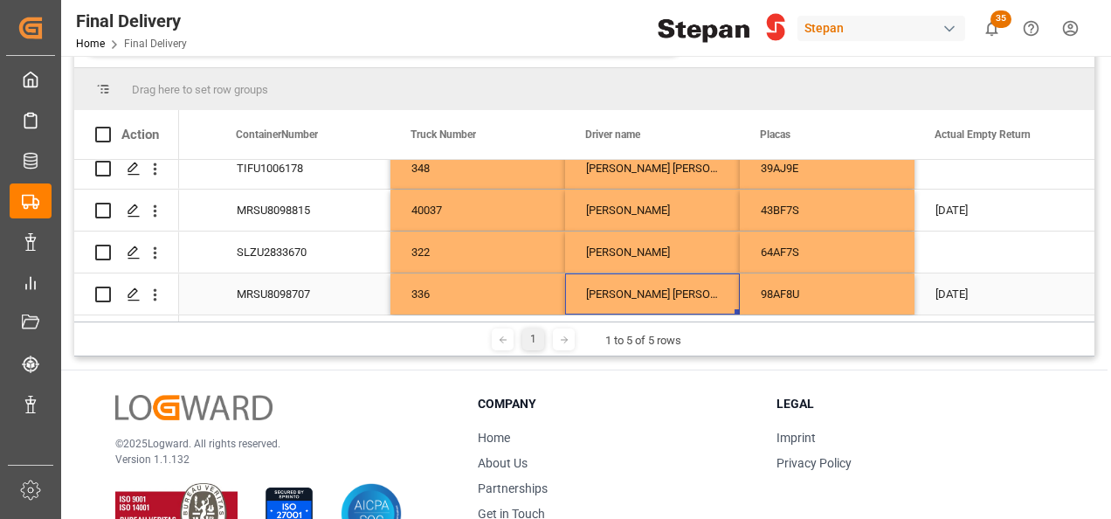
scroll to position [0, 0]
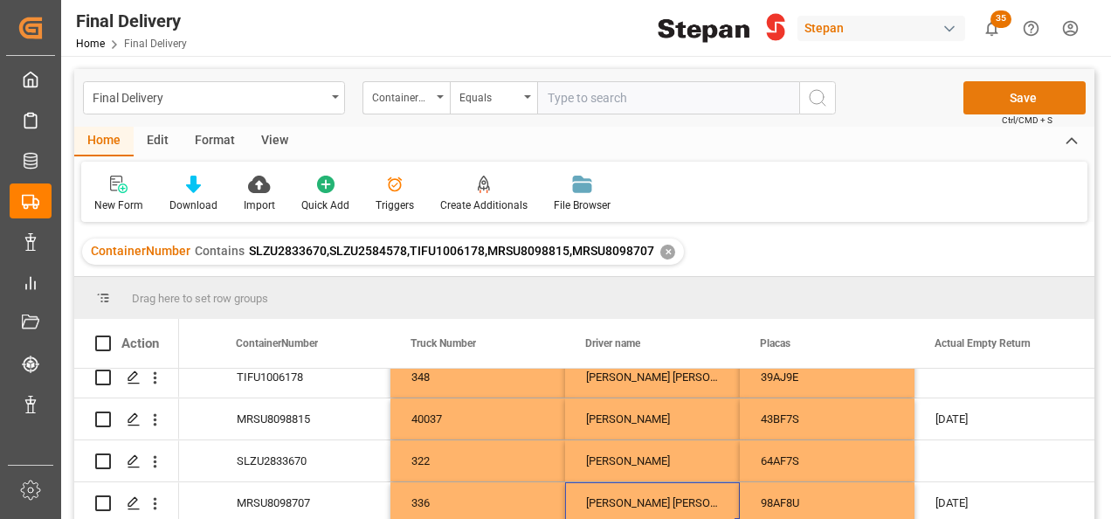
click at [1005, 91] on button "Save" at bounding box center [1024, 97] width 122 height 33
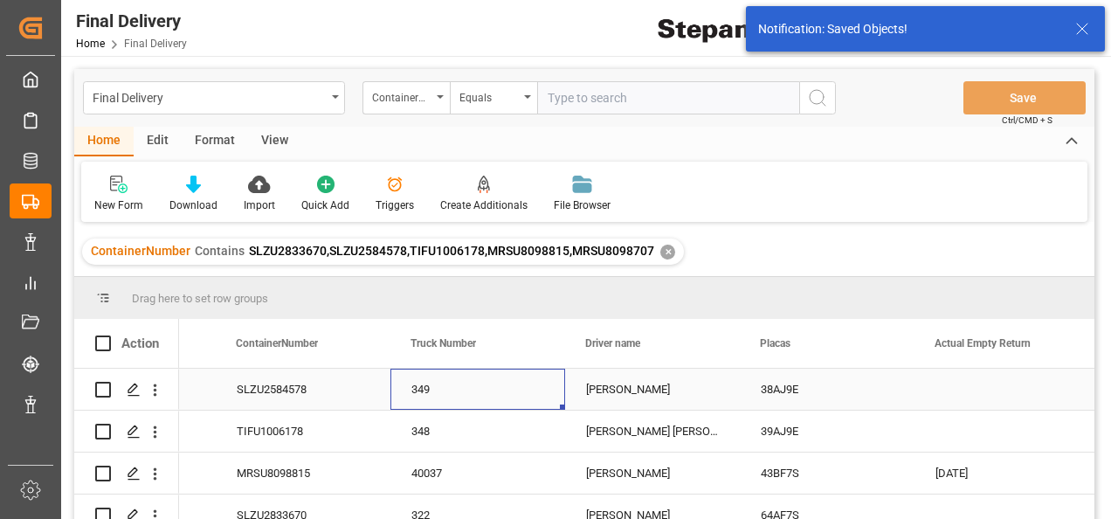
click at [472, 388] on div "349" at bounding box center [477, 389] width 175 height 41
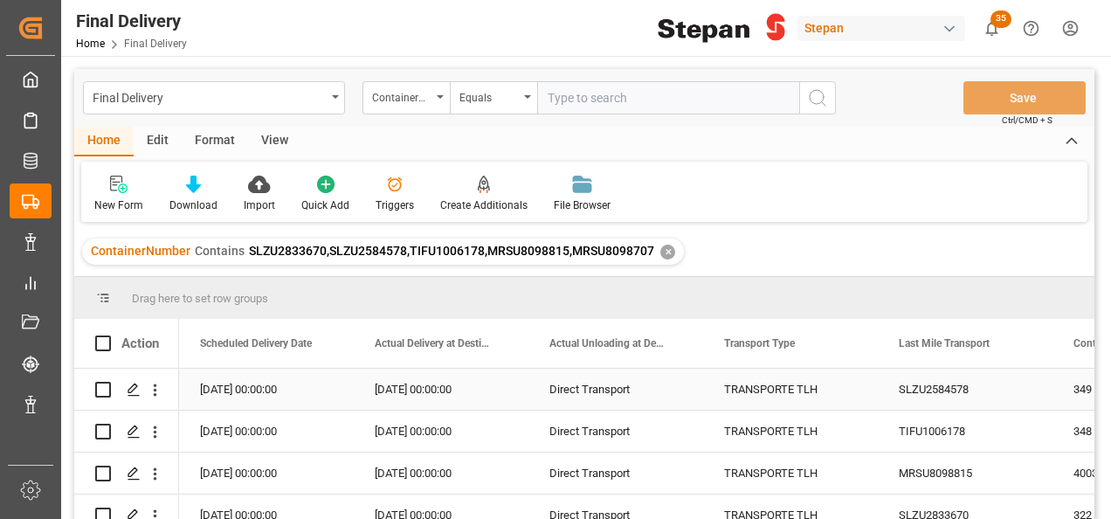
scroll to position [0, 2445]
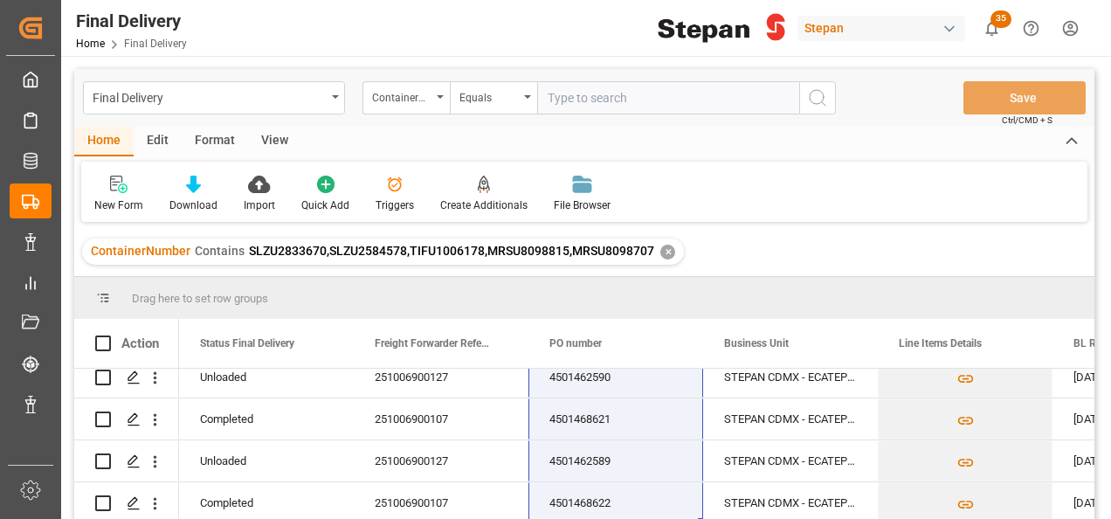
drag, startPoint x: 590, startPoint y: 390, endPoint x: 602, endPoint y: 507, distance: 117.7
click at [590, 518] on html "Created by potrace 1.15, written by [PERSON_NAME] [DATE]-[DATE] Created by potr…" at bounding box center [555, 259] width 1111 height 519
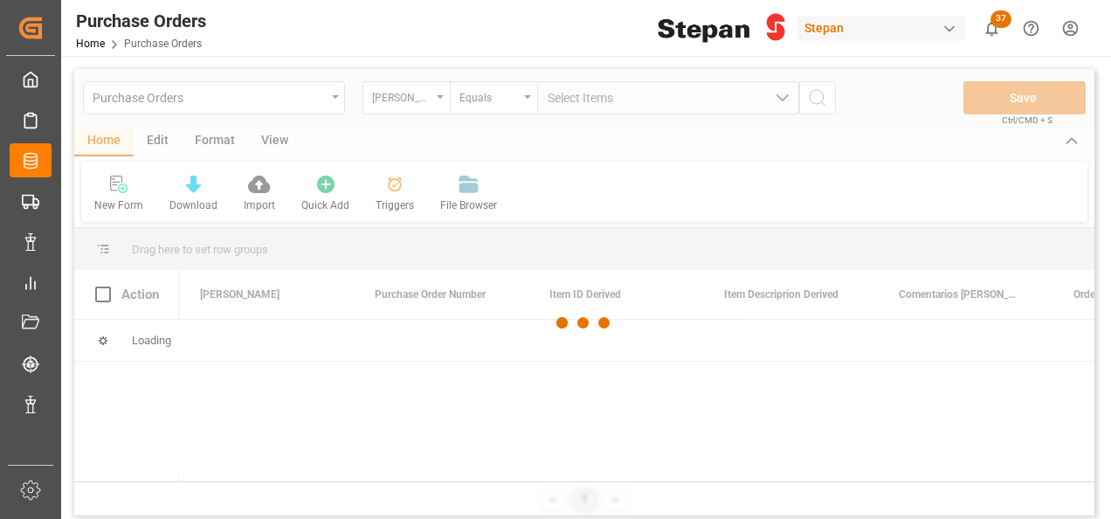
click at [332, 98] on div at bounding box center [584, 323] width 1020 height 508
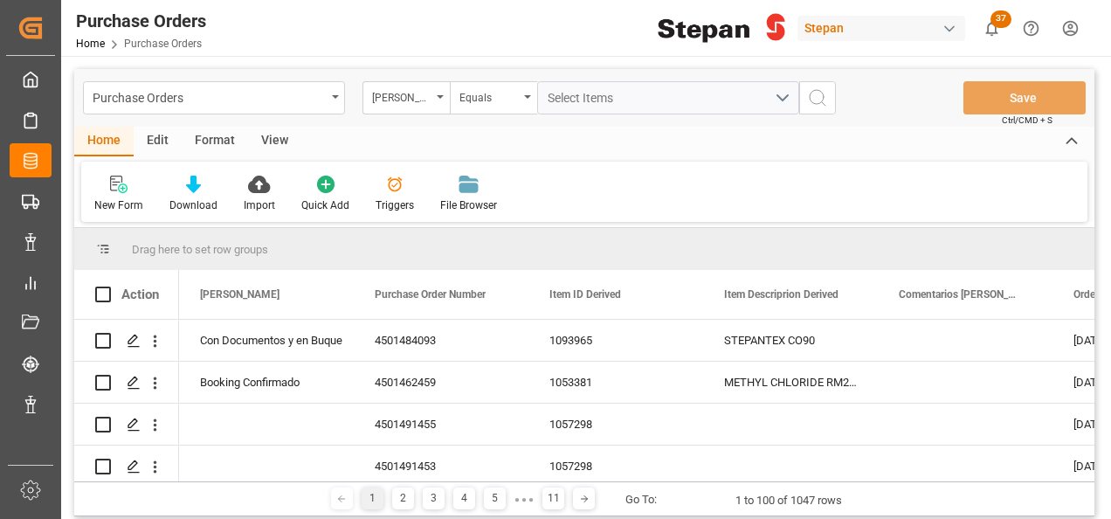
click at [332, 98] on icon "open menu" at bounding box center [335, 96] width 7 height 3
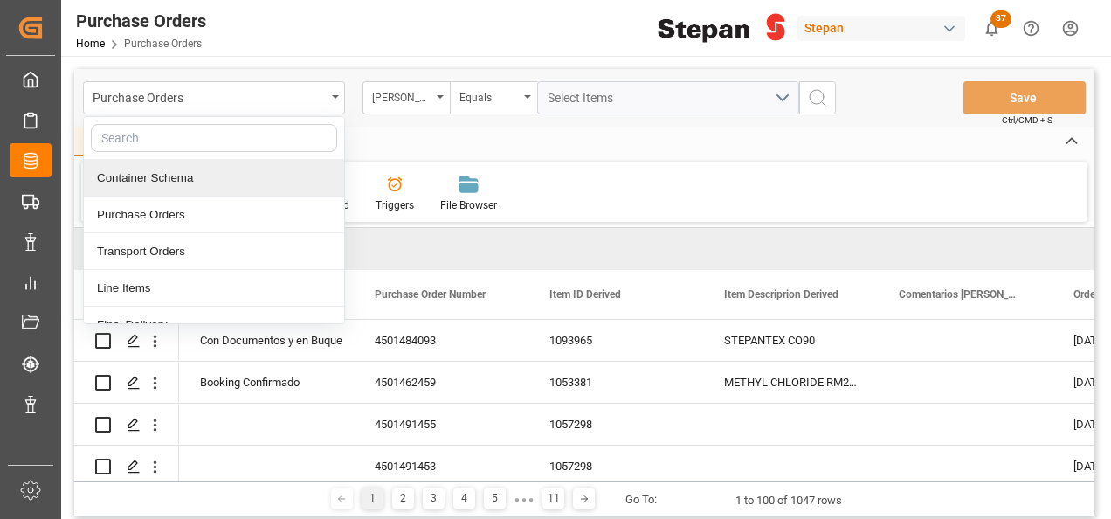
click at [176, 178] on div "Container Schema" at bounding box center [214, 178] width 260 height 37
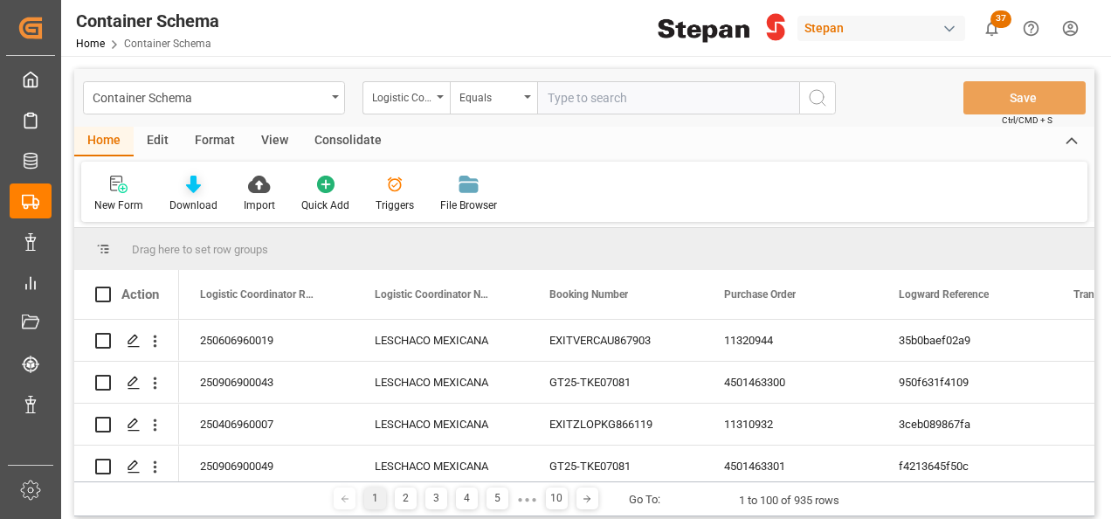
click at [189, 185] on icon at bounding box center [193, 184] width 15 height 17
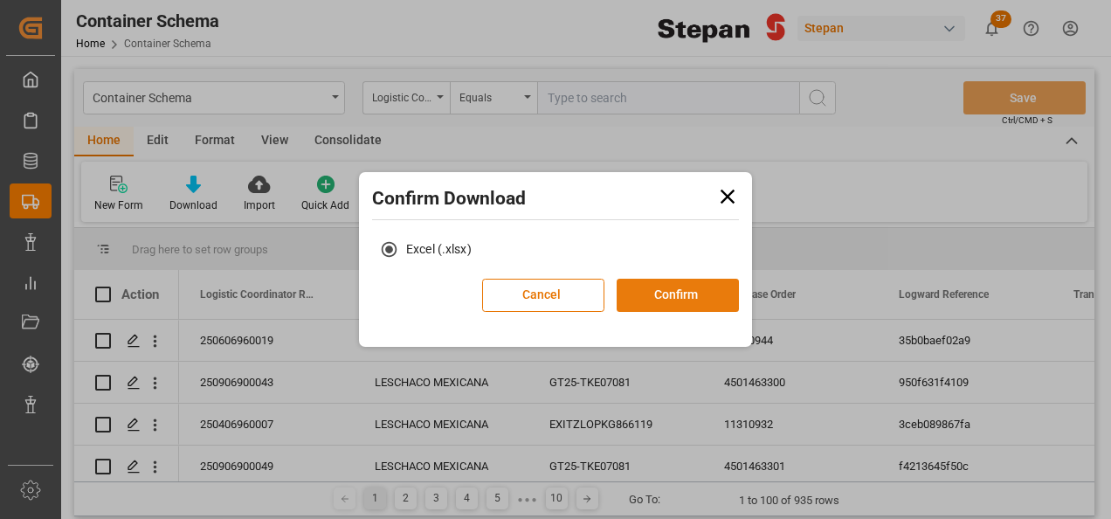
click at [666, 304] on button "Confirm" at bounding box center [678, 295] width 122 height 33
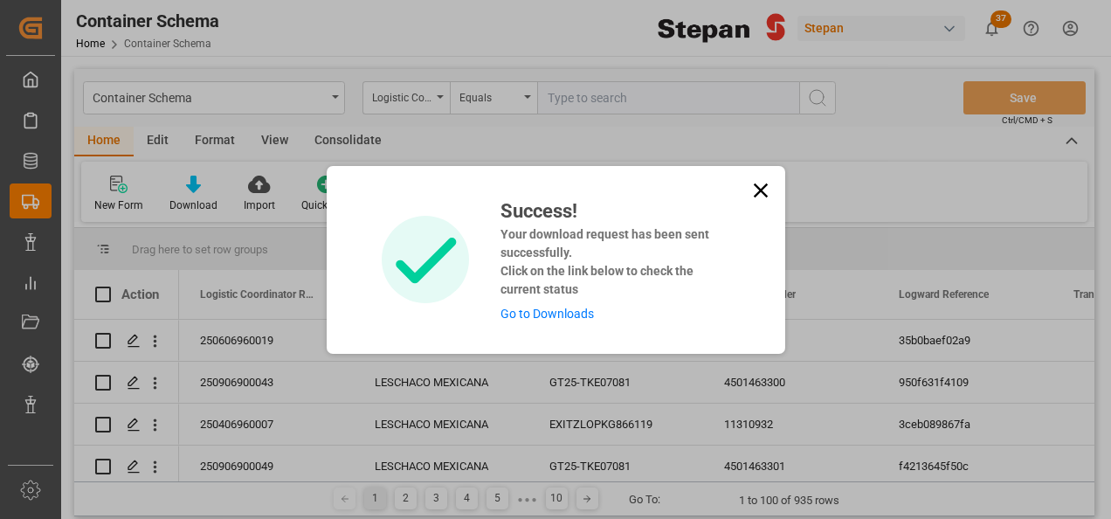
click at [538, 315] on link "Go to Downloads" at bounding box center [546, 314] width 93 height 14
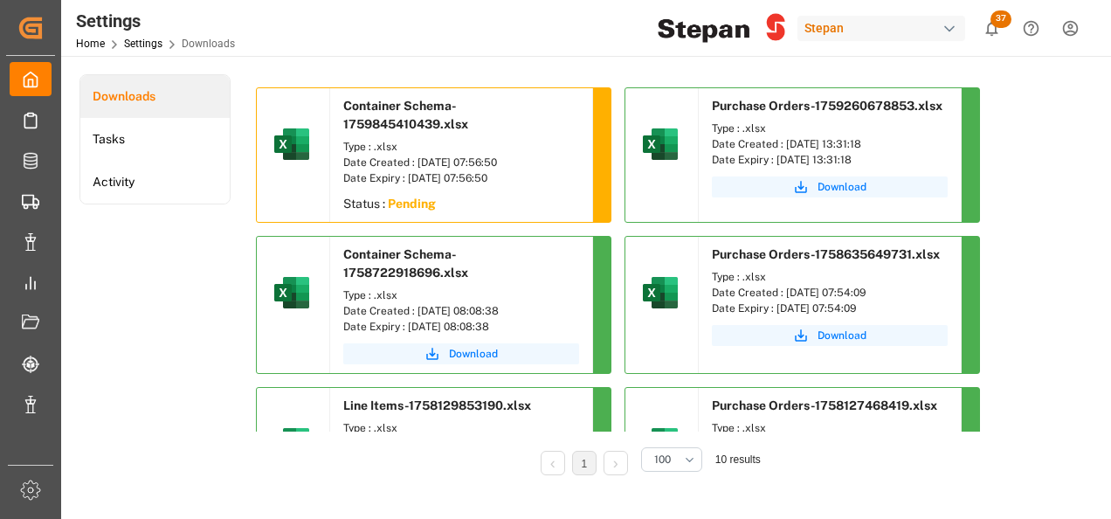
click at [406, 197] on sapn "Pending" at bounding box center [412, 204] width 48 height 14
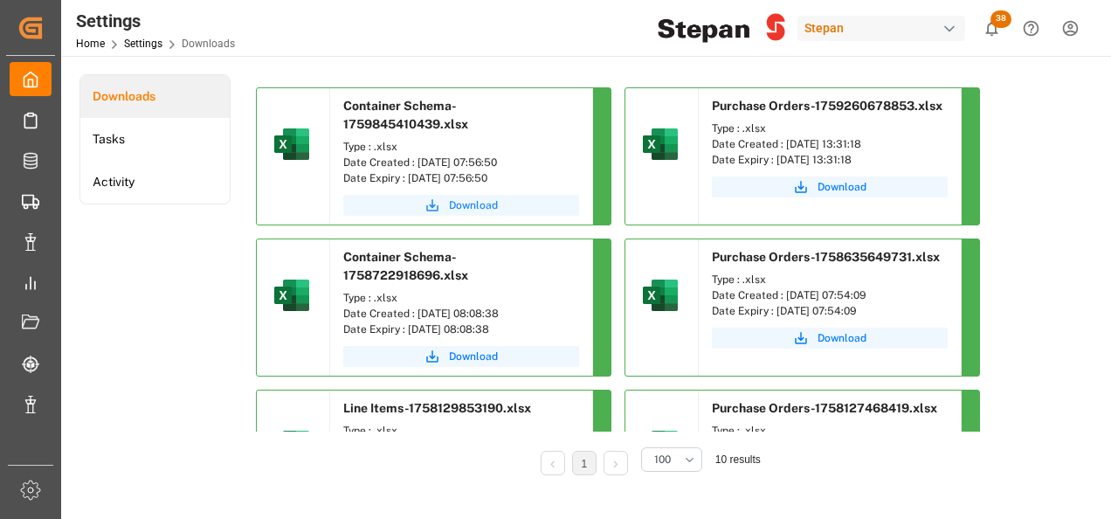
click at [459, 206] on span "Download" at bounding box center [473, 205] width 49 height 16
